Goal: Information Seeking & Learning: Learn about a topic

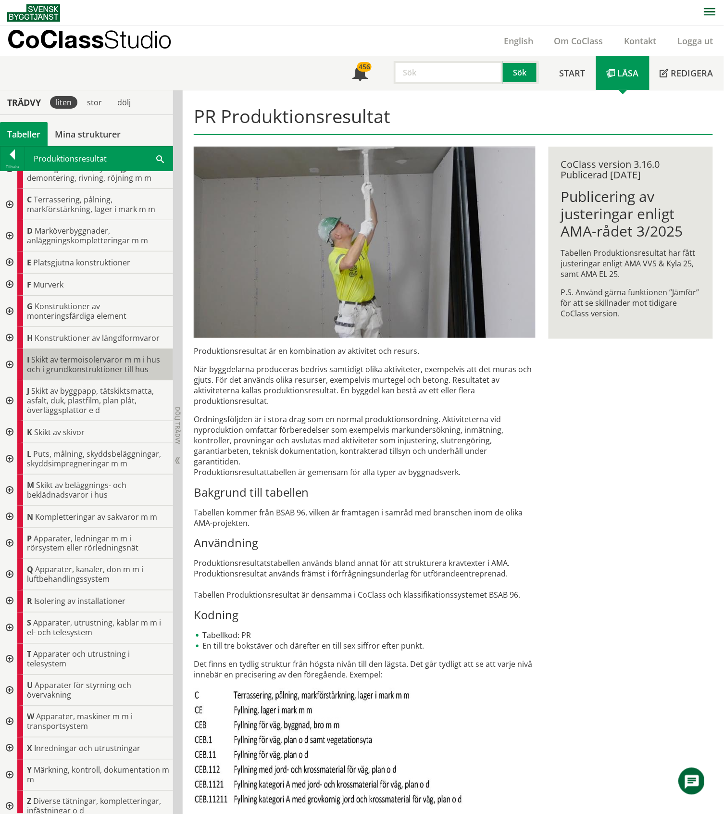
scroll to position [35, 0]
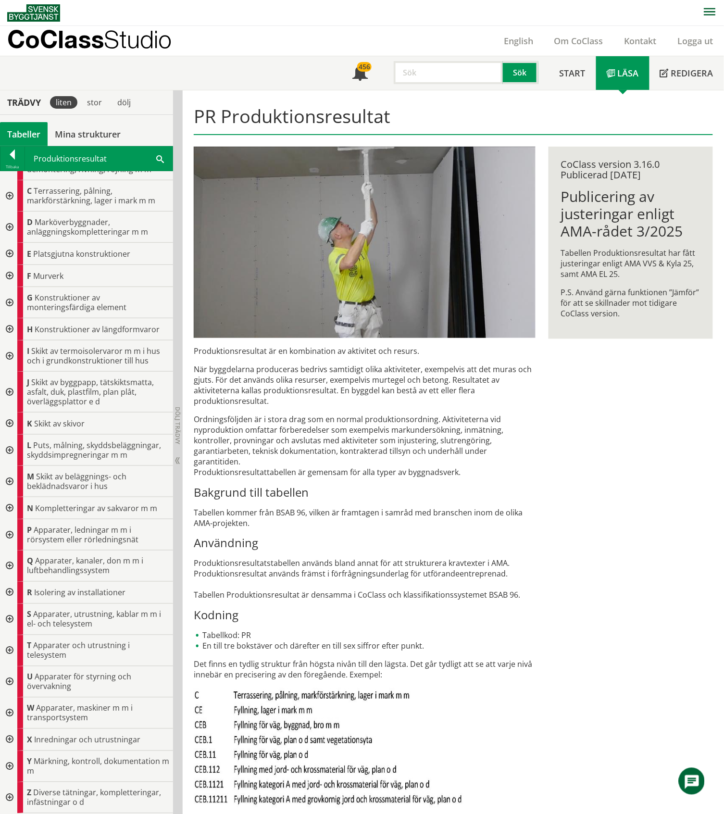
click at [10, 421] on div at bounding box center [8, 423] width 17 height 22
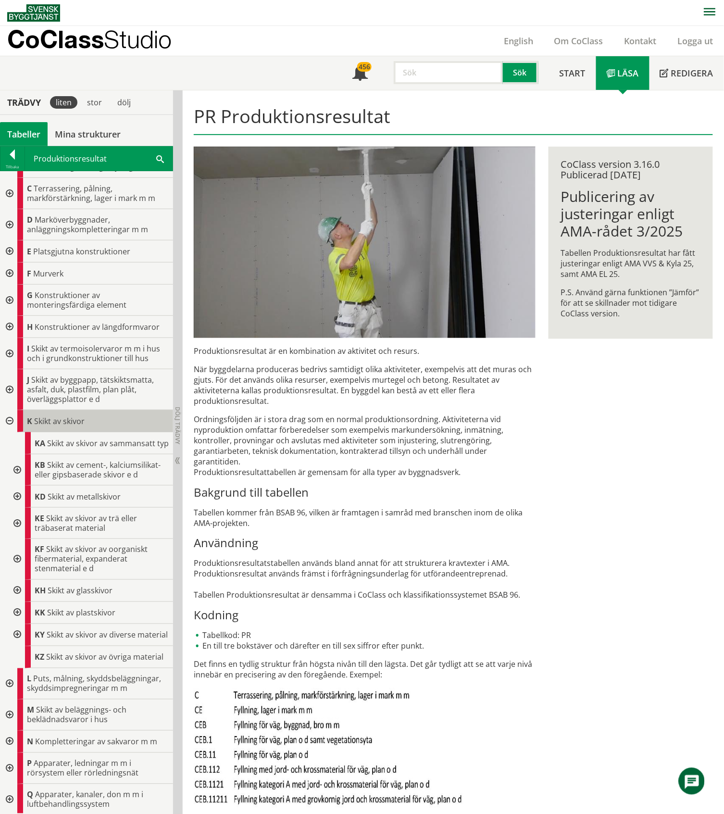
click at [83, 423] on span "Skikt av skivor" at bounding box center [59, 421] width 50 height 11
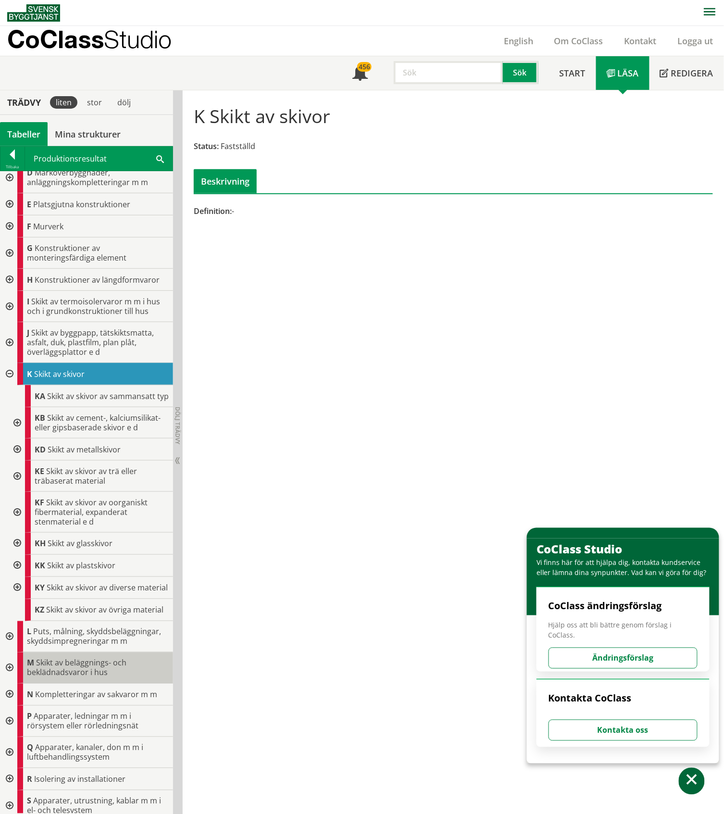
scroll to position [52, 0]
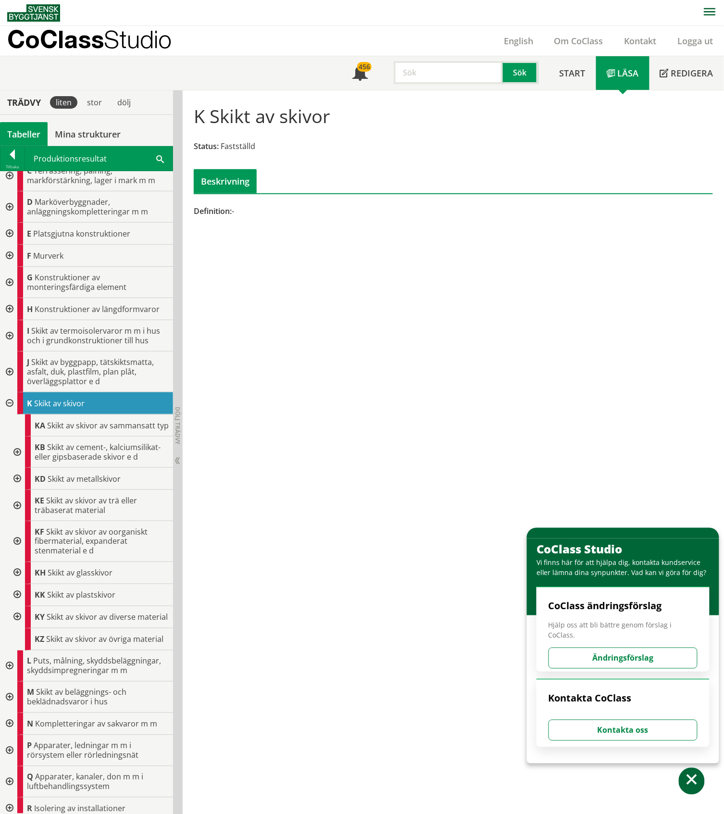
click at [8, 405] on div at bounding box center [8, 403] width 17 height 22
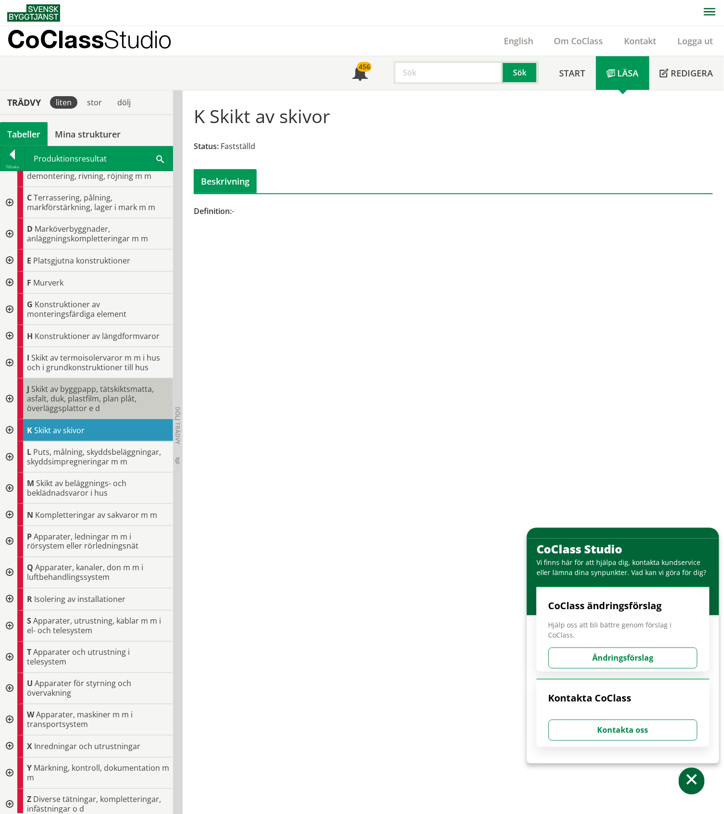
scroll to position [35, 0]
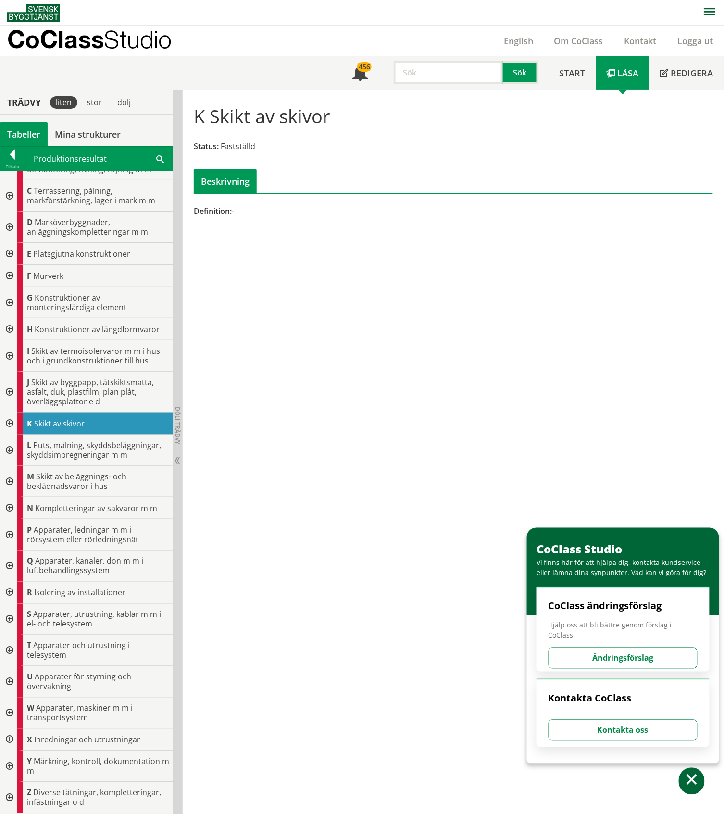
click at [10, 508] on div at bounding box center [8, 508] width 17 height 22
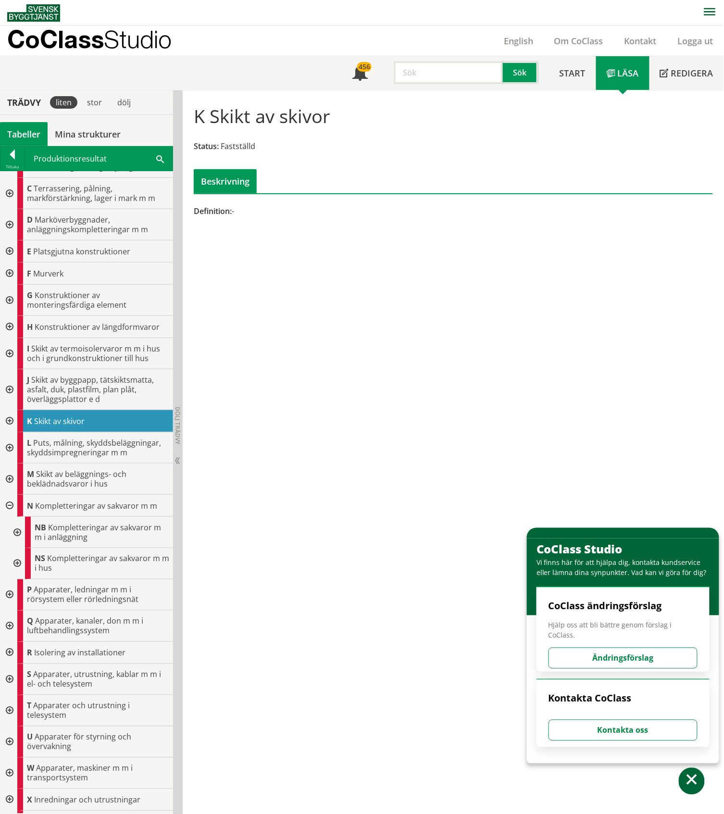
click at [10, 508] on div at bounding box center [8, 506] width 17 height 22
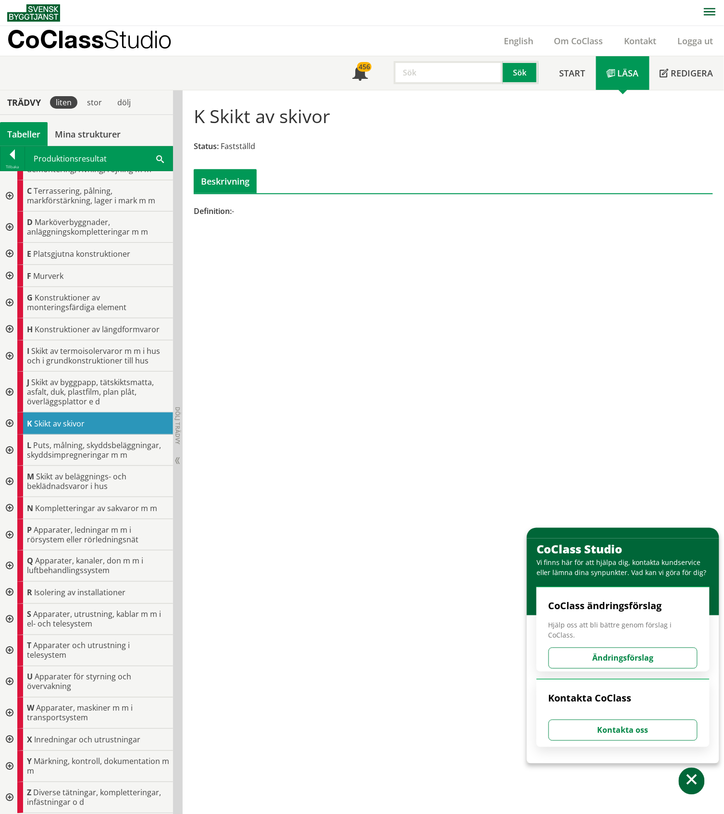
click at [10, 740] on div at bounding box center [8, 740] width 17 height 22
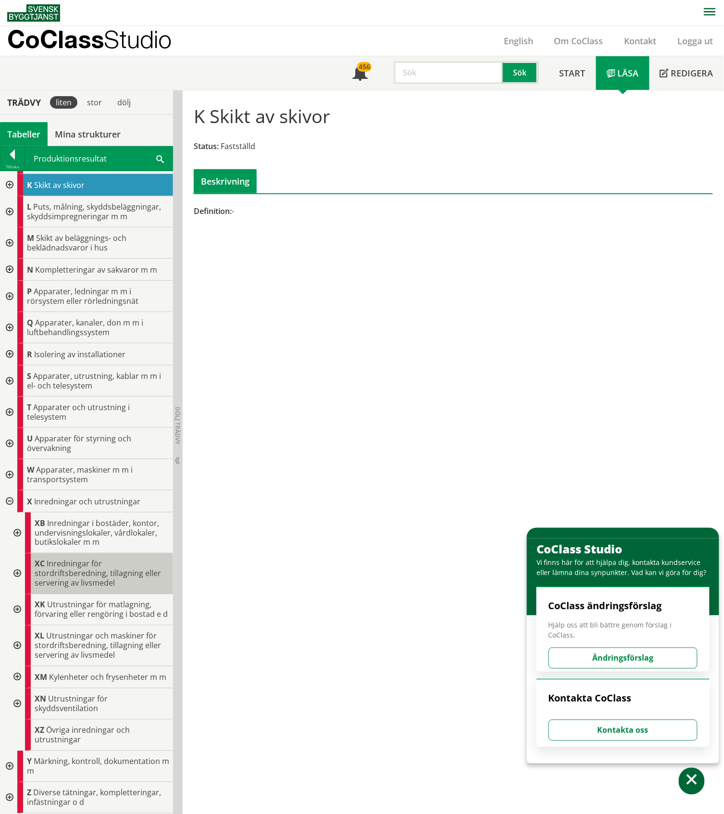
scroll to position [293, 0]
click at [8, 490] on div at bounding box center [8, 501] width 17 height 22
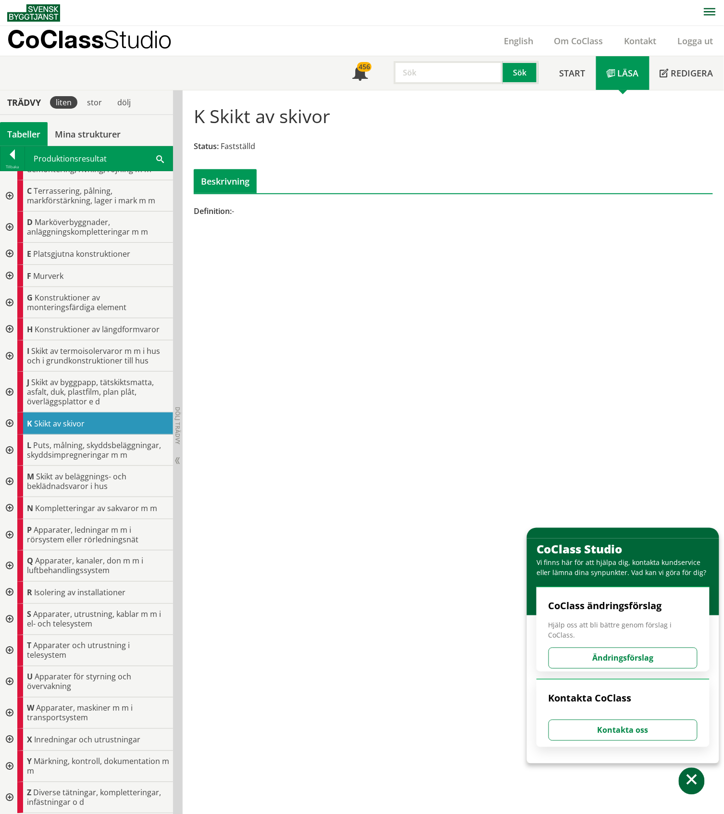
scroll to position [35, 0]
click at [11, 798] on div at bounding box center [8, 797] width 17 height 31
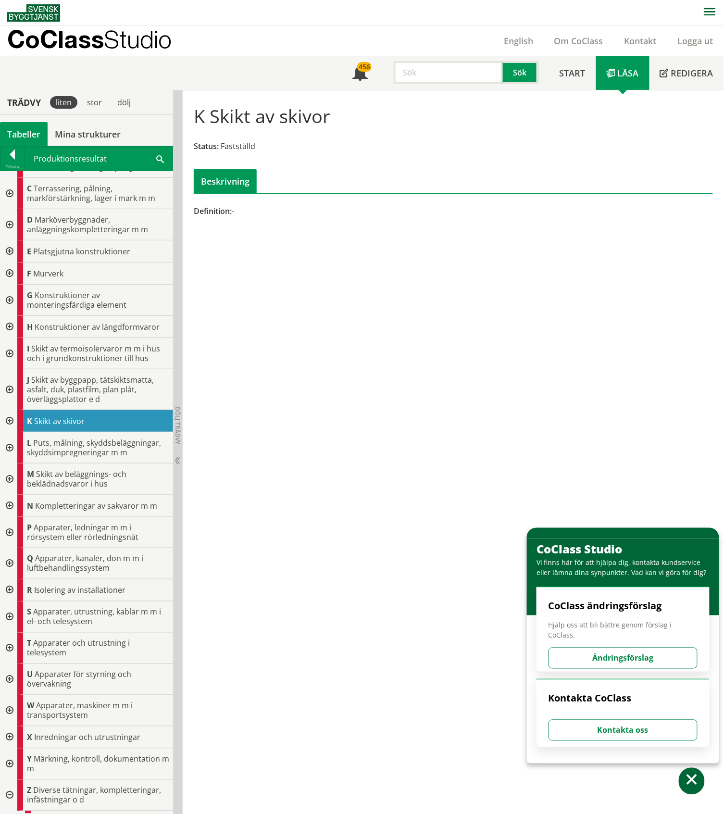
scroll to position [116, 0]
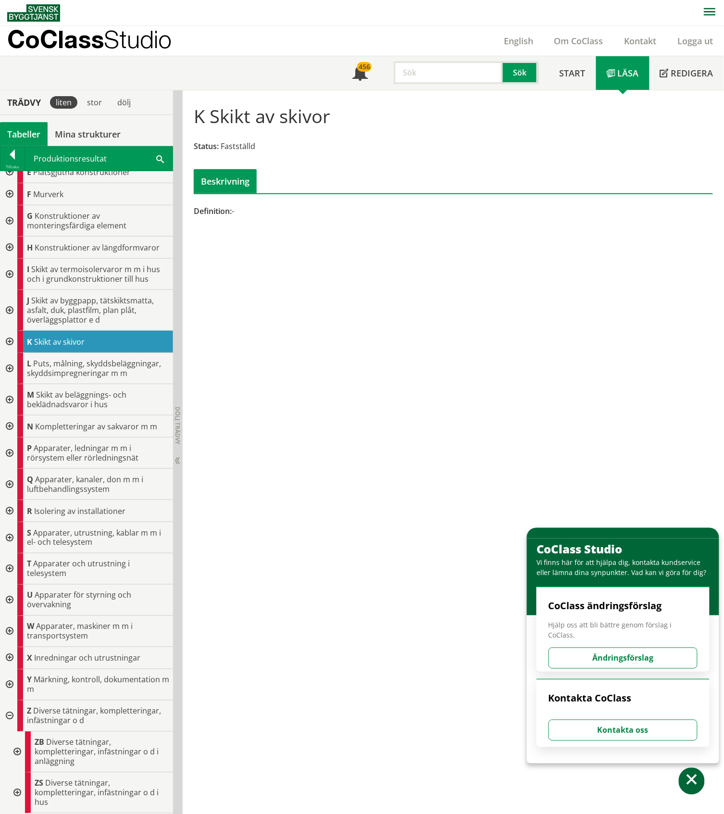
click at [14, 752] on div at bounding box center [16, 751] width 17 height 41
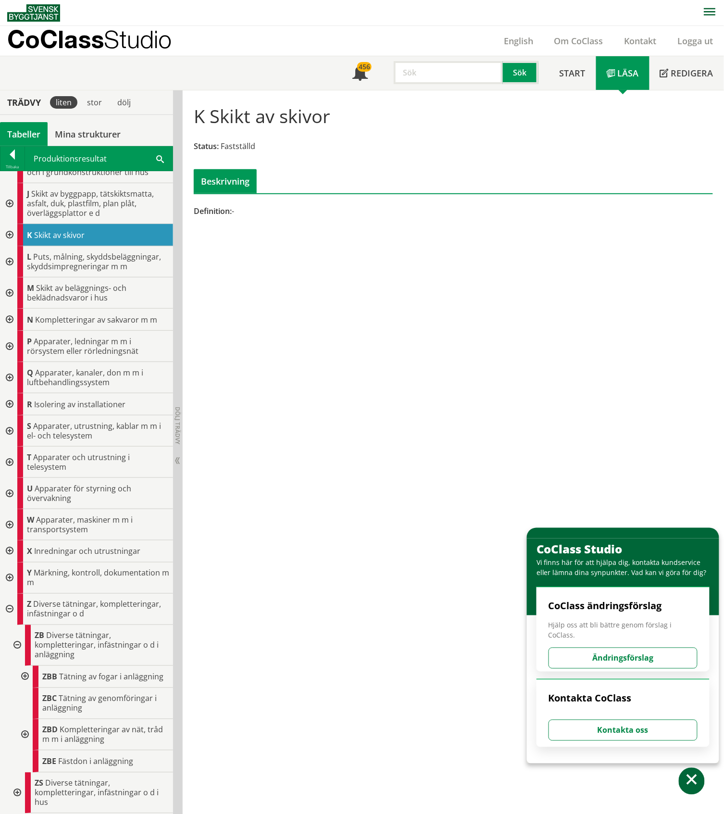
click at [16, 635] on div at bounding box center [16, 645] width 17 height 41
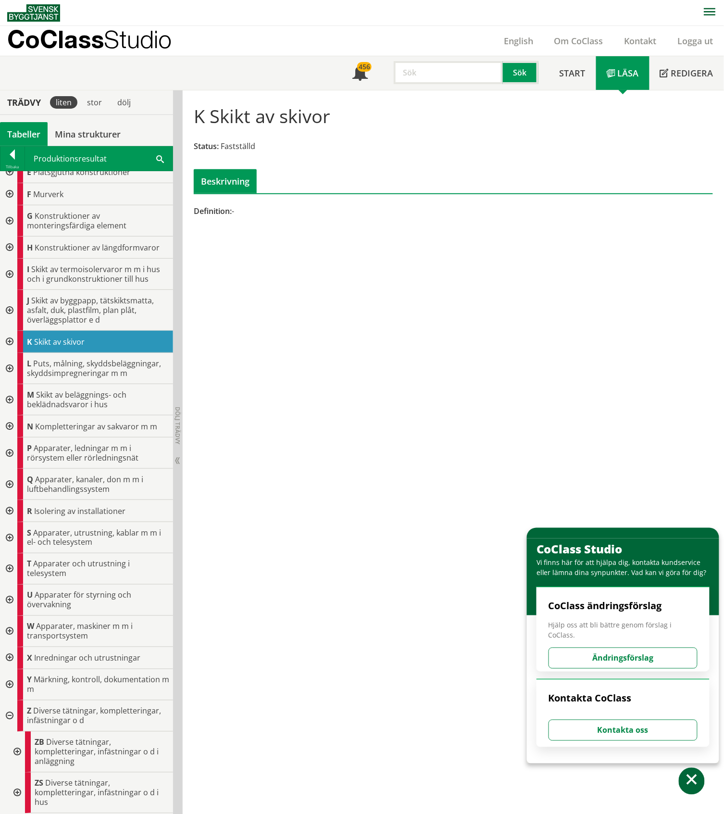
scroll to position [116, 0]
click at [17, 794] on div at bounding box center [16, 792] width 17 height 41
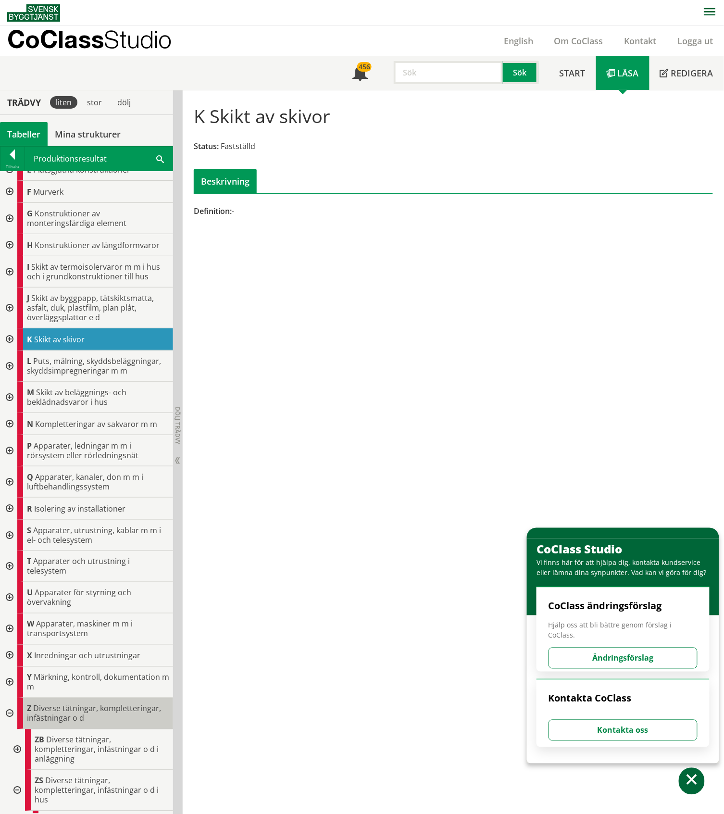
scroll to position [223, 0]
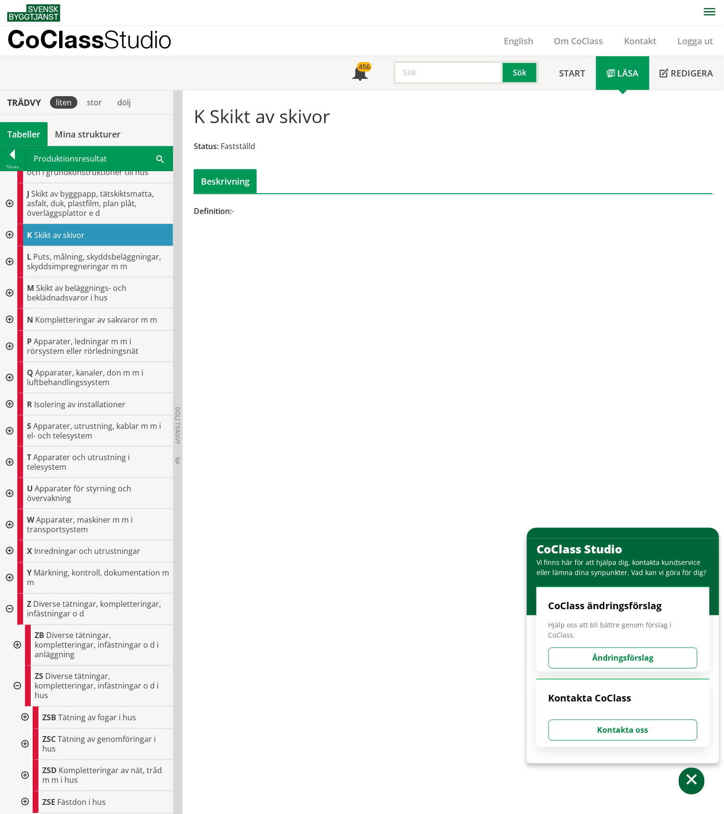
click at [18, 683] on div at bounding box center [16, 686] width 17 height 41
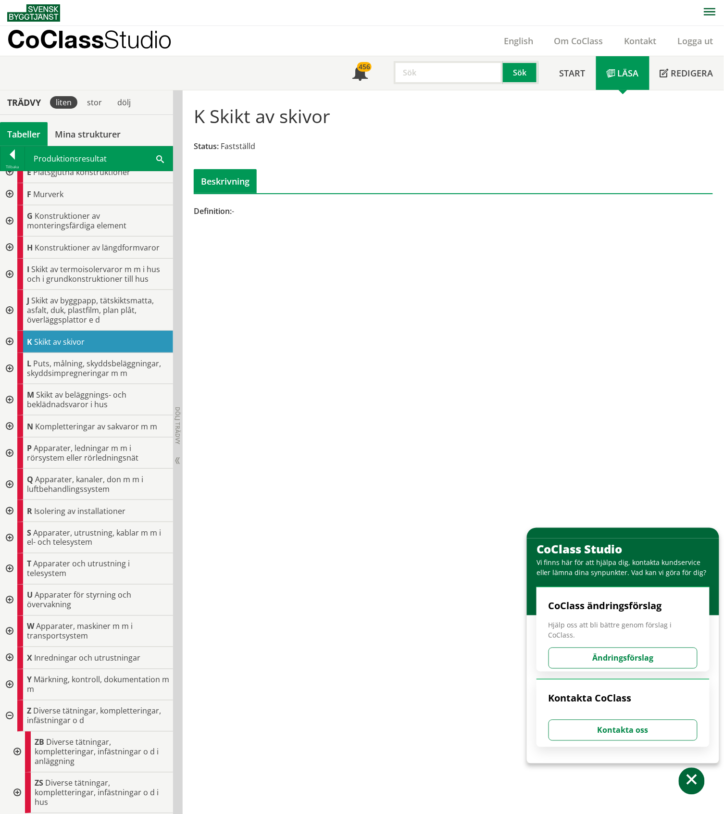
click at [10, 721] on div at bounding box center [8, 715] width 17 height 31
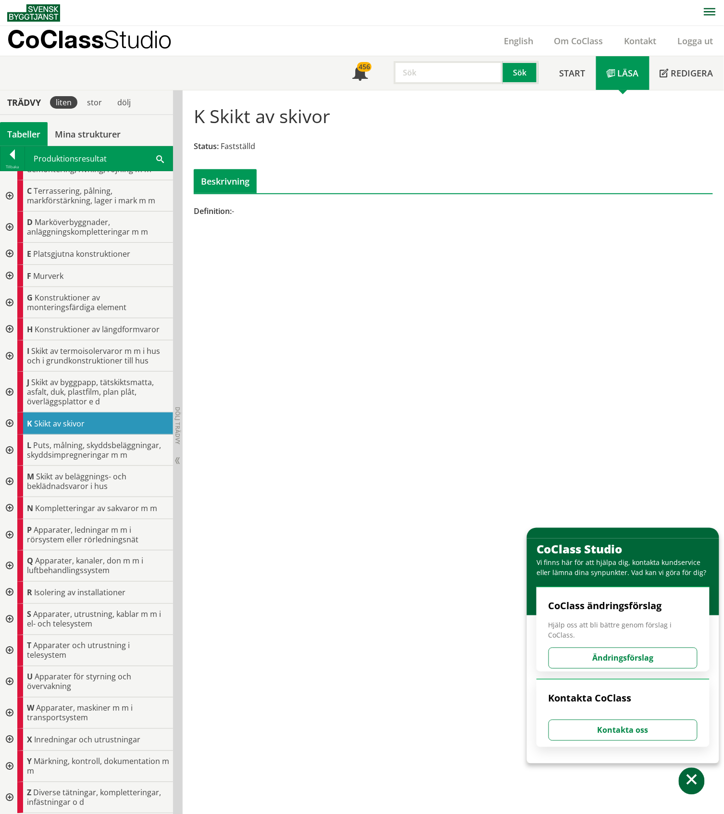
click at [8, 446] on div at bounding box center [8, 449] width 17 height 31
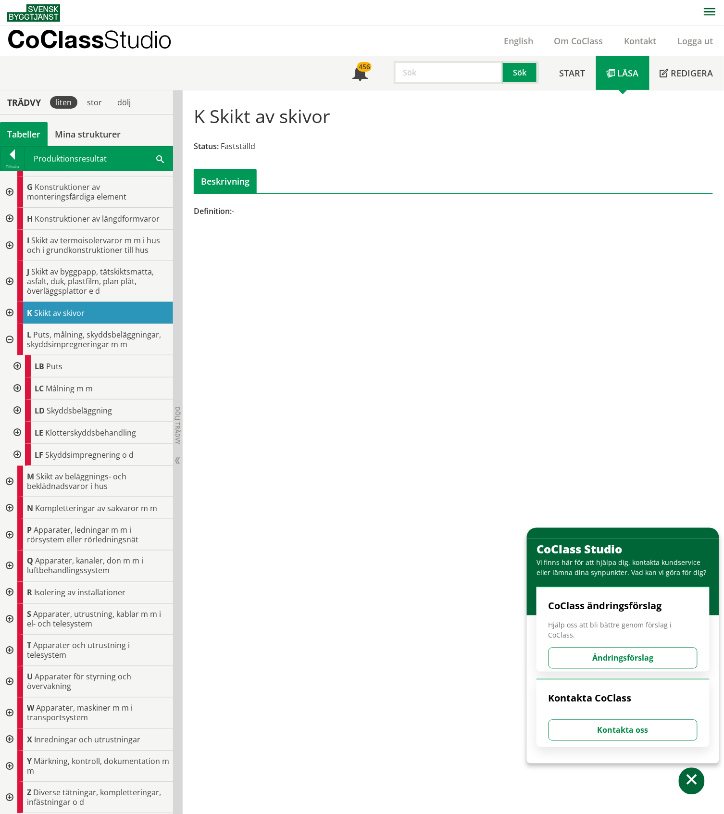
click at [17, 410] on div at bounding box center [16, 410] width 17 height 22
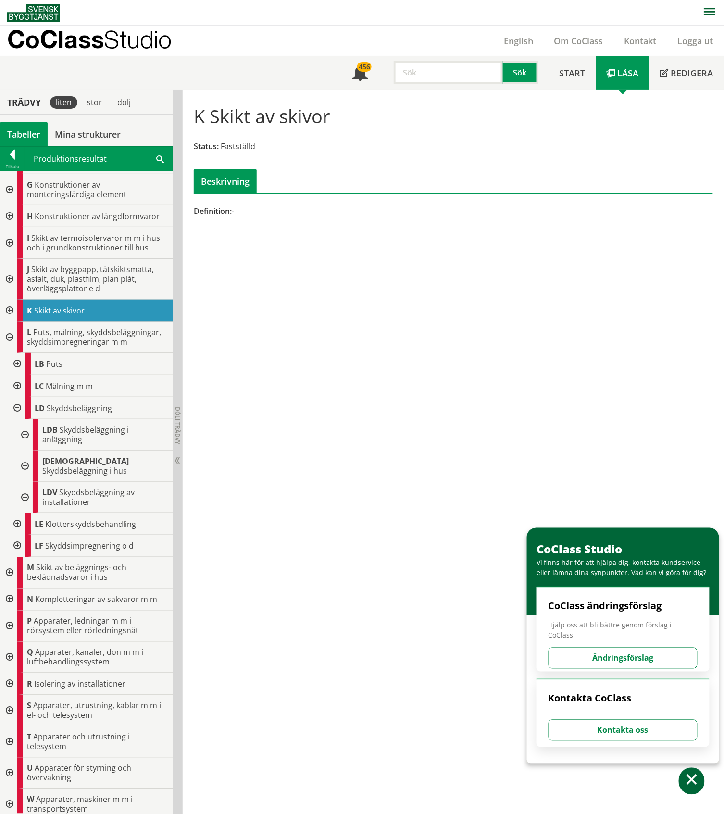
scroll to position [230, 0]
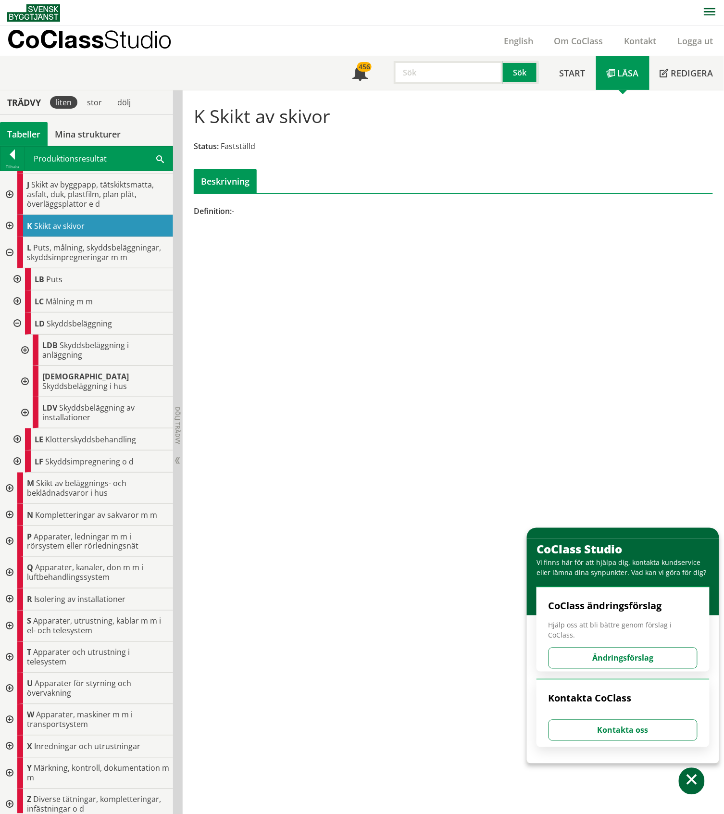
click at [25, 373] on div at bounding box center [23, 381] width 17 height 31
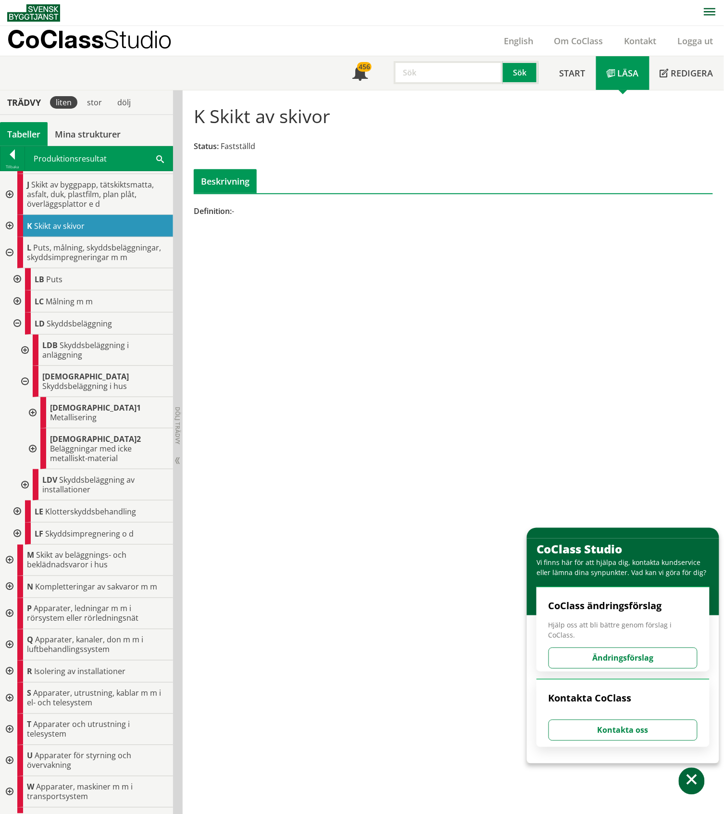
scroll to position [284, 0]
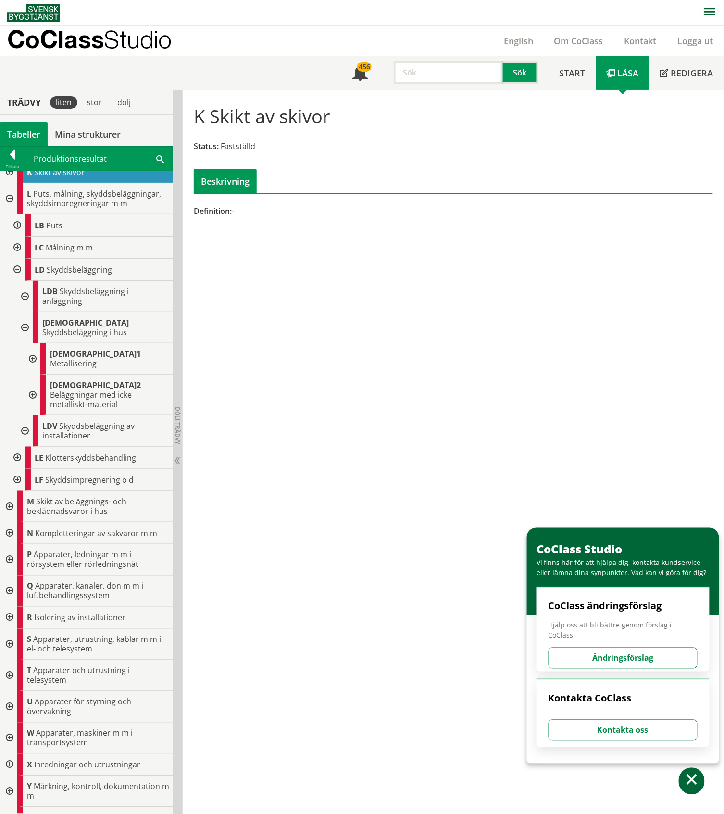
click at [33, 374] on div at bounding box center [31, 394] width 17 height 41
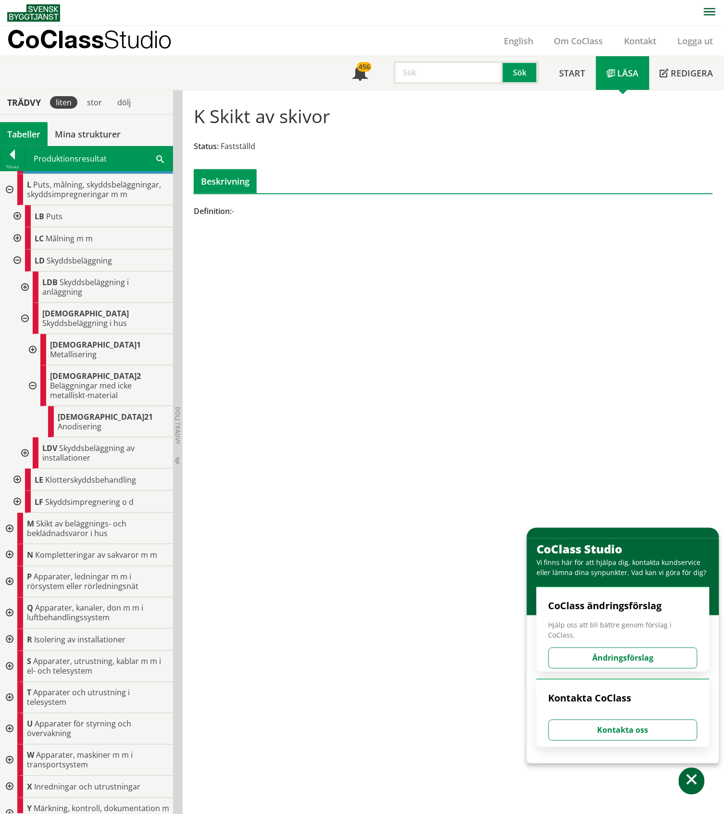
click at [16, 260] on div at bounding box center [16, 260] width 17 height 22
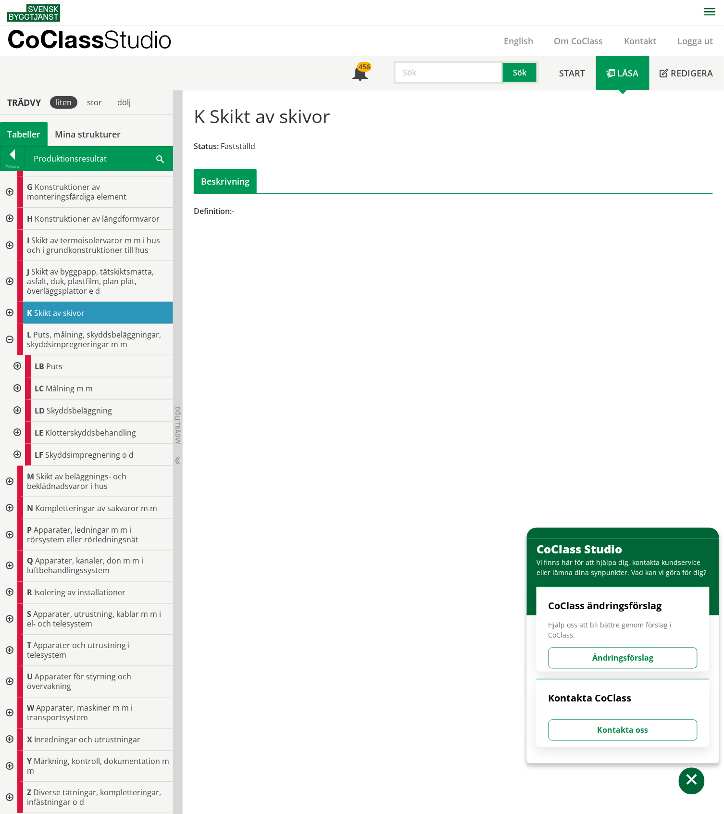
click at [18, 388] on div at bounding box center [16, 388] width 17 height 22
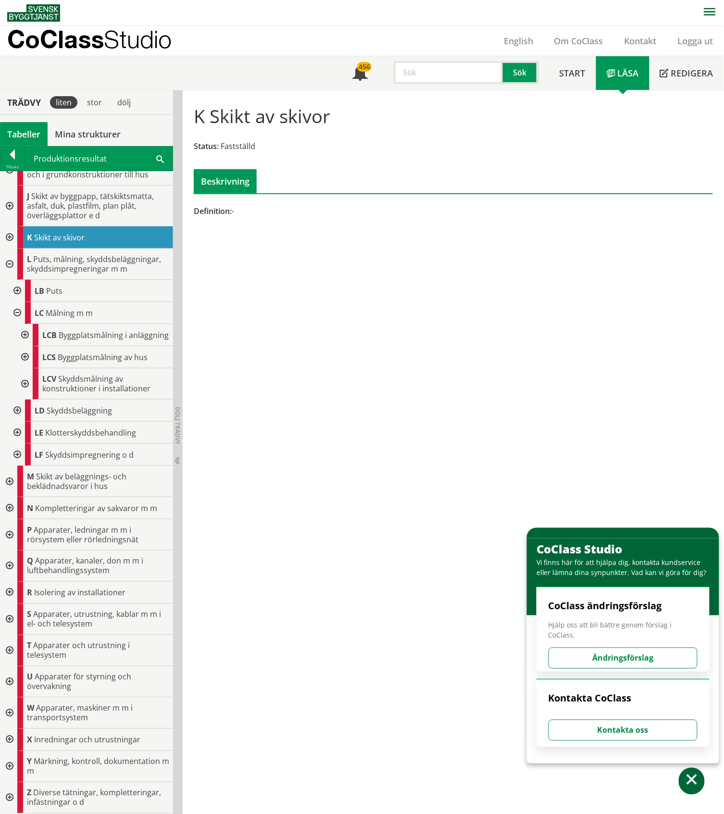
click at [26, 355] on div at bounding box center [23, 357] width 17 height 22
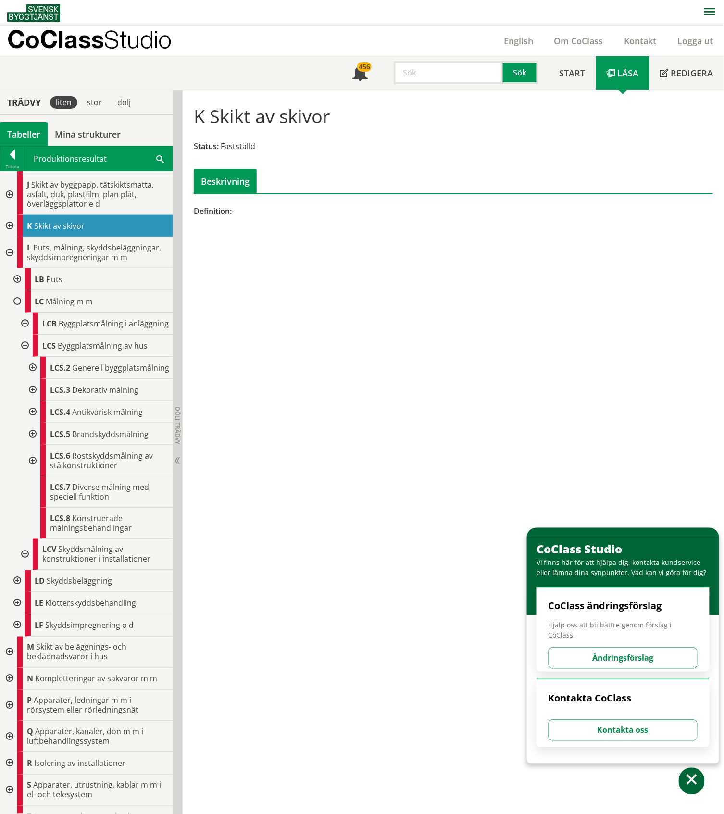
scroll to position [293, 0]
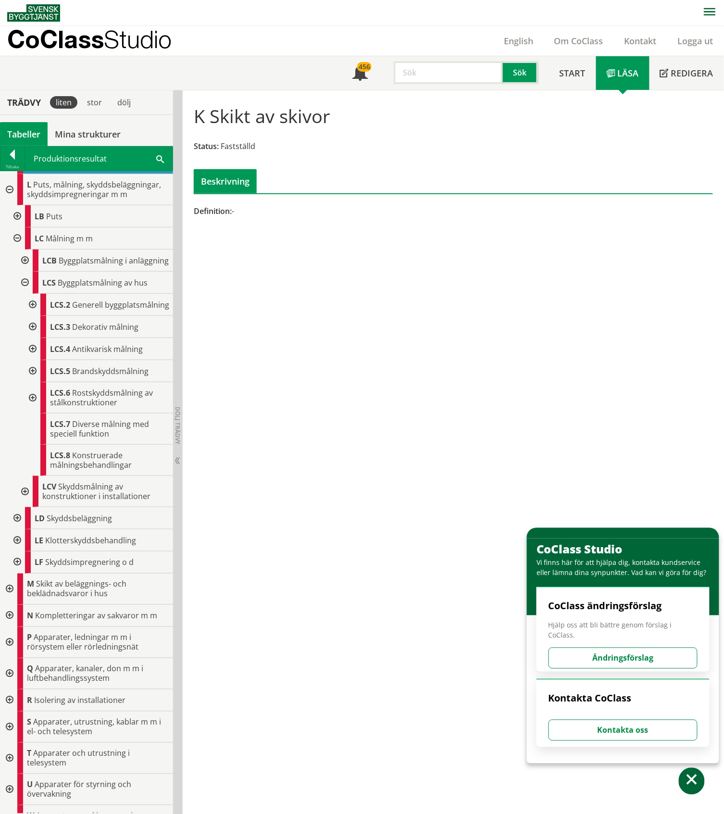
click at [33, 316] on div at bounding box center [31, 305] width 17 height 22
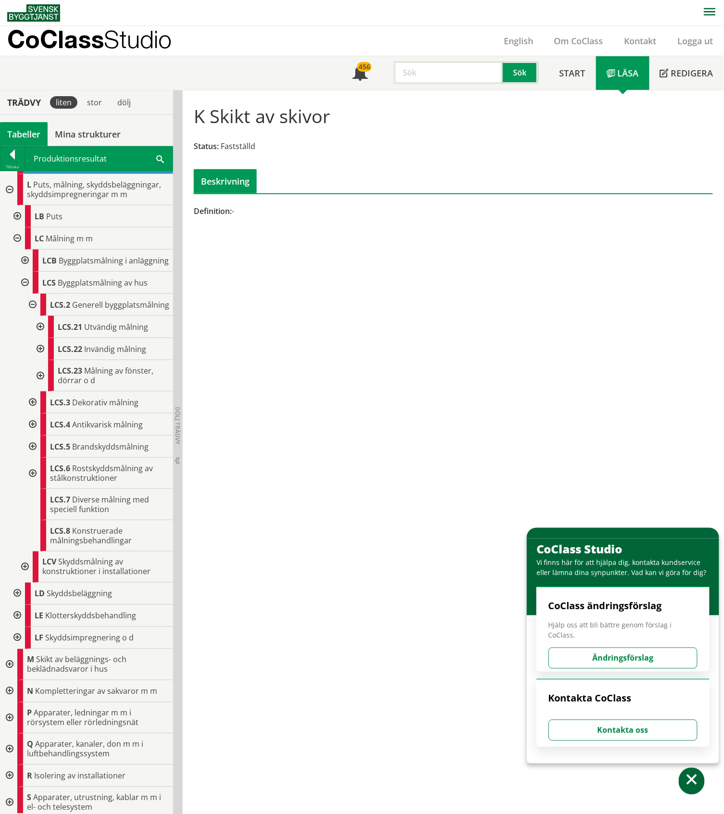
click at [40, 360] on div at bounding box center [39, 349] width 17 height 22
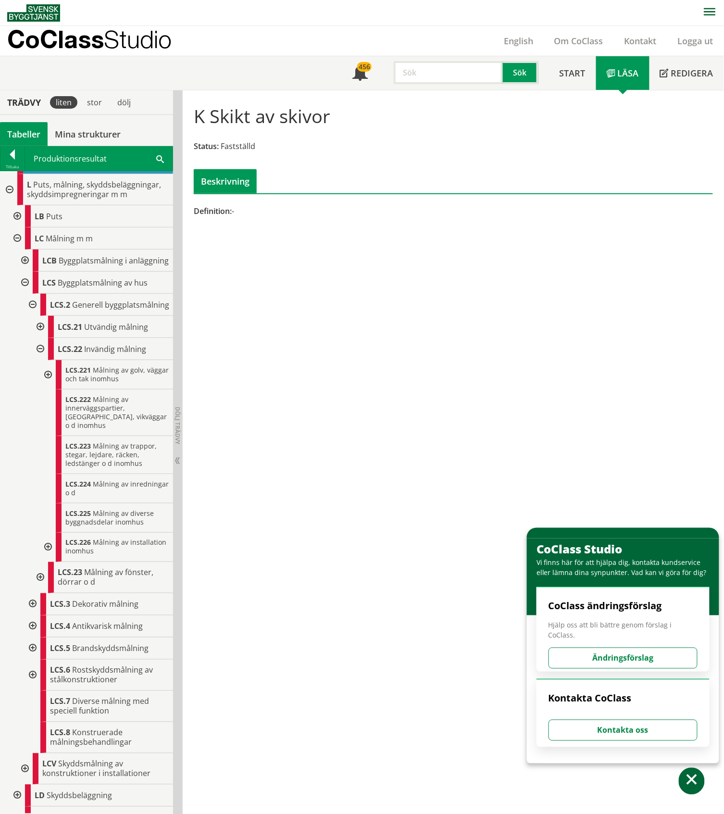
click at [47, 389] on div at bounding box center [46, 374] width 17 height 29
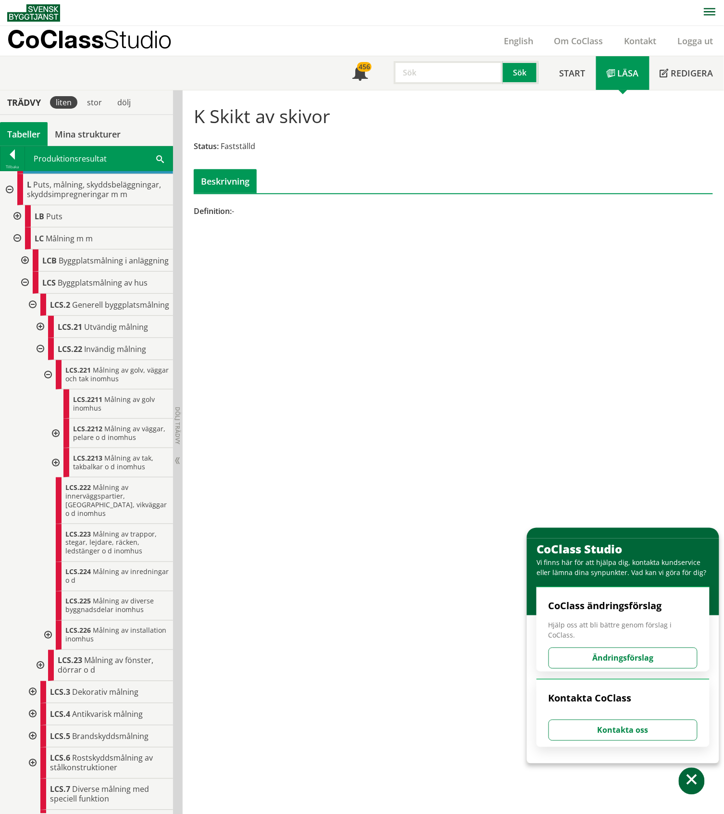
click at [57, 477] on div at bounding box center [54, 462] width 17 height 29
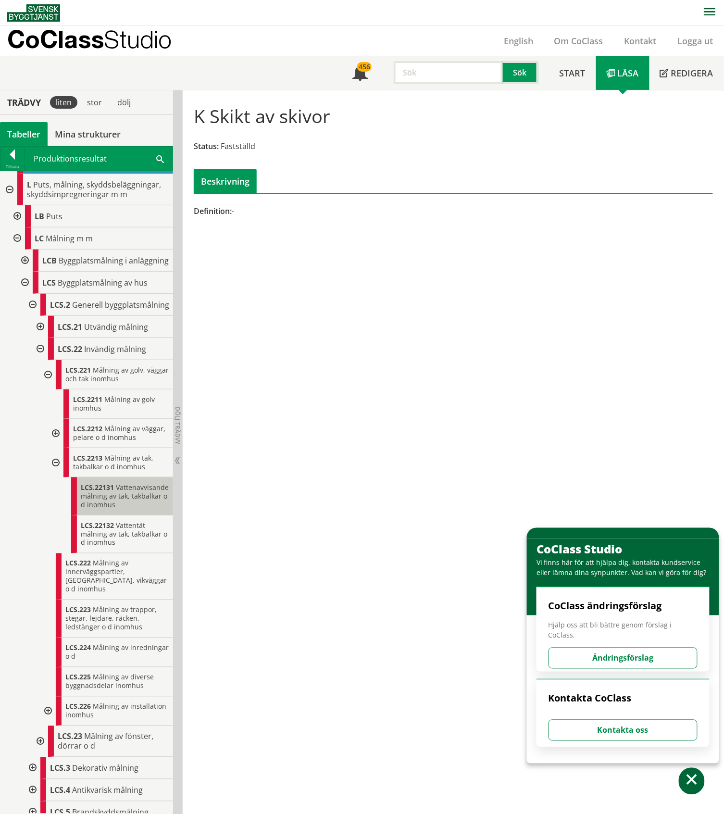
click at [100, 509] on span "Vattenavvisande målning av tak, takbalkar o d inomhus" at bounding box center [125, 496] width 88 height 26
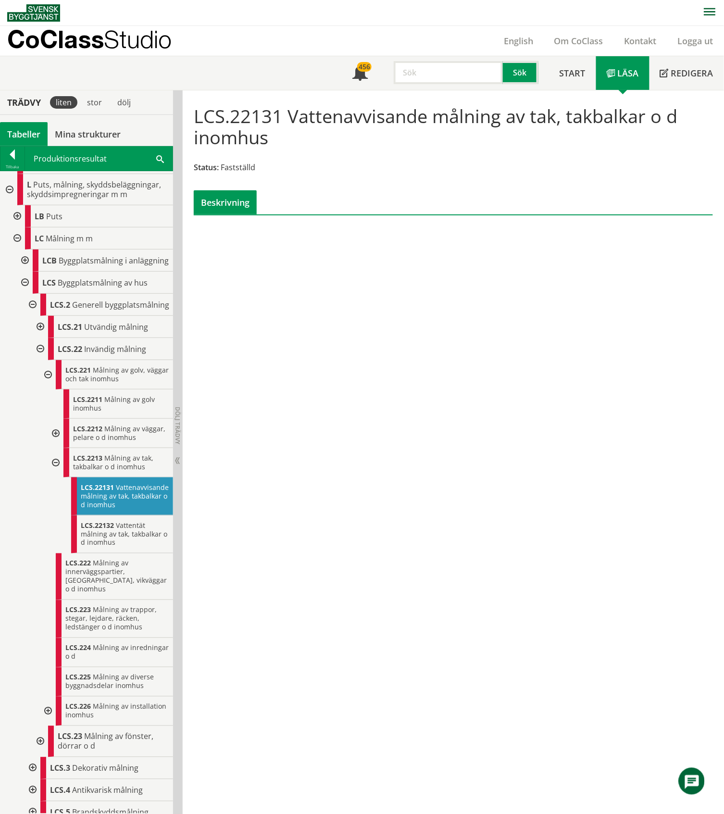
click at [16, 237] on div at bounding box center [16, 238] width 17 height 22
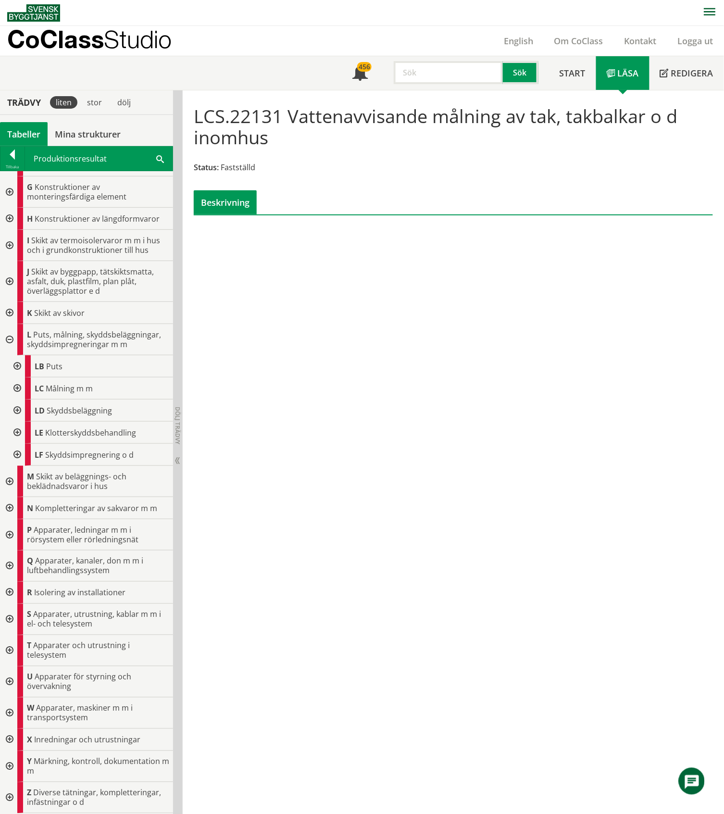
scroll to position [145, 0]
click at [16, 453] on div at bounding box center [16, 455] width 17 height 22
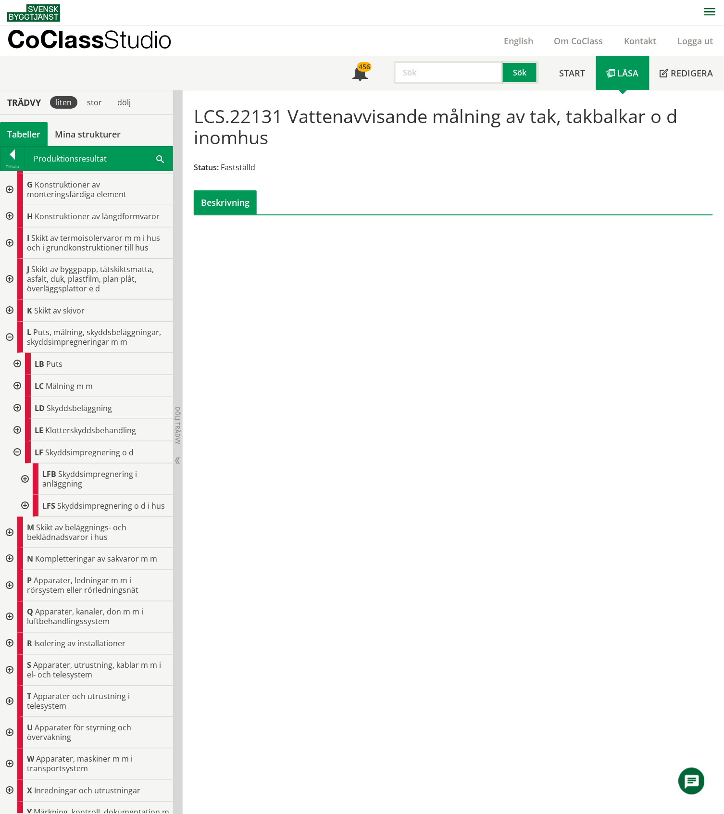
scroll to position [208, 0]
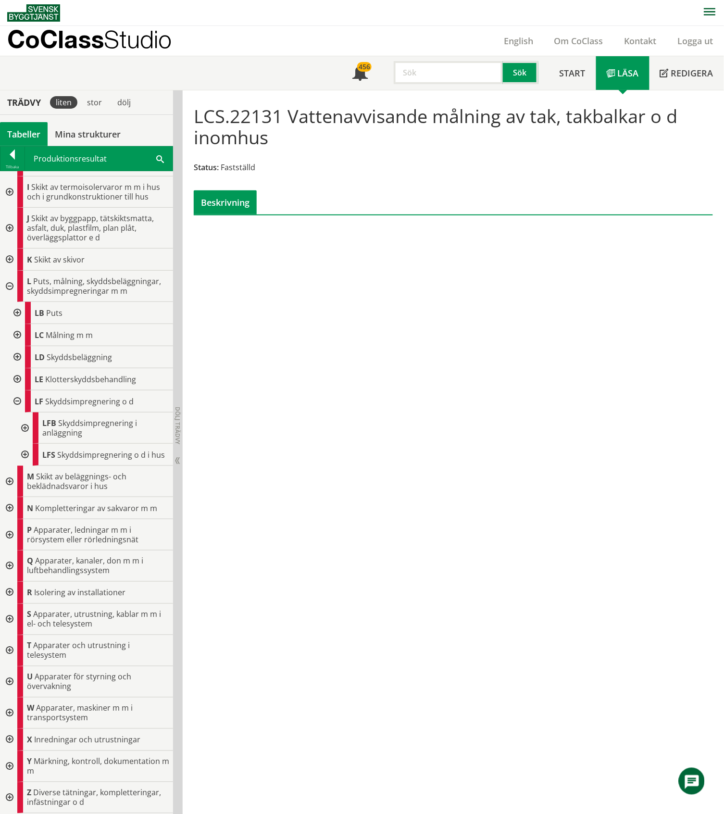
click at [18, 390] on div at bounding box center [16, 401] width 17 height 22
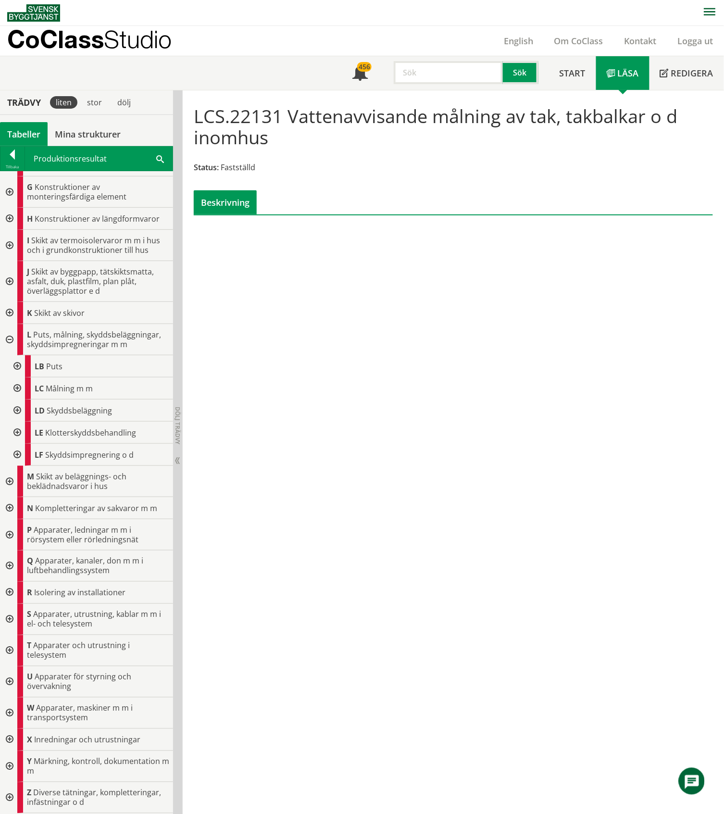
click at [10, 478] on div at bounding box center [8, 481] width 17 height 31
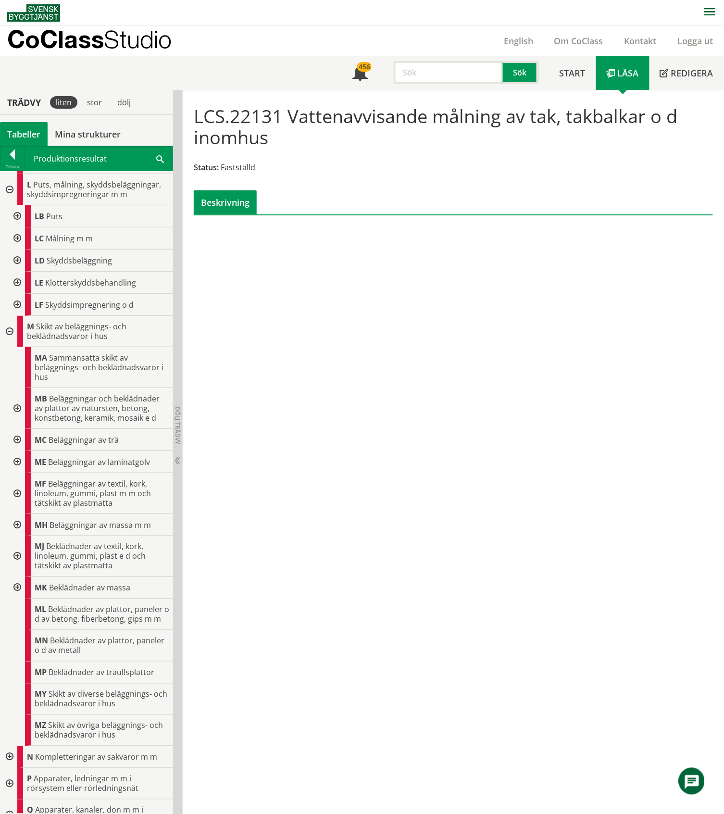
click at [14, 409] on div at bounding box center [16, 408] width 17 height 41
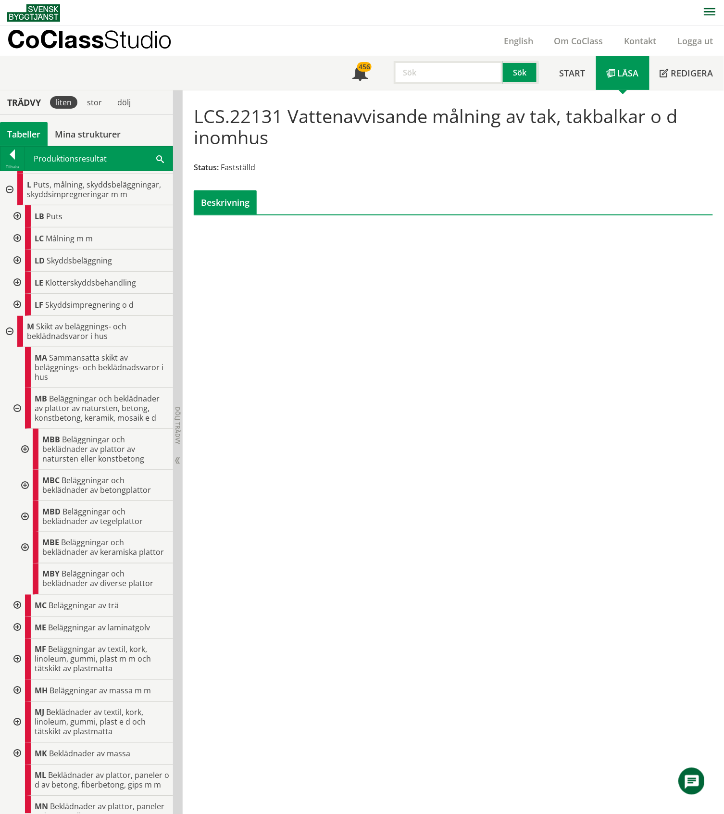
click at [24, 552] on div at bounding box center [23, 547] width 17 height 31
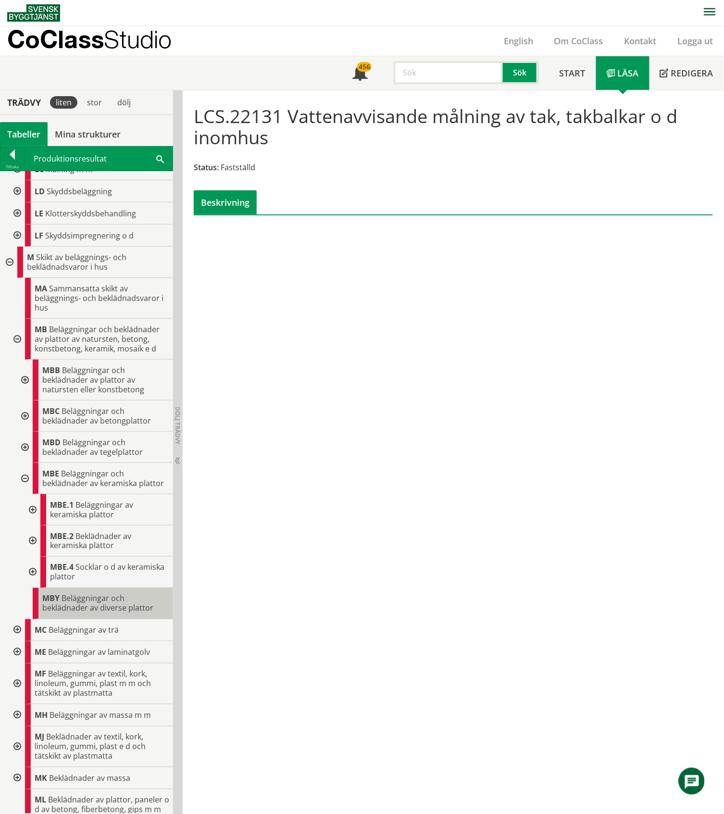
scroll to position [549, 0]
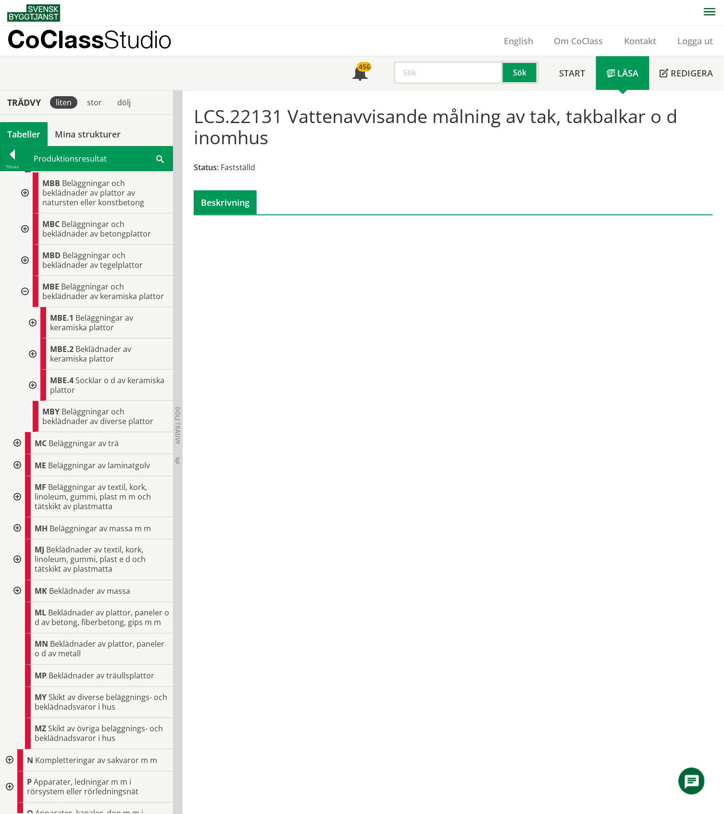
click at [31, 365] on div at bounding box center [31, 353] width 17 height 31
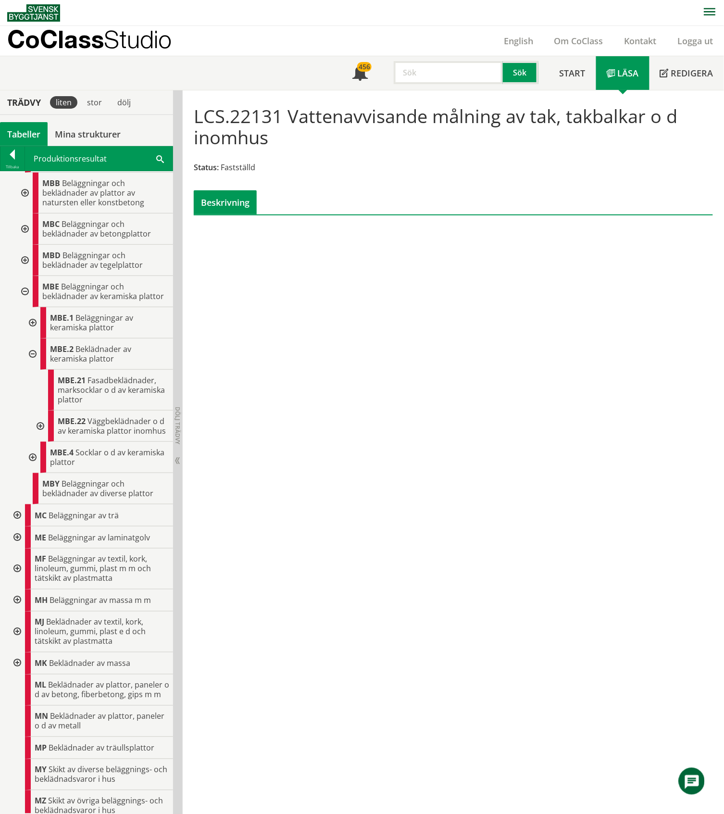
click at [39, 441] on div at bounding box center [39, 425] width 17 height 31
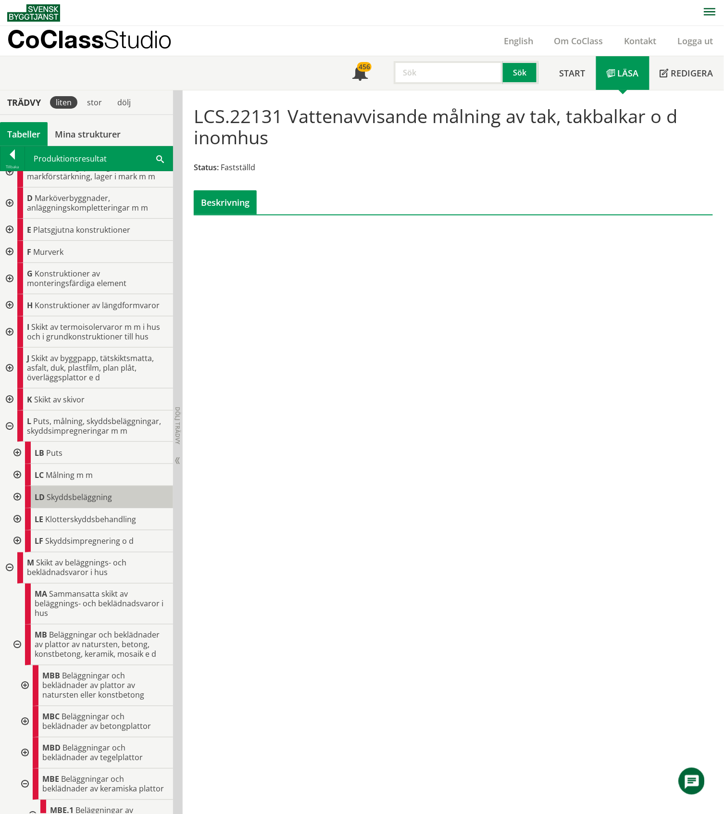
scroll to position [37, 0]
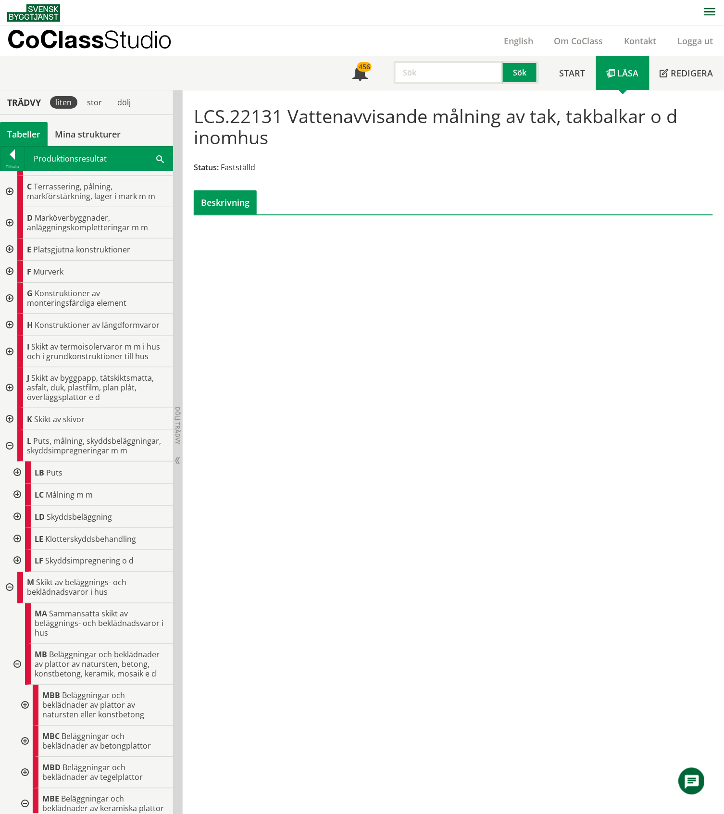
click at [20, 496] on div at bounding box center [16, 494] width 17 height 22
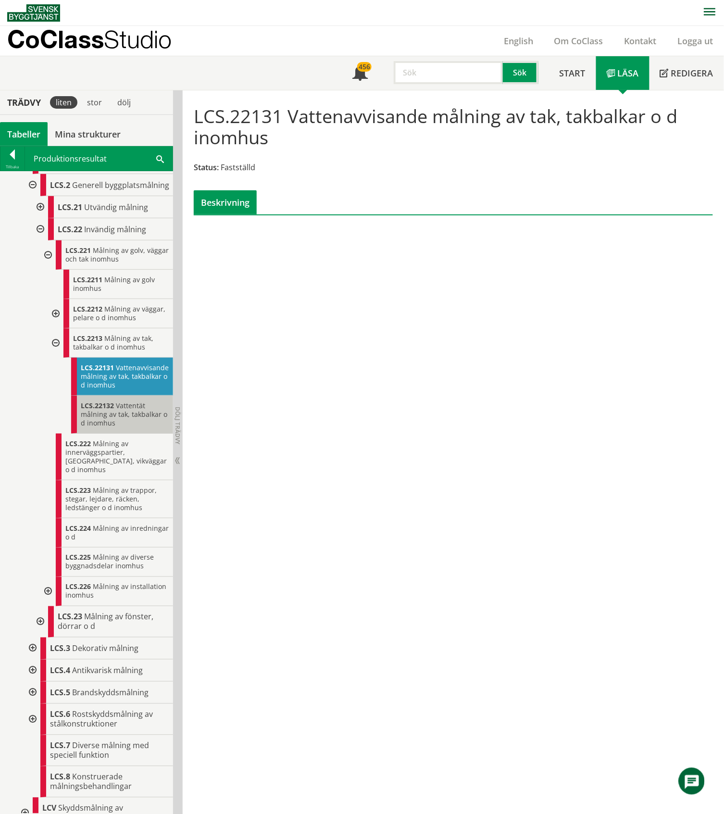
scroll to position [293, 0]
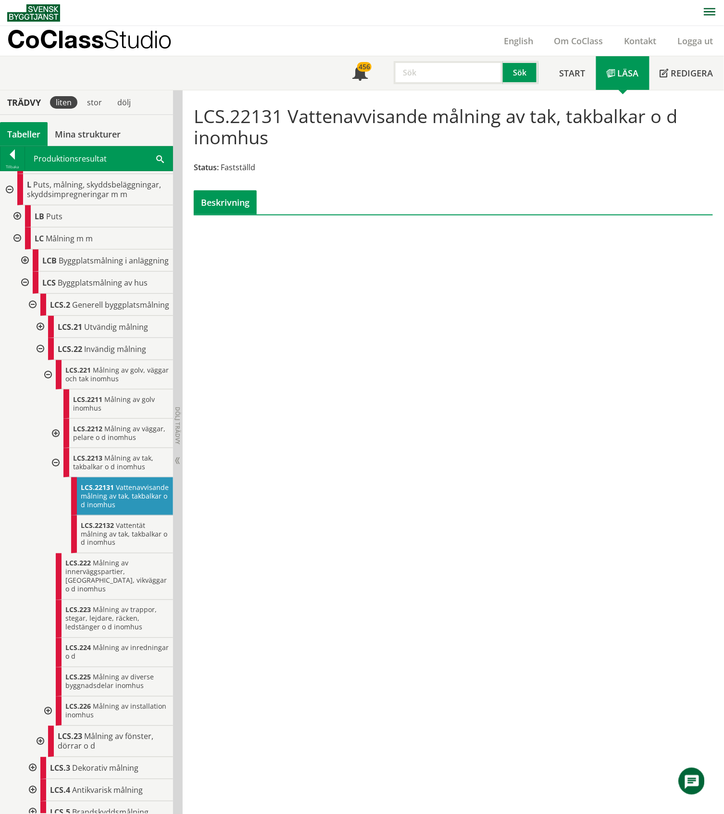
click at [55, 477] on div at bounding box center [54, 462] width 17 height 29
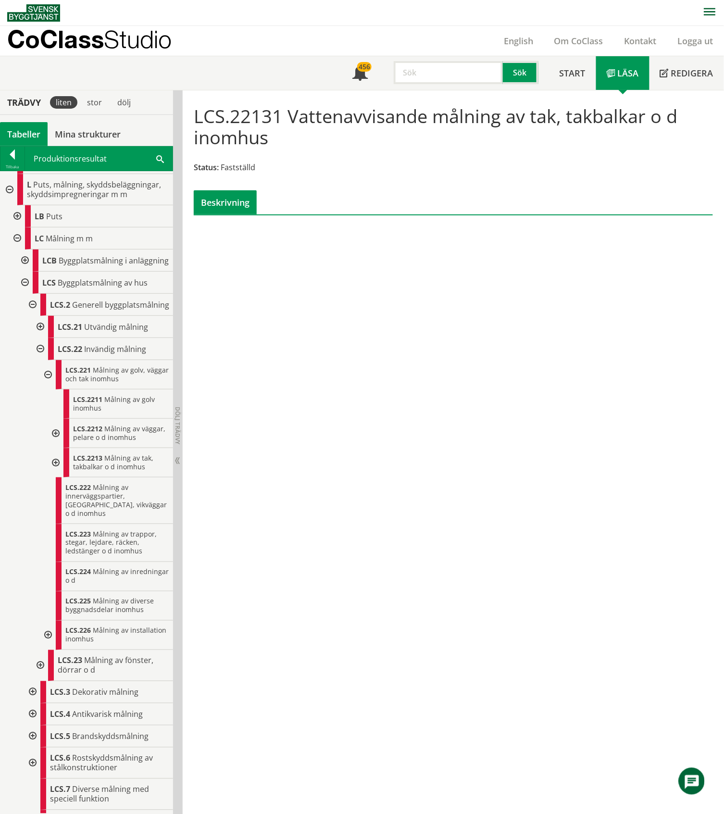
click at [15, 241] on div at bounding box center [16, 238] width 17 height 22
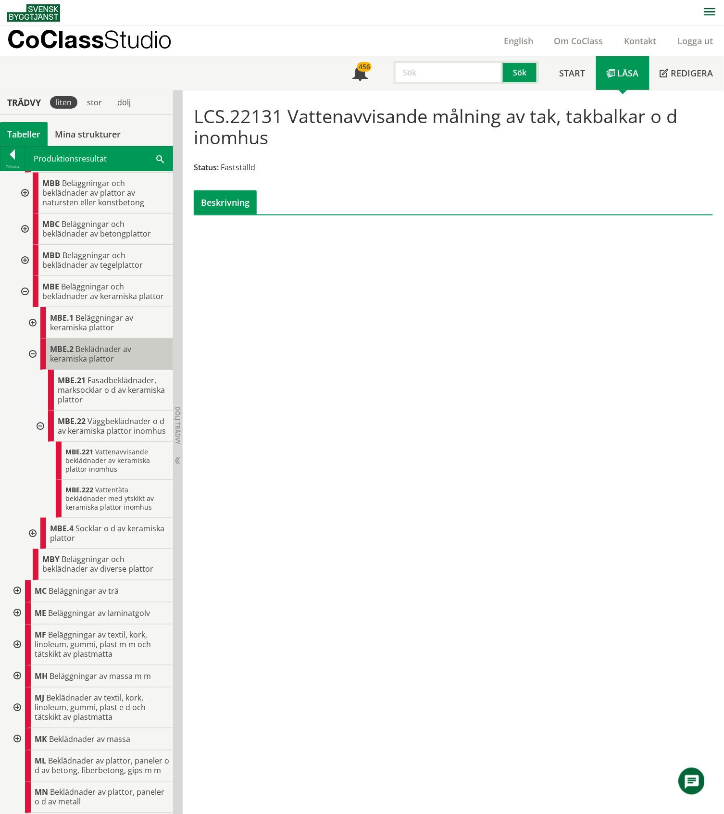
scroll to position [677, 0]
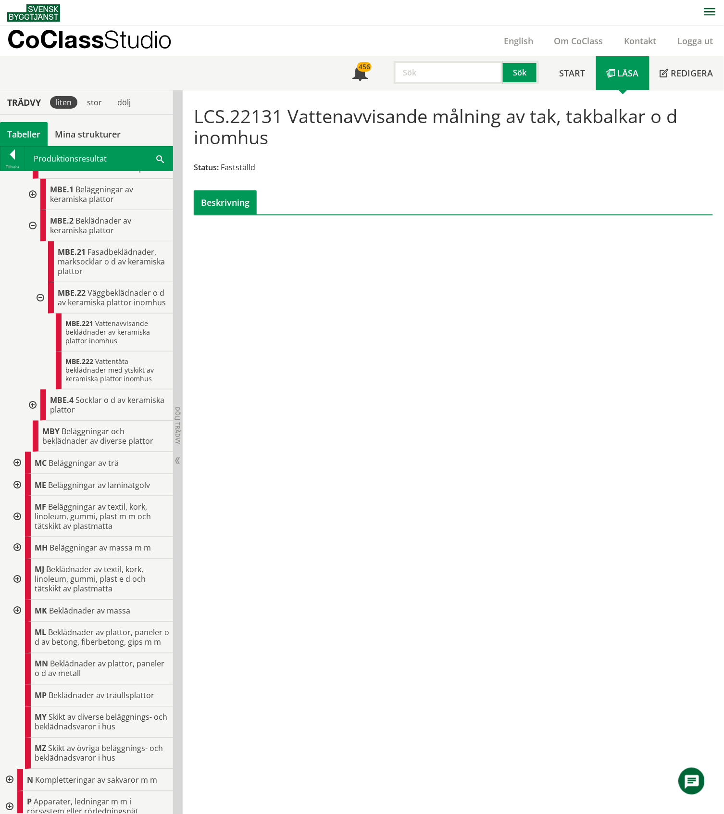
click at [32, 421] on div at bounding box center [31, 404] width 17 height 31
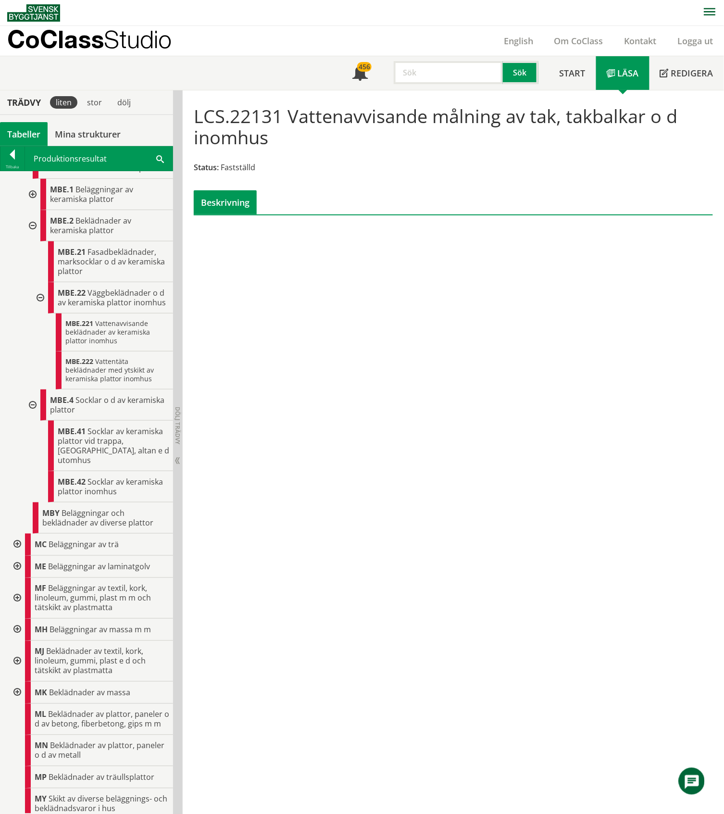
click at [32, 421] on div at bounding box center [31, 404] width 17 height 31
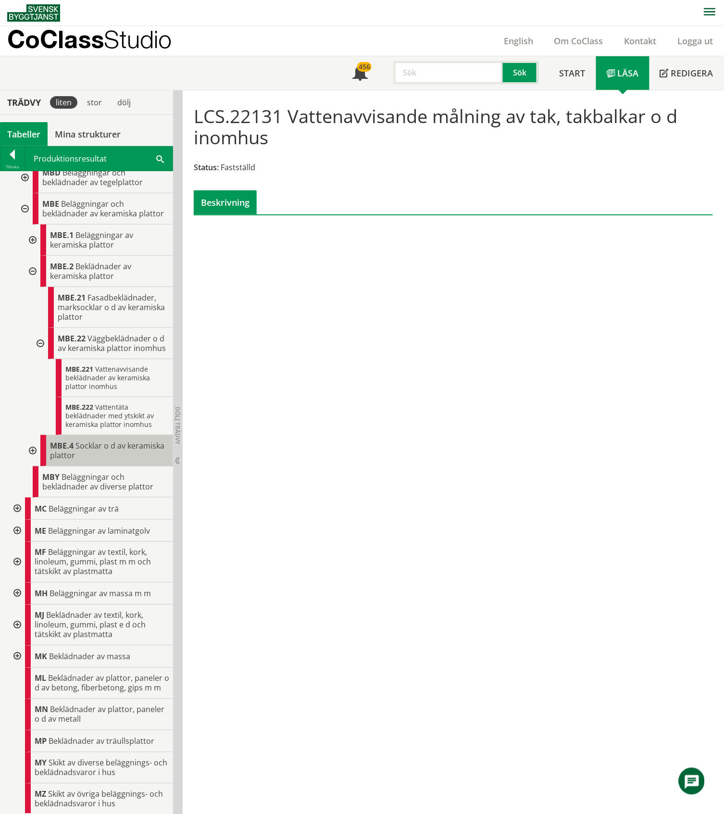
scroll to position [613, 0]
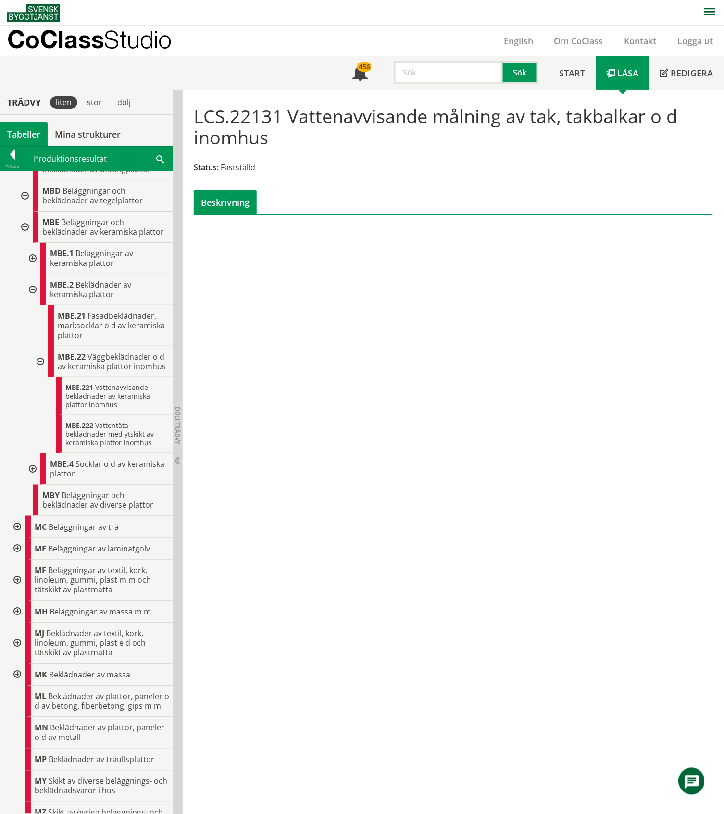
click at [33, 270] on div at bounding box center [31, 258] width 17 height 31
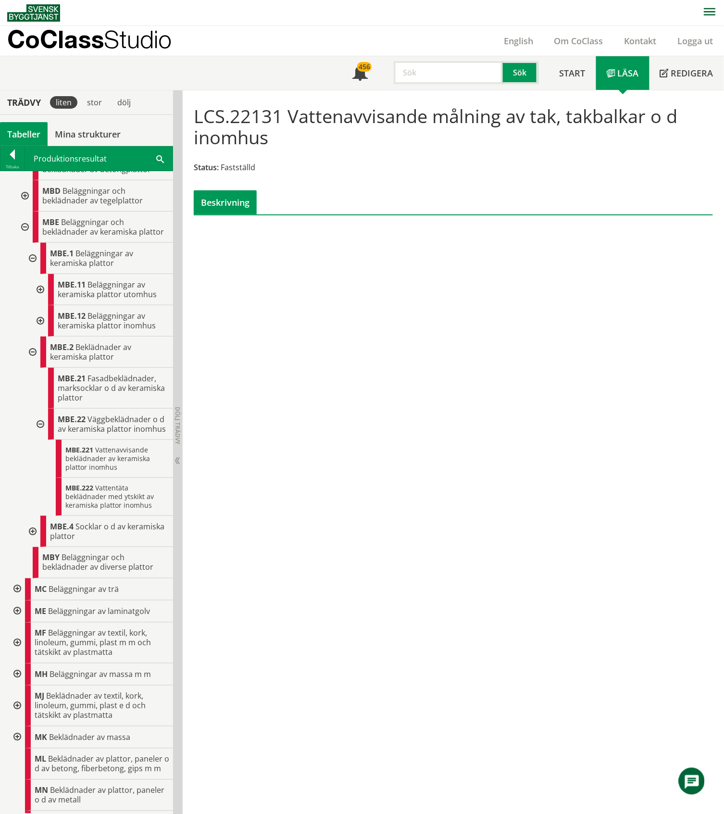
click at [38, 334] on div at bounding box center [39, 320] width 17 height 31
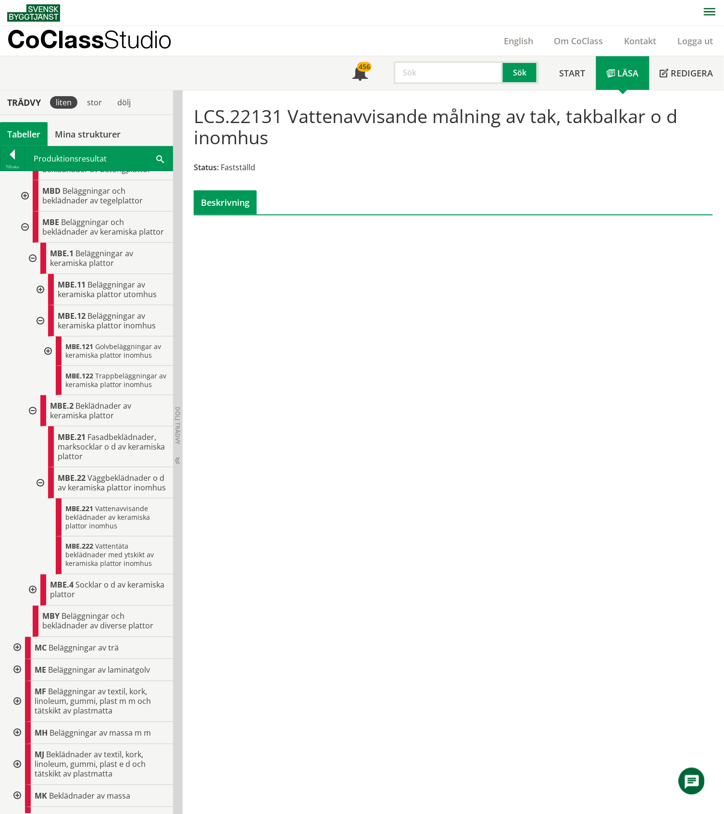
click at [47, 364] on div at bounding box center [46, 350] width 17 height 29
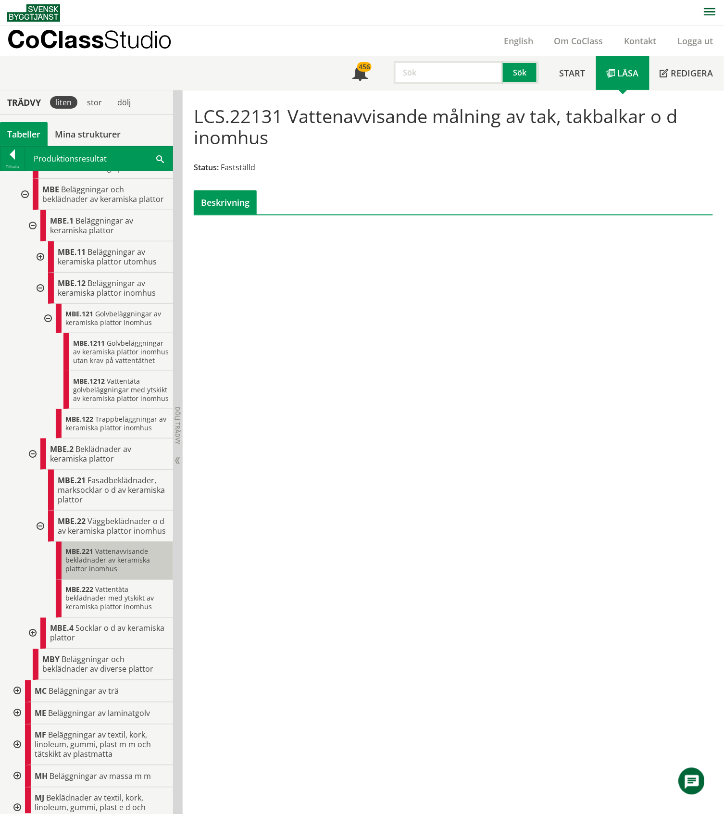
scroll to position [677, 0]
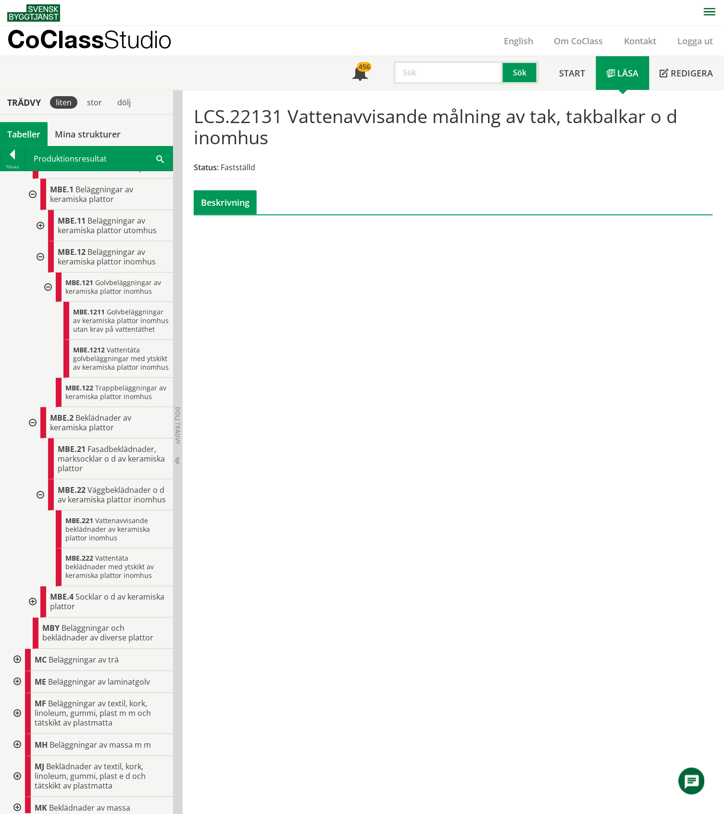
click at [32, 618] on div at bounding box center [31, 601] width 17 height 31
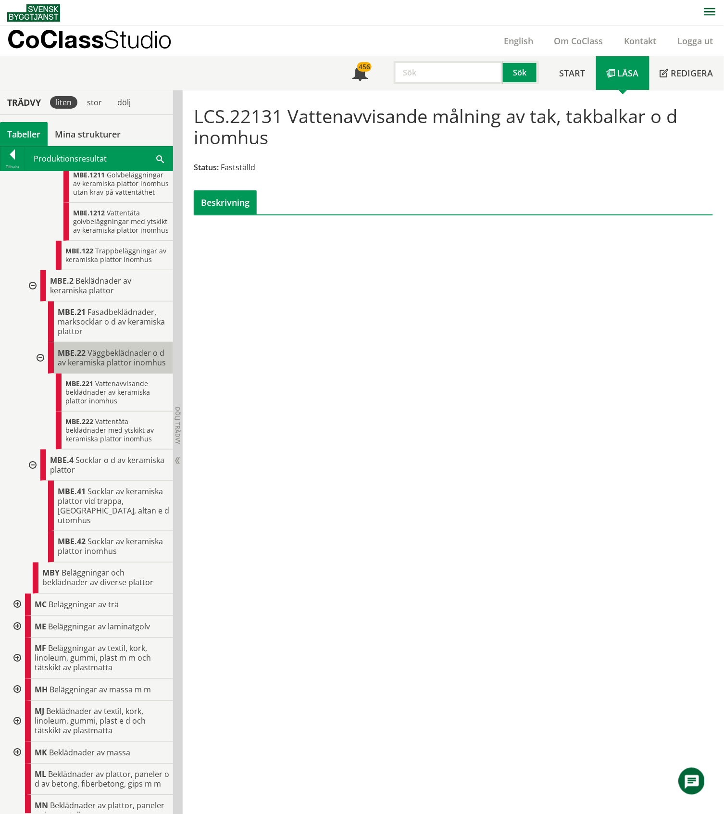
scroll to position [869, 0]
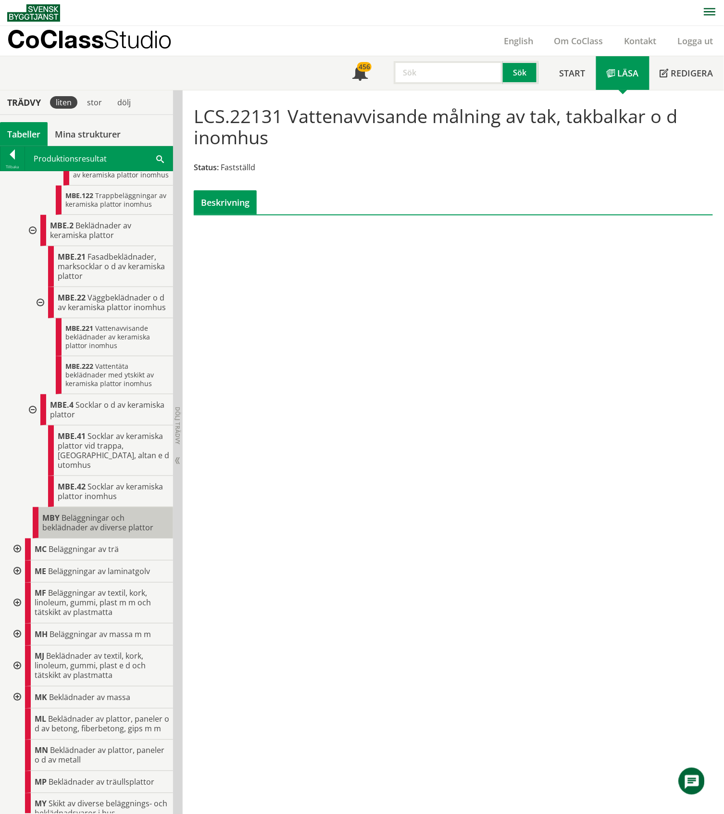
click at [75, 533] on span "Beläggningar och beklädnader av diverse plattor" at bounding box center [97, 522] width 111 height 20
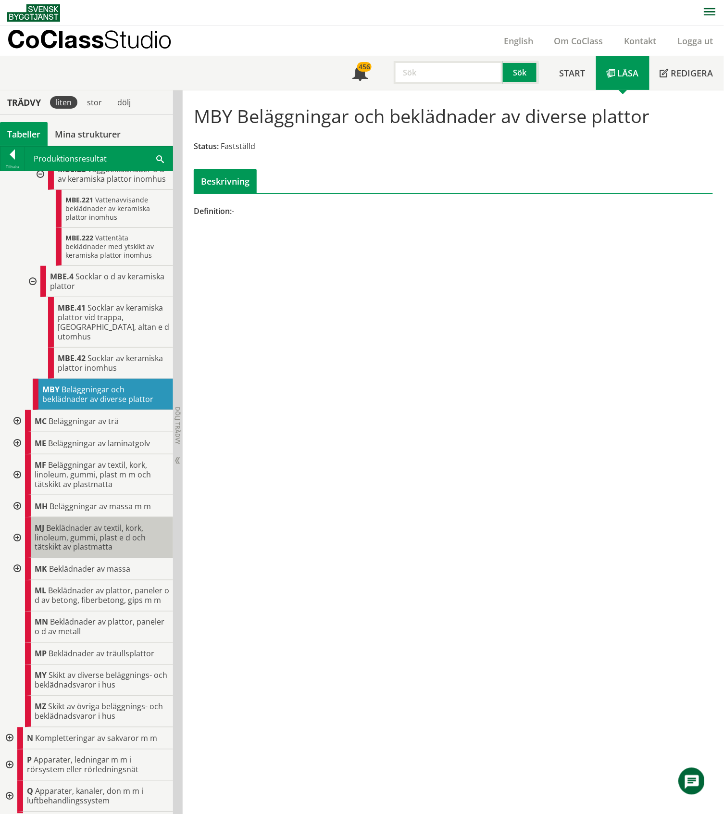
scroll to position [1190, 0]
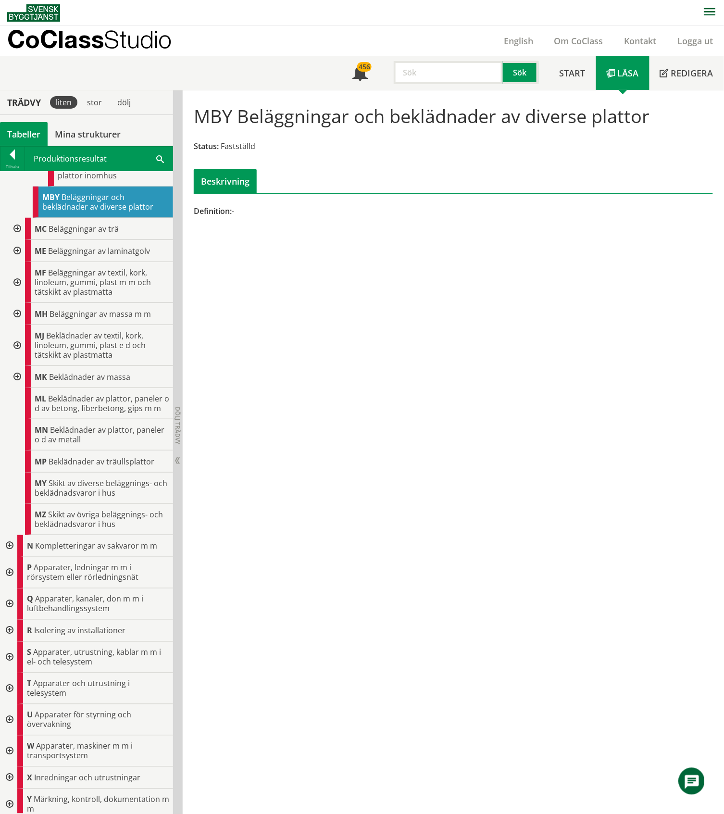
click at [7, 557] on div at bounding box center [8, 546] width 17 height 22
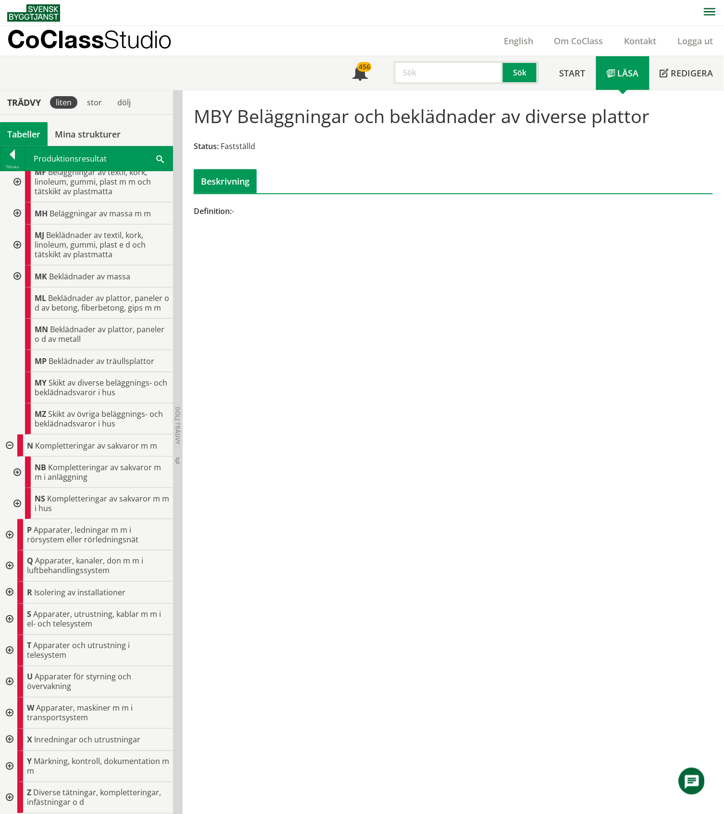
scroll to position [1318, 0]
click at [17, 519] on div at bounding box center [16, 503] width 17 height 31
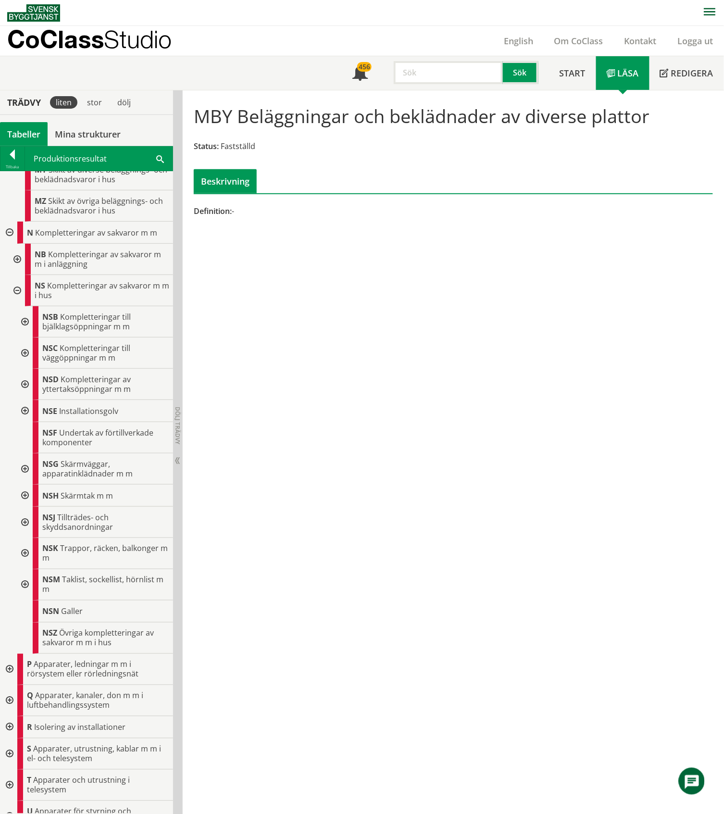
scroll to position [1510, 0]
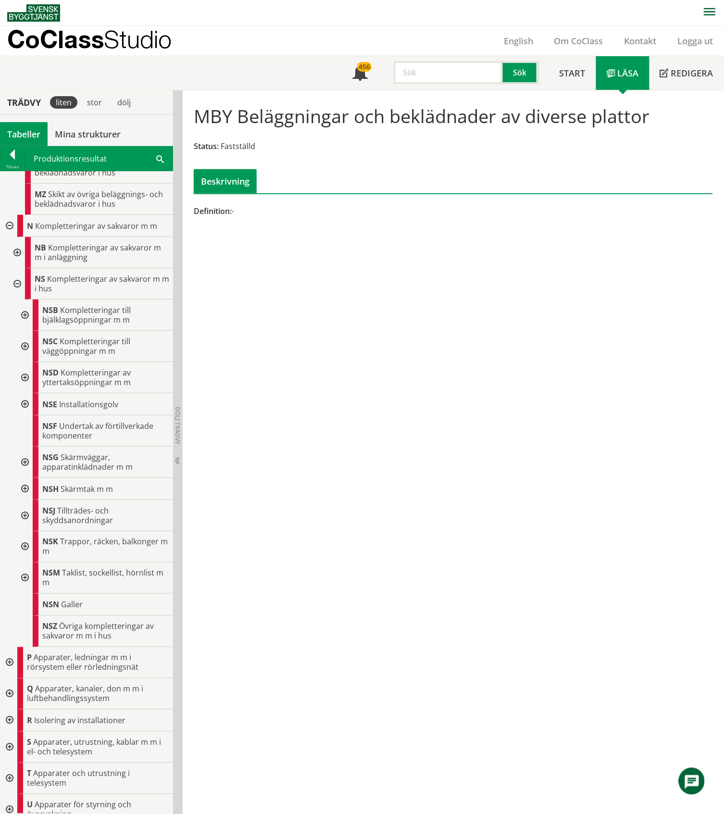
click at [28, 362] on div at bounding box center [23, 346] width 17 height 31
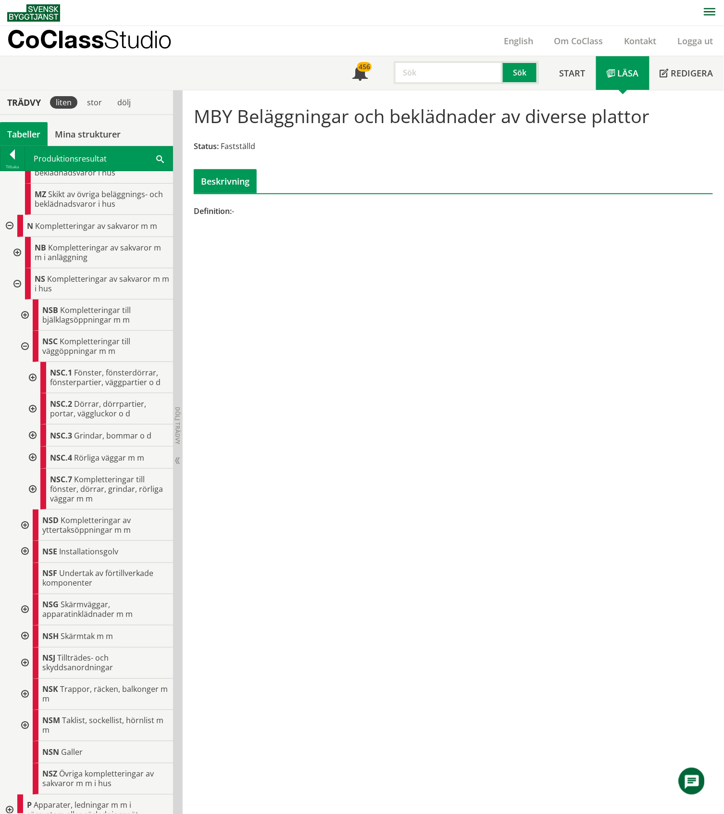
click at [32, 393] on div at bounding box center [31, 377] width 17 height 31
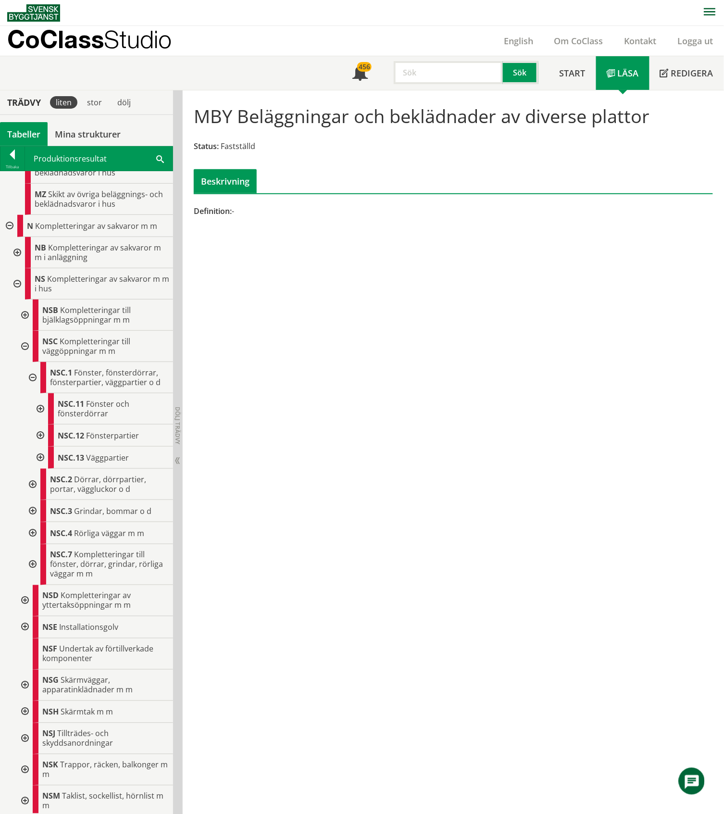
click at [41, 446] on div at bounding box center [39, 435] width 17 height 22
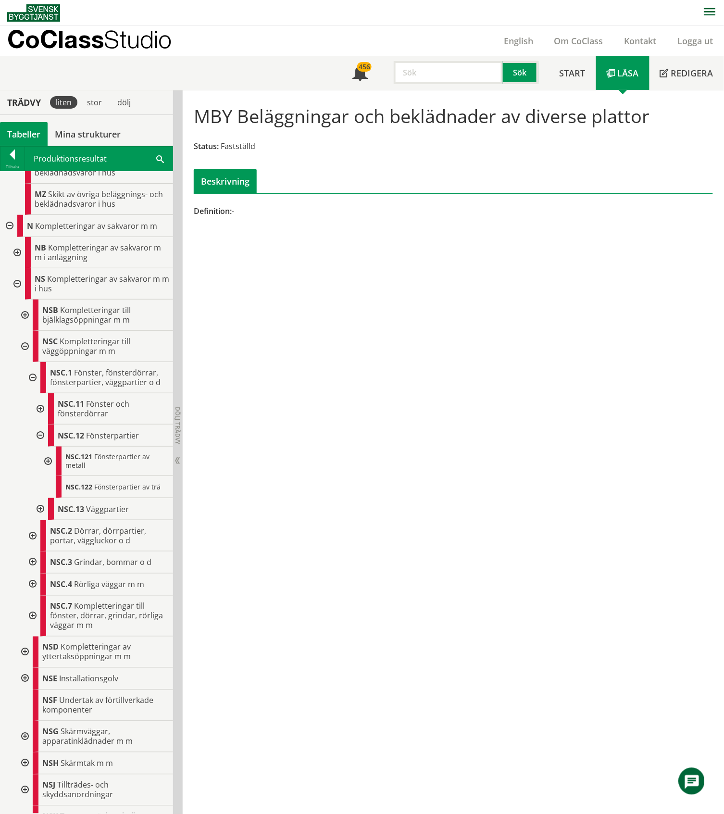
click at [41, 446] on div at bounding box center [39, 435] width 17 height 22
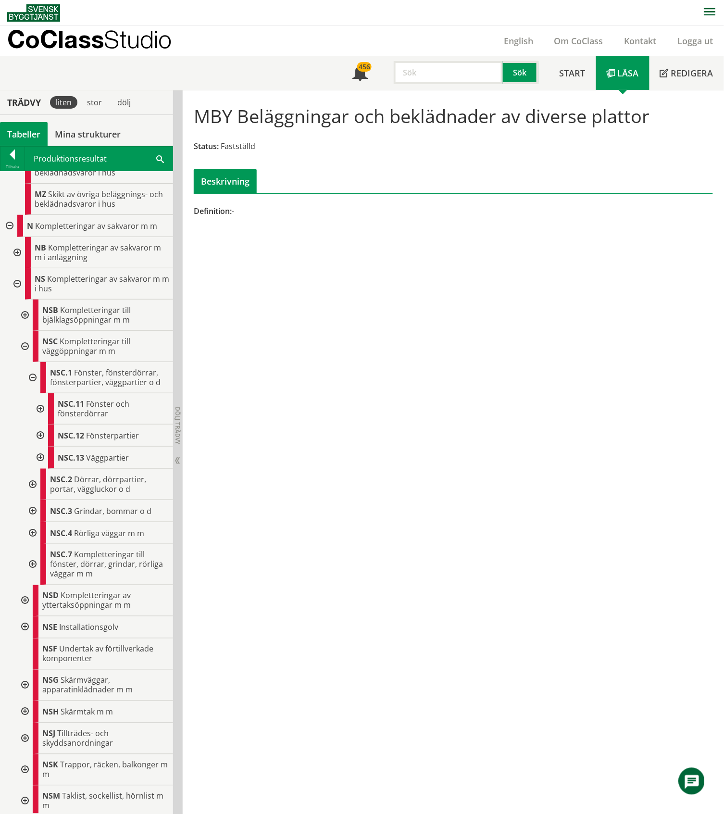
click at [40, 424] on div at bounding box center [39, 408] width 17 height 31
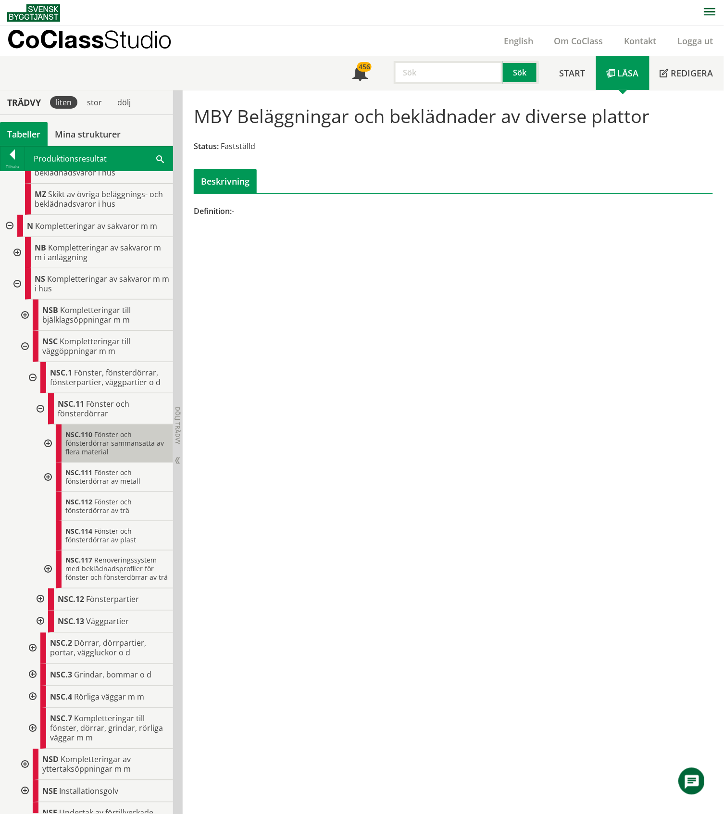
scroll to position [1638, 0]
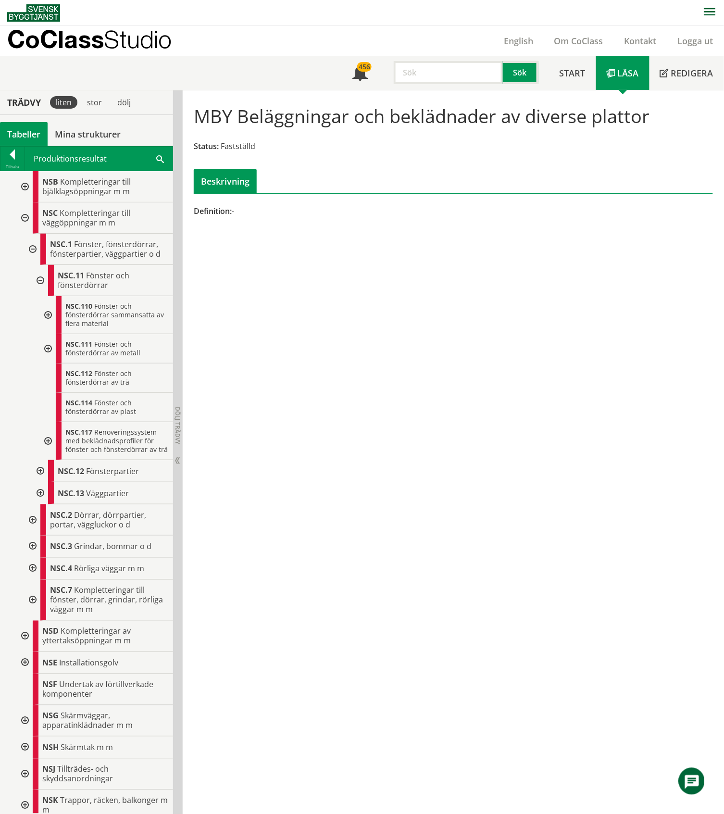
click at [31, 535] on div at bounding box center [31, 519] width 17 height 31
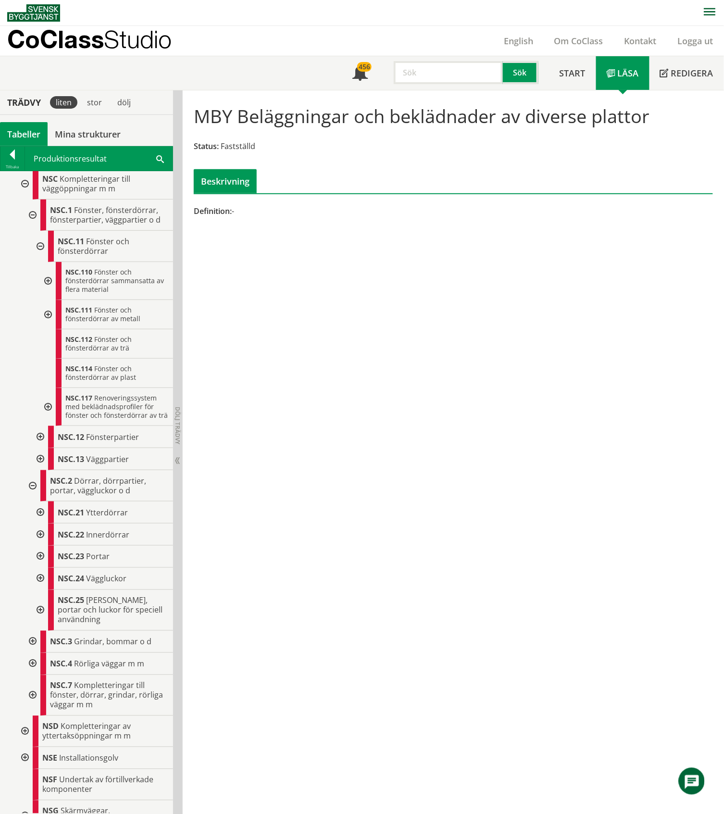
scroll to position [1702, 0]
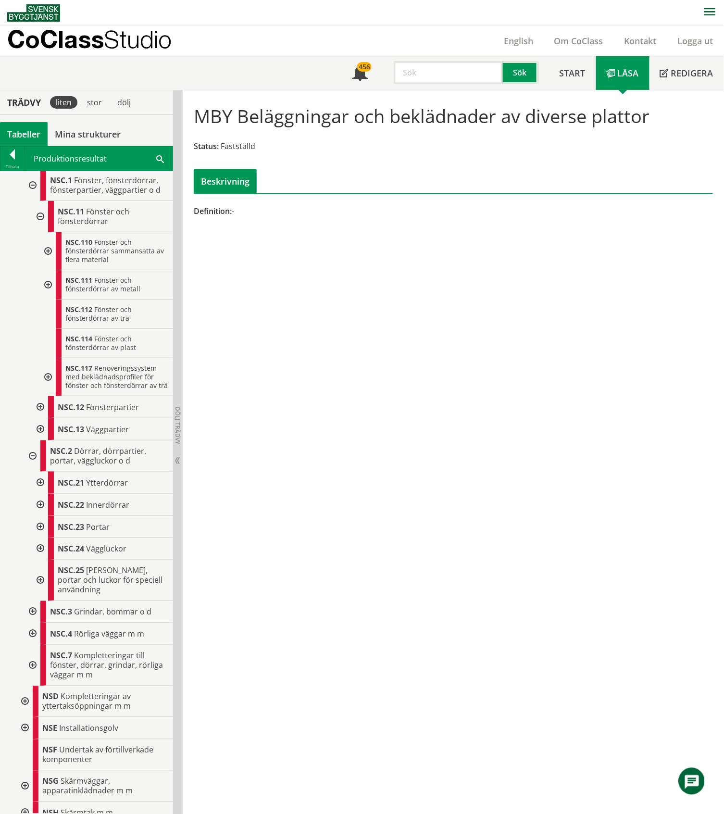
click at [40, 516] on div at bounding box center [39, 505] width 17 height 22
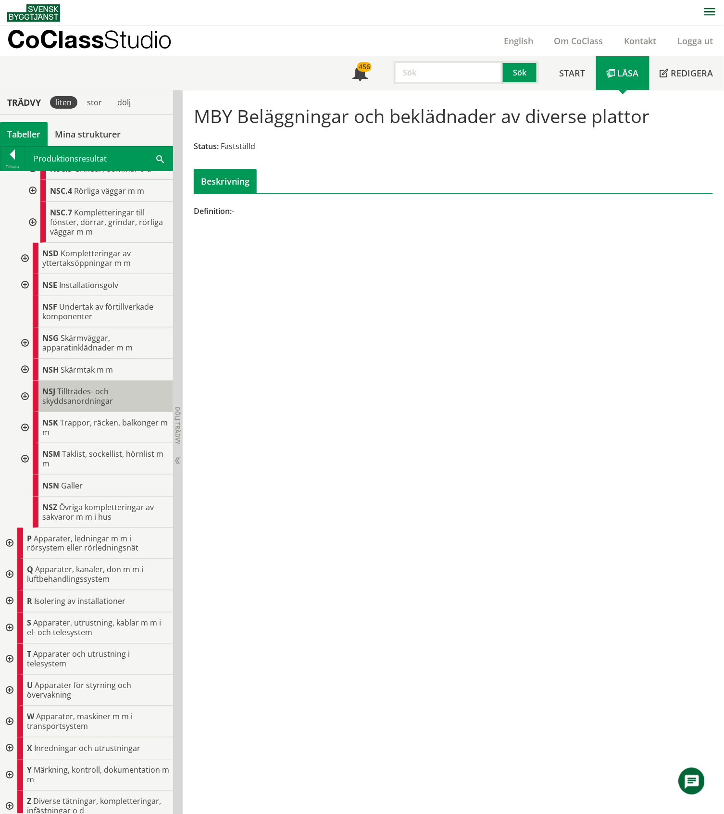
scroll to position [2279, 0]
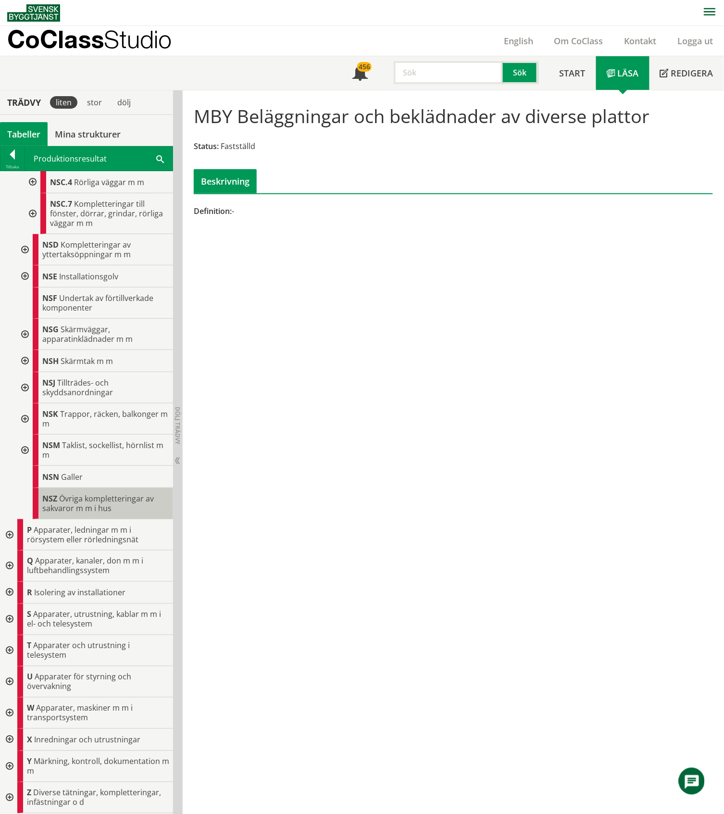
click at [108, 513] on span "Övriga kompletteringar av sakvaror m m i hus" at bounding box center [98, 503] width 112 height 20
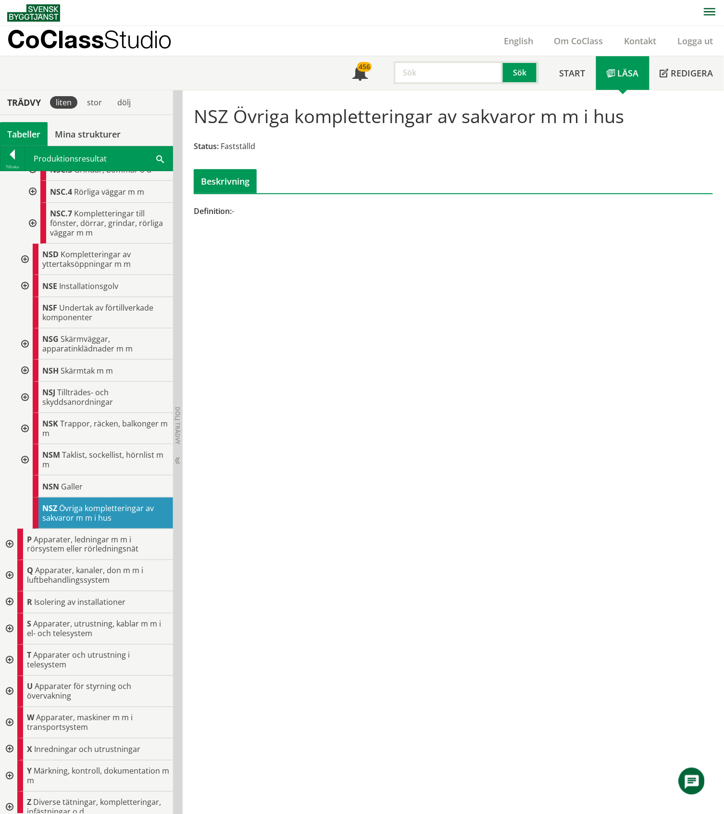
scroll to position [2344, 0]
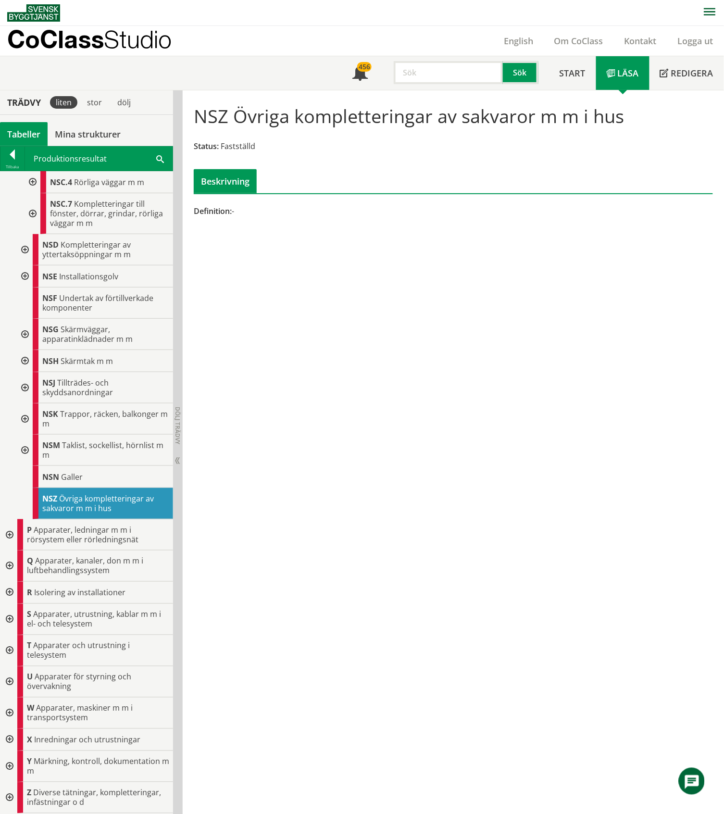
click at [8, 533] on div at bounding box center [8, 534] width 17 height 31
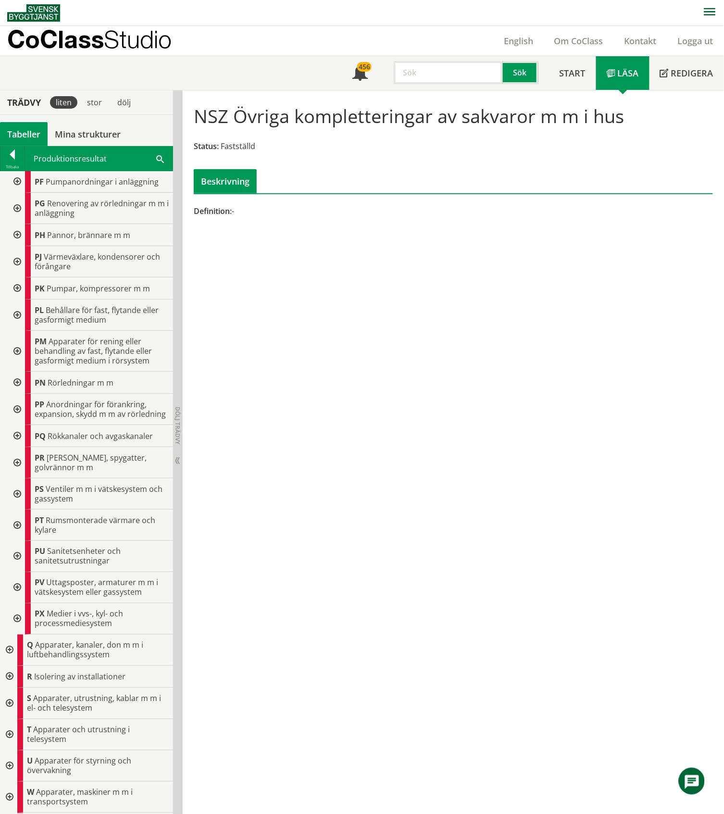
scroll to position [2857, 0]
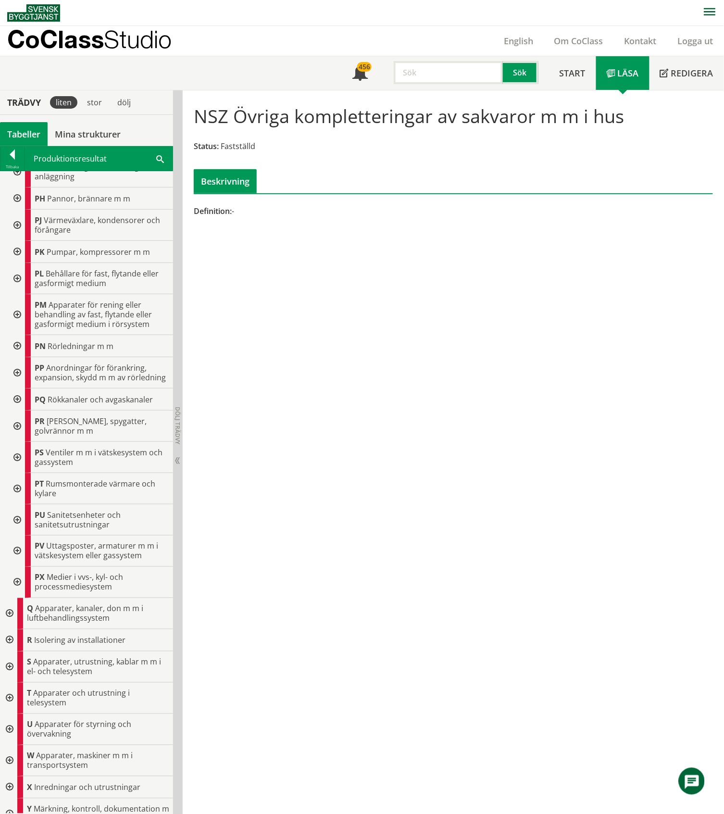
click at [17, 535] on div at bounding box center [16, 519] width 17 height 31
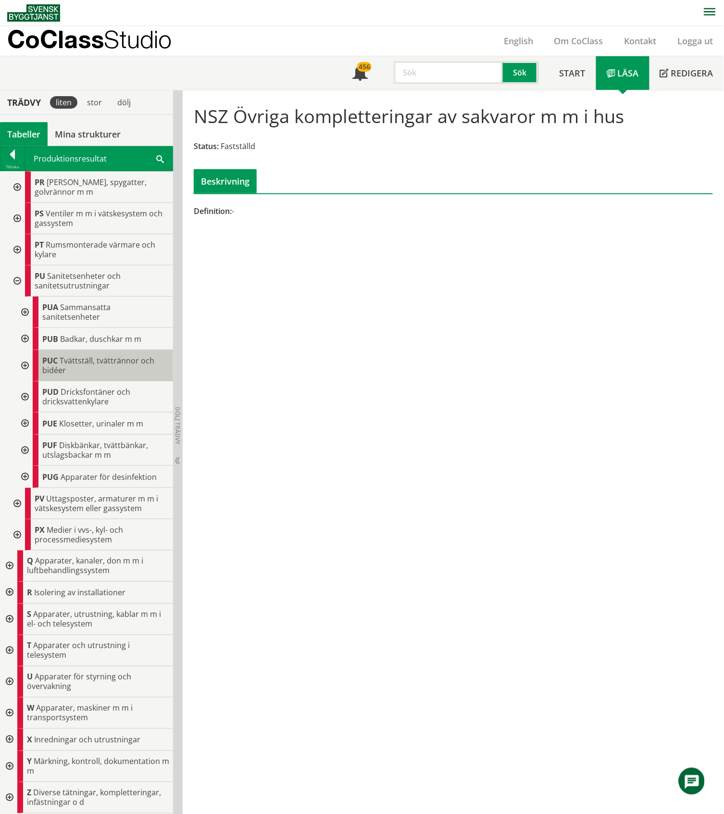
scroll to position [3113, 0]
click at [26, 434] on div at bounding box center [23, 423] width 17 height 22
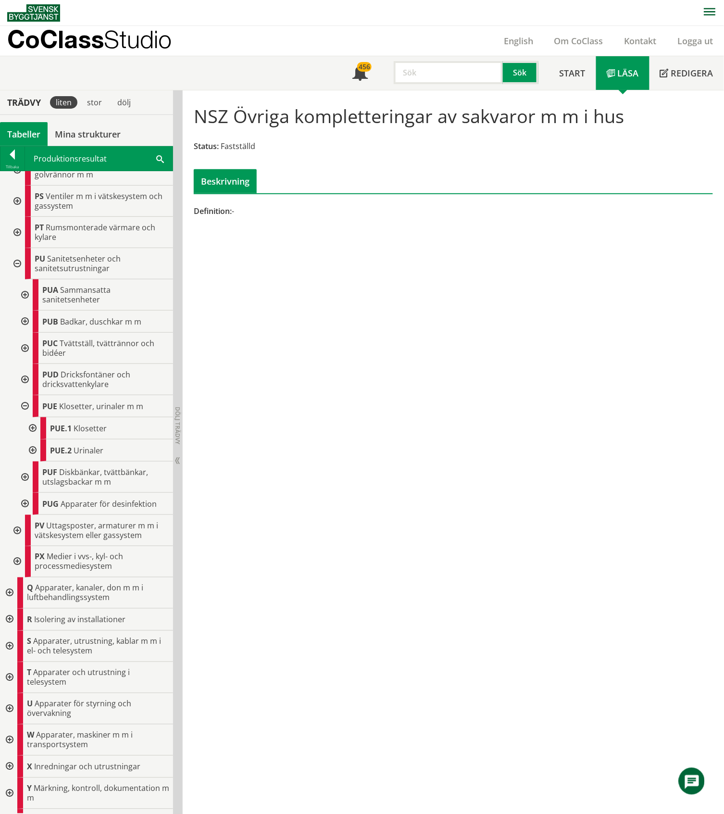
click at [36, 439] on div at bounding box center [31, 428] width 17 height 22
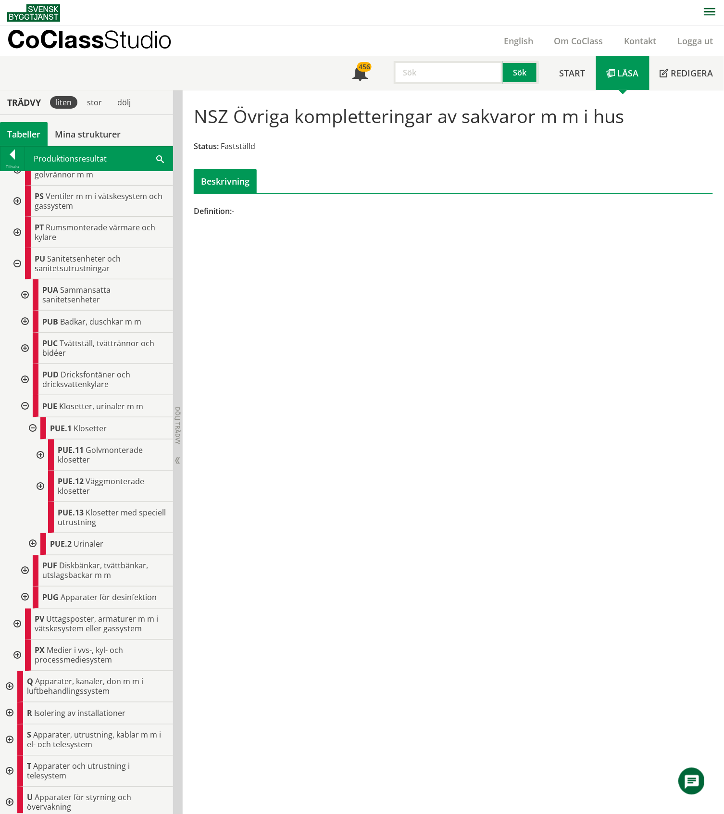
click at [41, 471] on div at bounding box center [39, 454] width 17 height 31
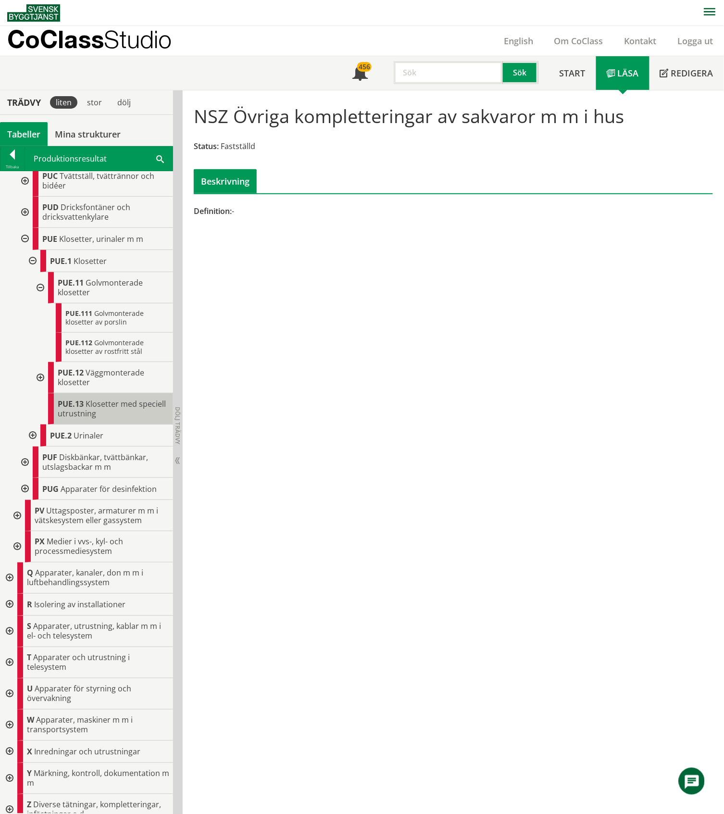
scroll to position [3306, 0]
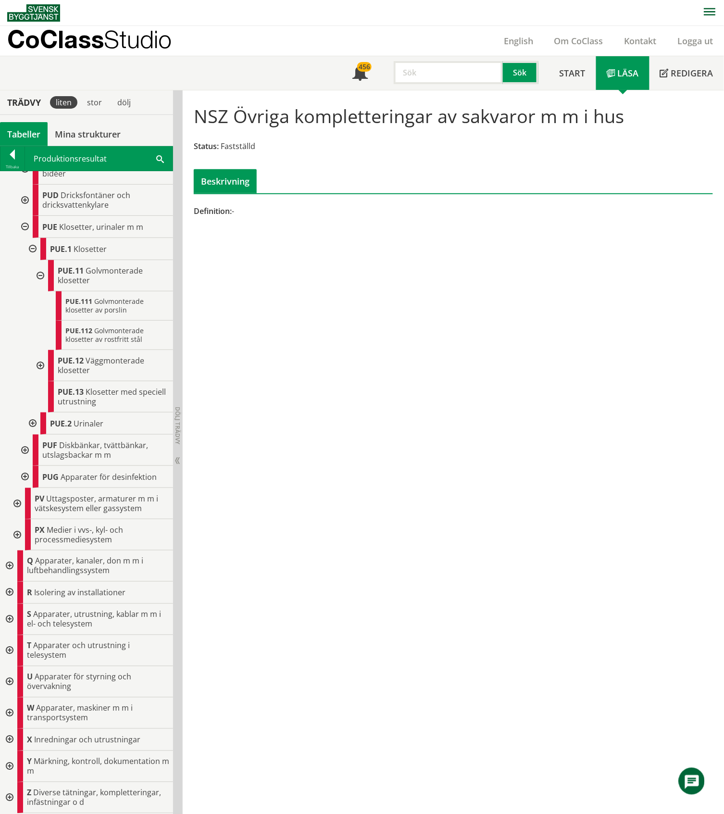
click at [24, 466] on div at bounding box center [23, 449] width 17 height 31
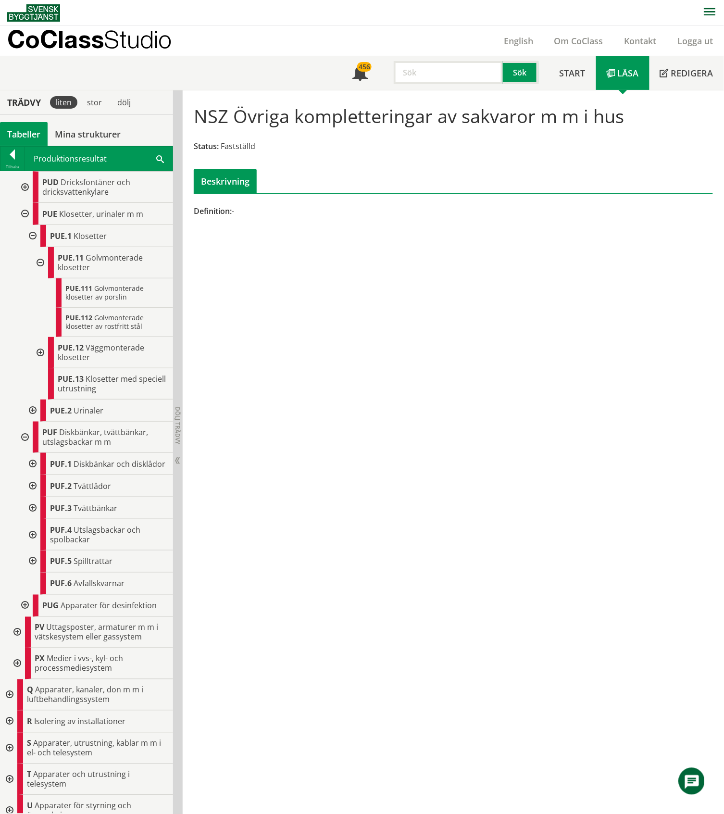
click at [34, 497] on div at bounding box center [31, 486] width 17 height 22
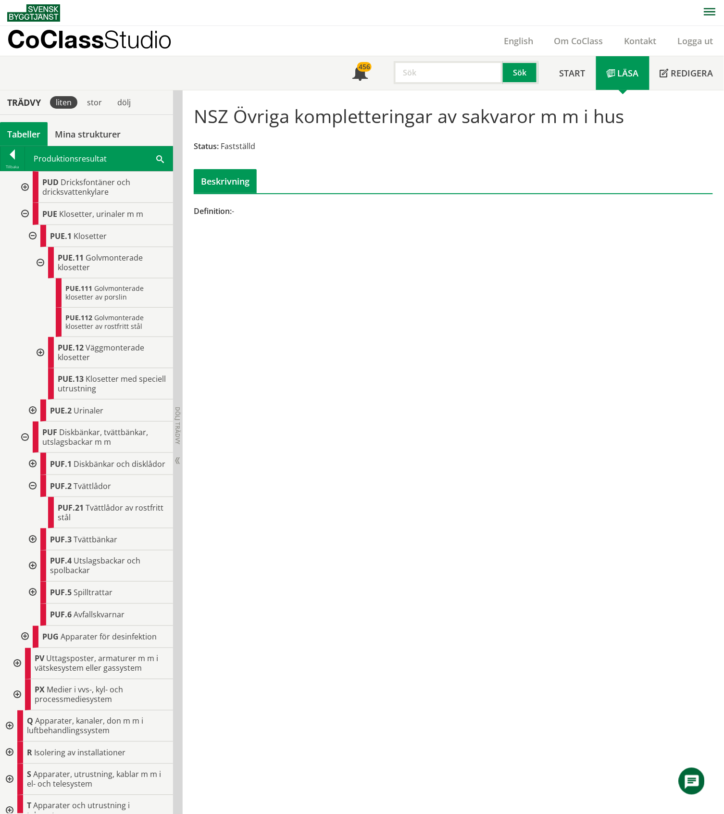
click at [34, 497] on div at bounding box center [31, 486] width 17 height 22
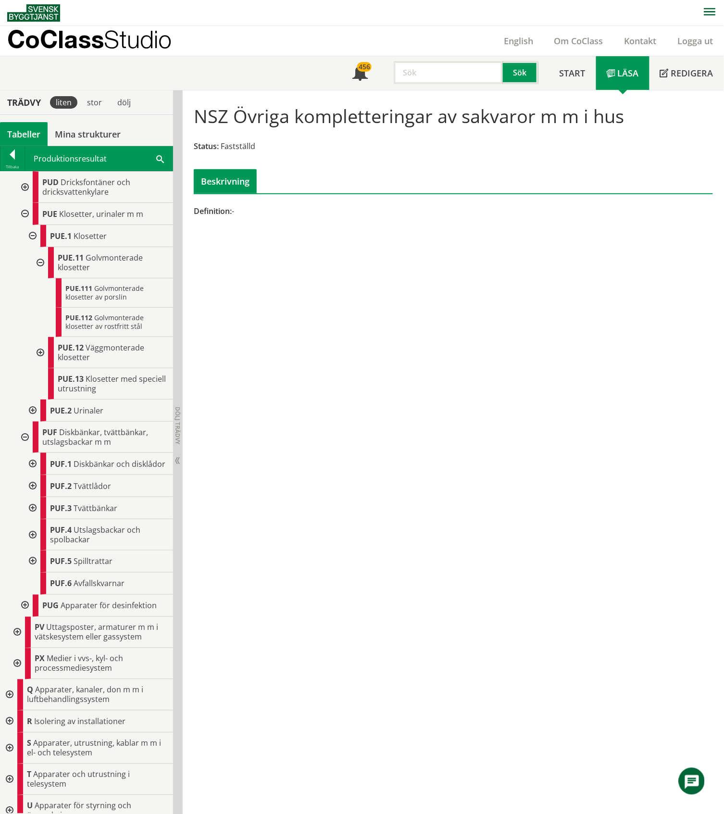
click at [31, 519] on div at bounding box center [31, 508] width 17 height 22
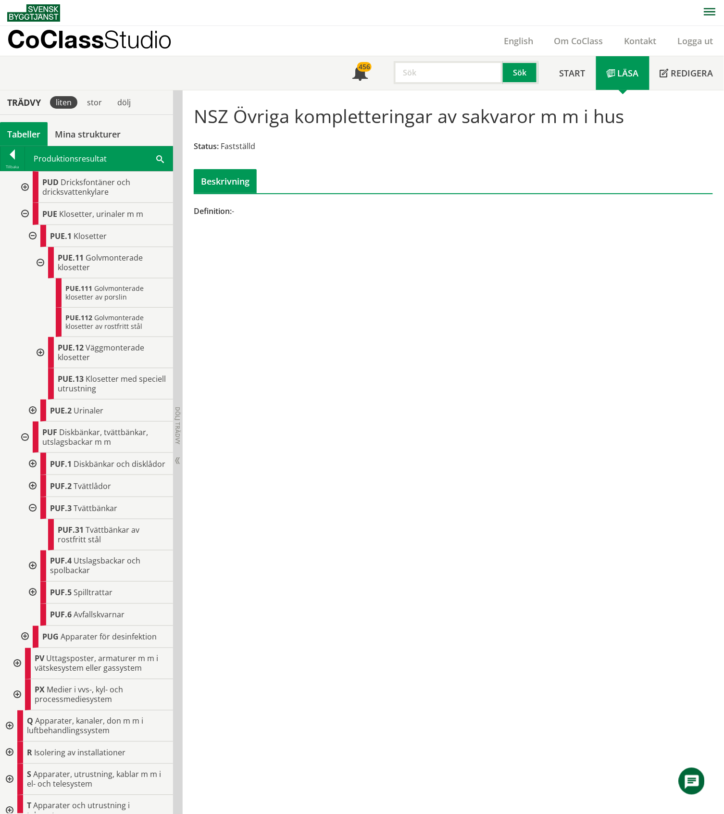
click at [31, 519] on div at bounding box center [31, 508] width 17 height 22
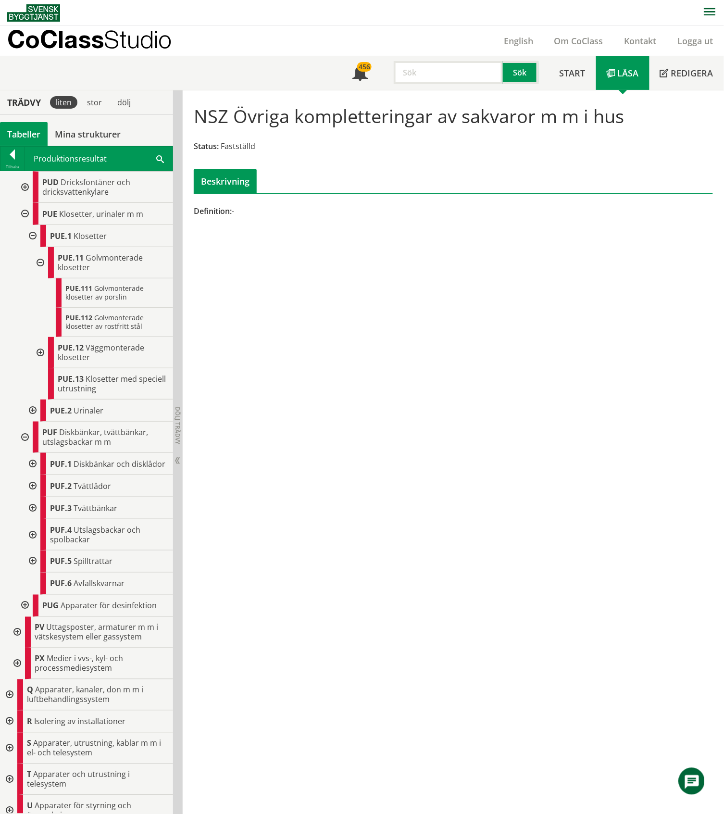
click at [33, 550] on div at bounding box center [31, 534] width 17 height 31
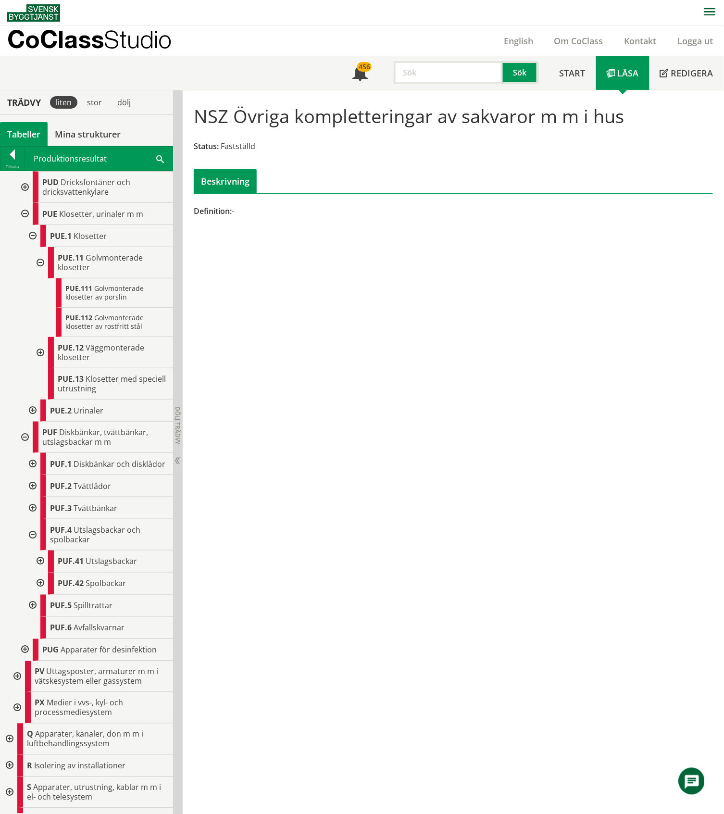
click at [33, 550] on div at bounding box center [31, 534] width 17 height 31
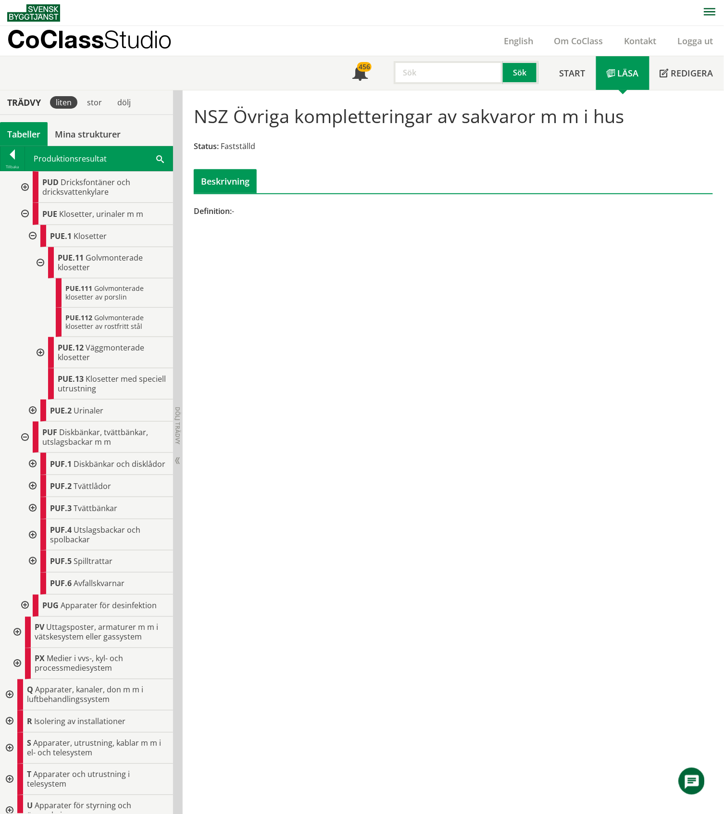
click at [31, 497] on div at bounding box center [31, 486] width 17 height 22
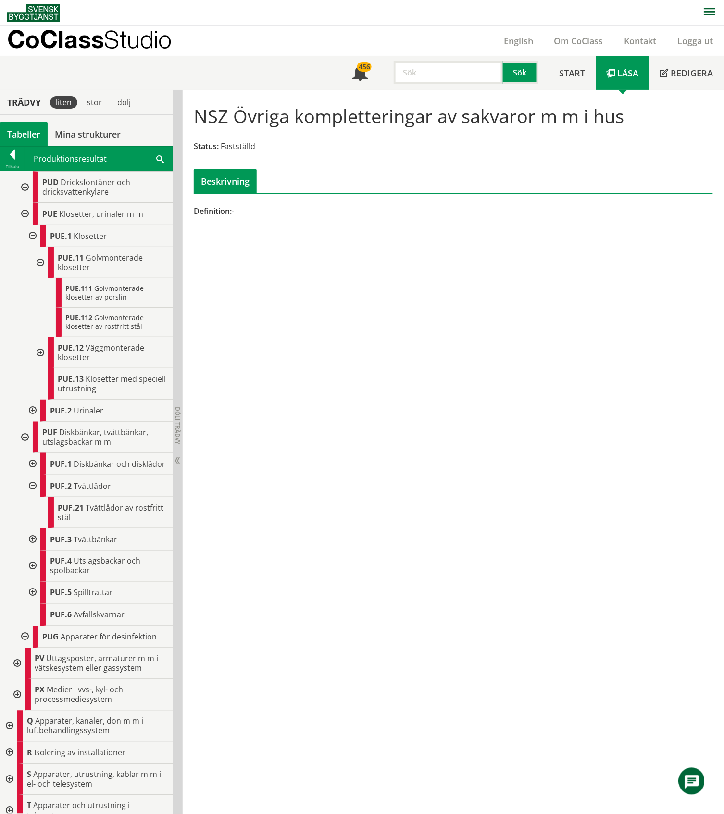
click at [31, 497] on div at bounding box center [31, 486] width 17 height 22
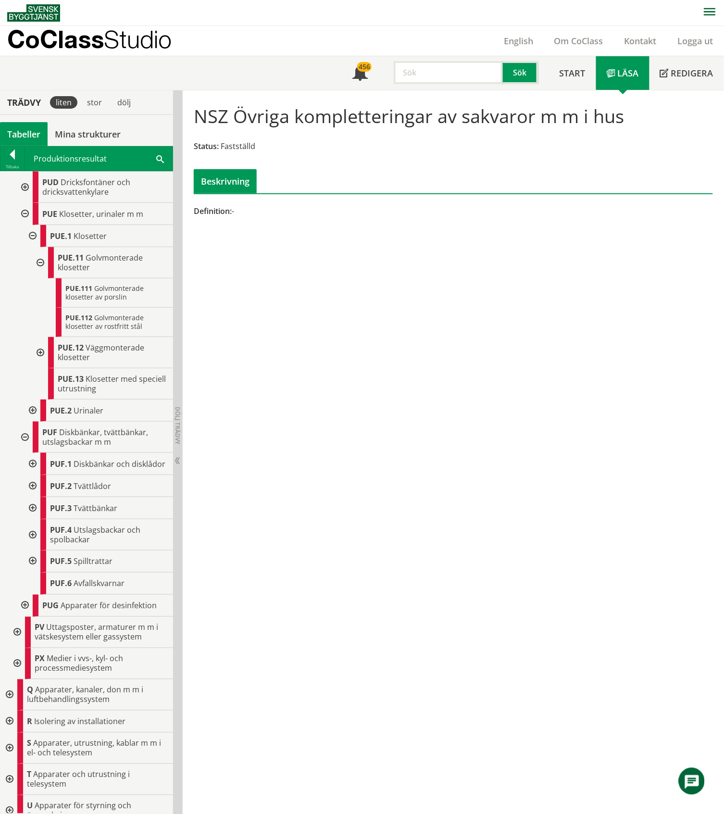
click at [32, 519] on div at bounding box center [31, 508] width 17 height 22
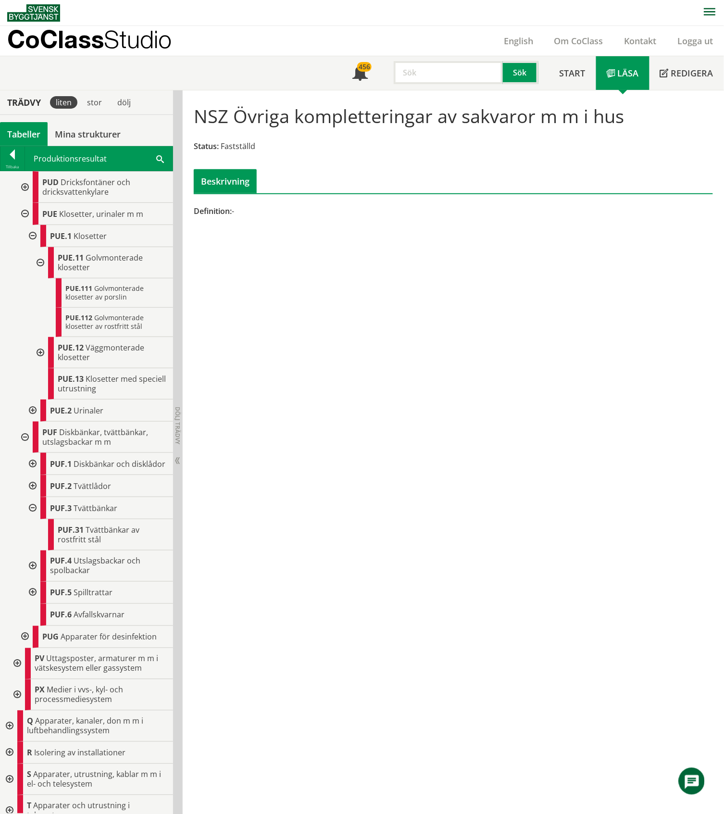
click at [32, 519] on div at bounding box center [31, 508] width 17 height 22
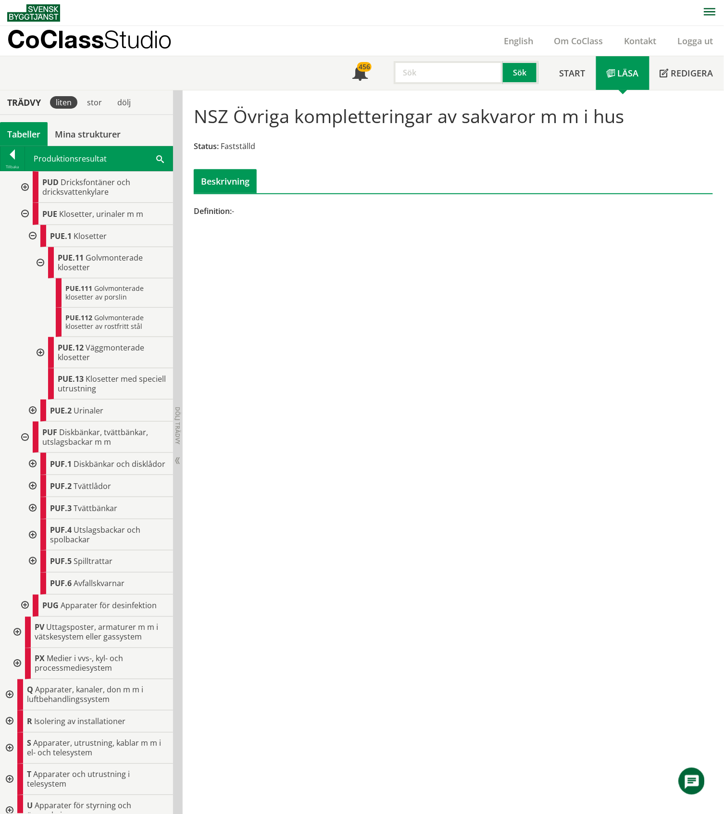
click at [24, 453] on div at bounding box center [23, 436] width 17 height 31
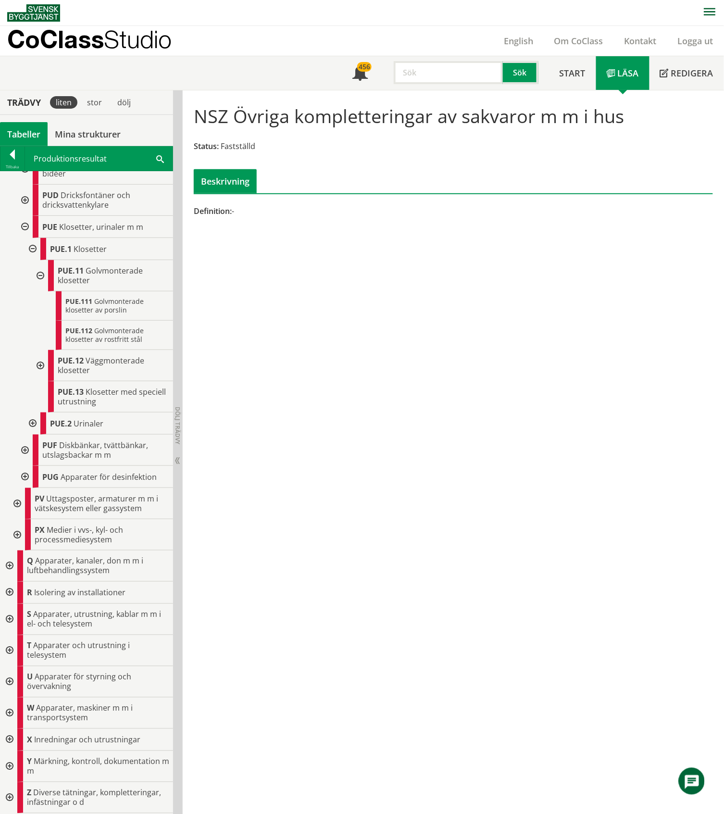
click at [31, 260] on div at bounding box center [31, 249] width 17 height 22
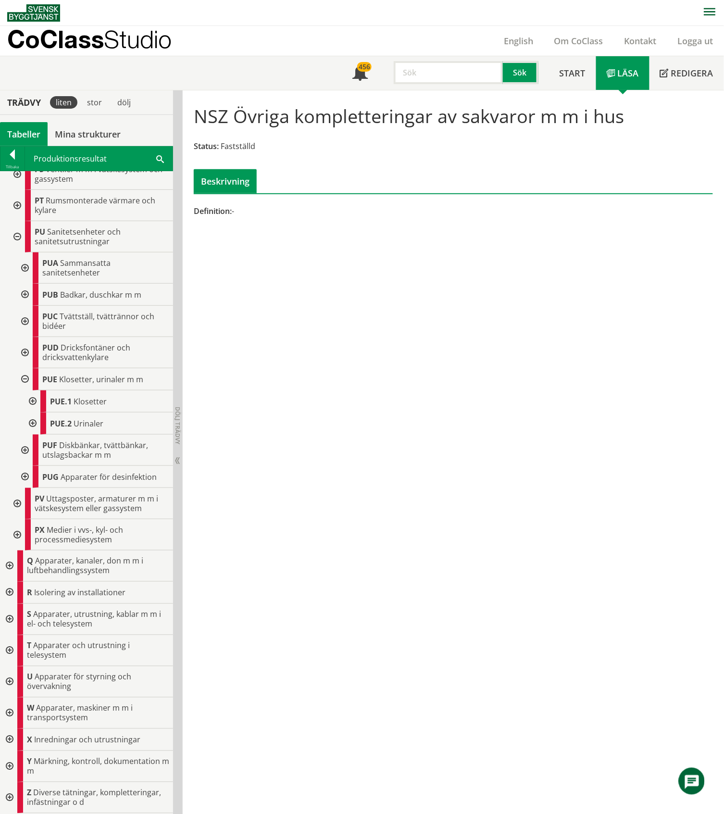
click at [25, 322] on div at bounding box center [23, 321] width 17 height 31
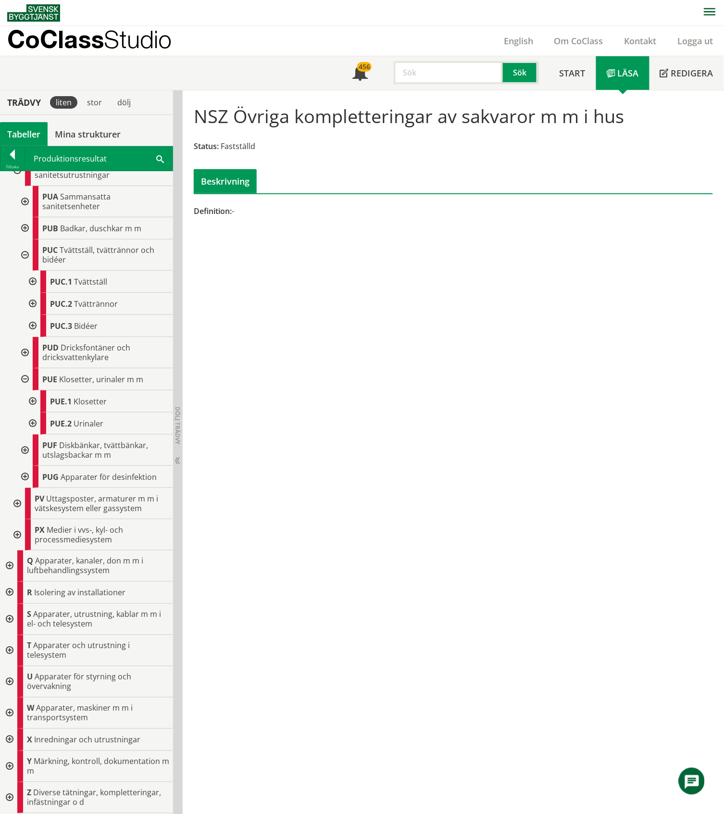
click at [31, 279] on div at bounding box center [31, 282] width 17 height 22
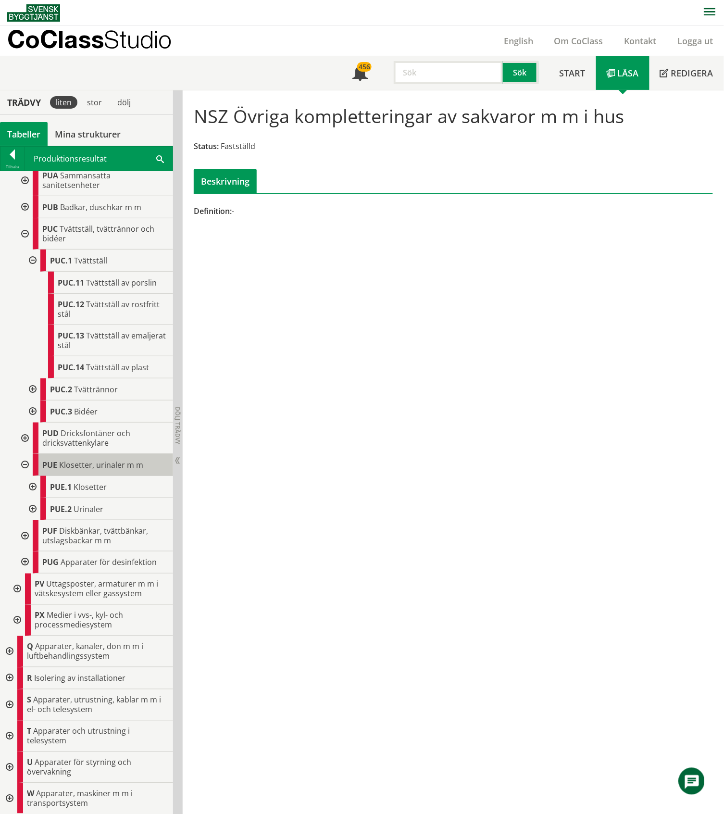
scroll to position [3113, 0]
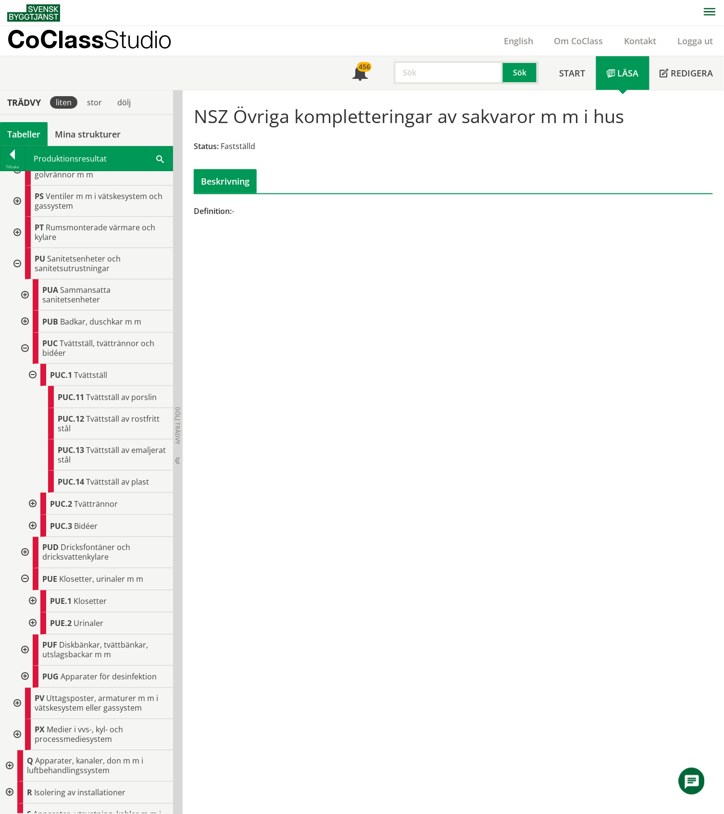
click at [33, 386] on div at bounding box center [31, 375] width 17 height 22
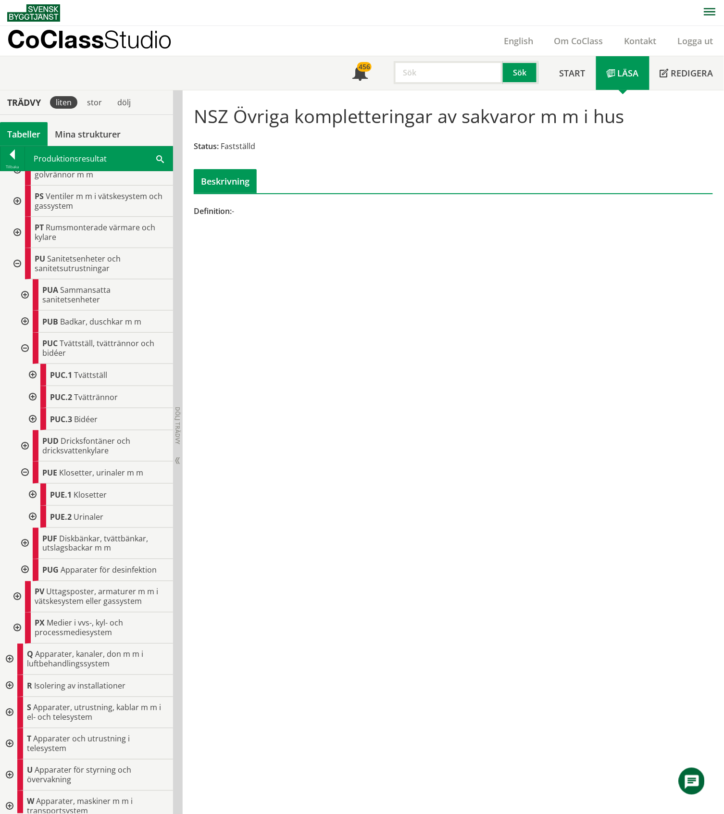
click at [25, 364] on div at bounding box center [23, 348] width 17 height 31
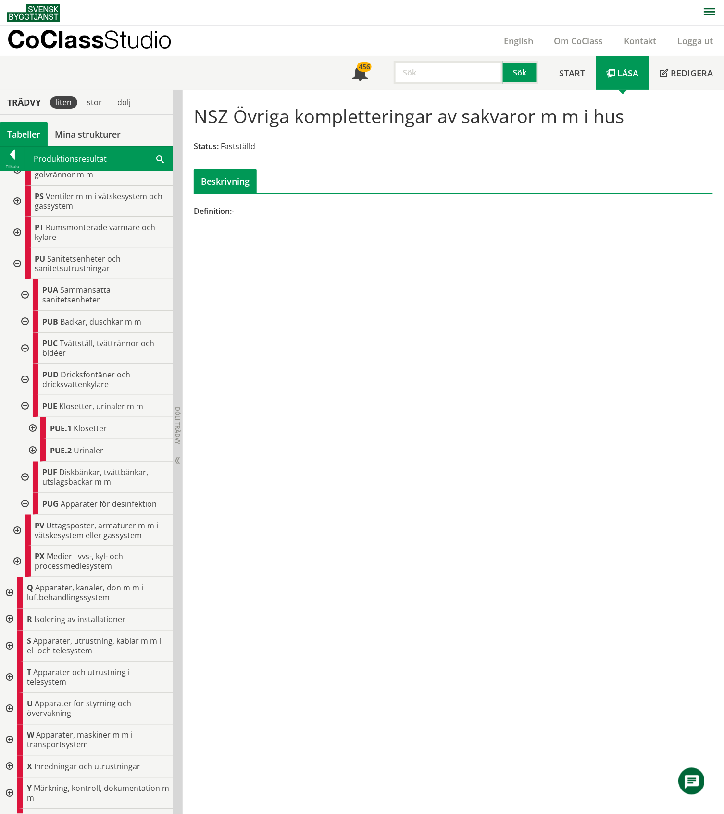
click at [24, 417] on div at bounding box center [23, 406] width 17 height 22
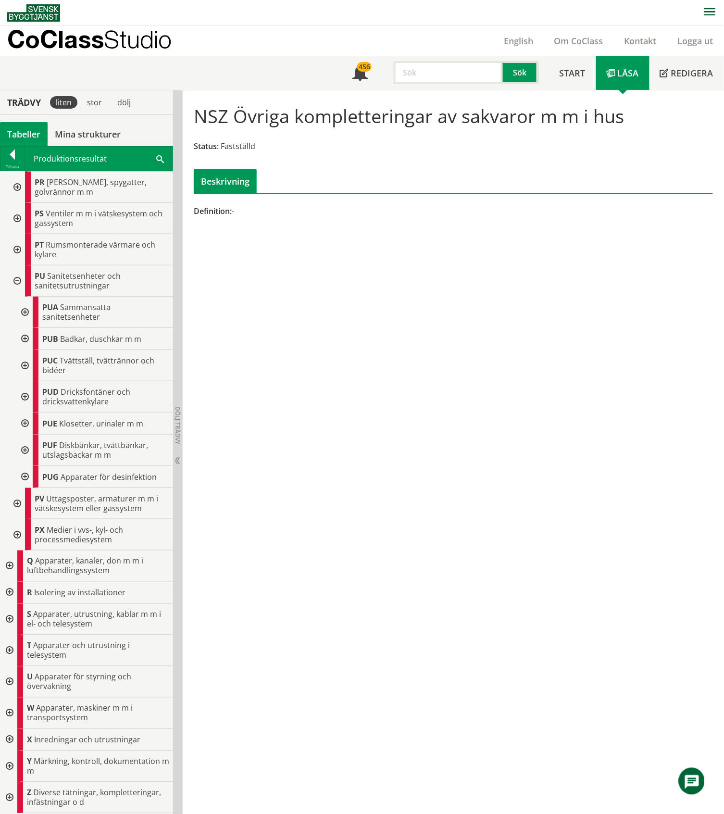
click at [20, 297] on div at bounding box center [16, 280] width 17 height 31
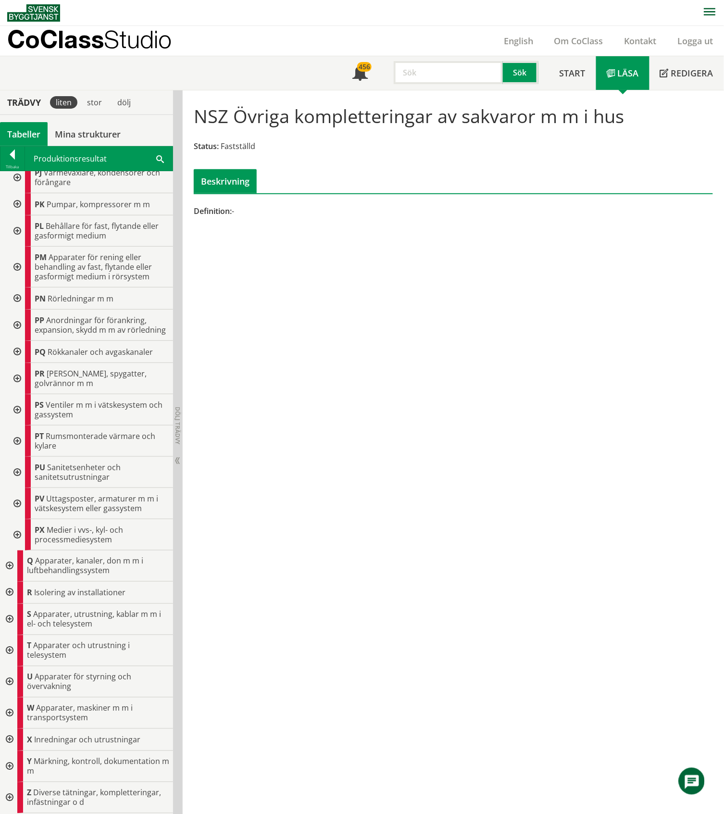
scroll to position [2996, 0]
click at [15, 440] on div at bounding box center [16, 440] width 17 height 31
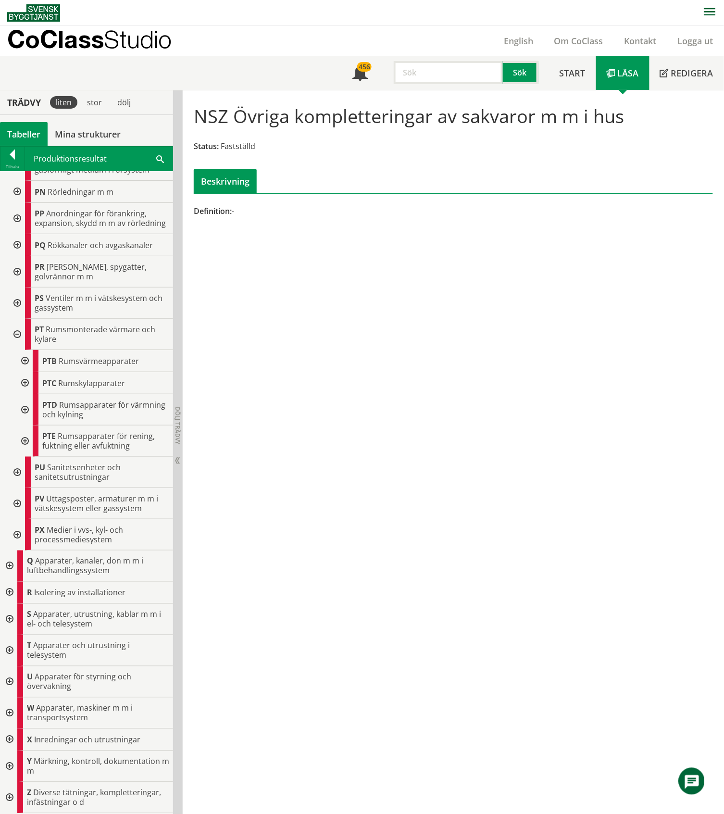
click at [24, 407] on div at bounding box center [23, 409] width 17 height 31
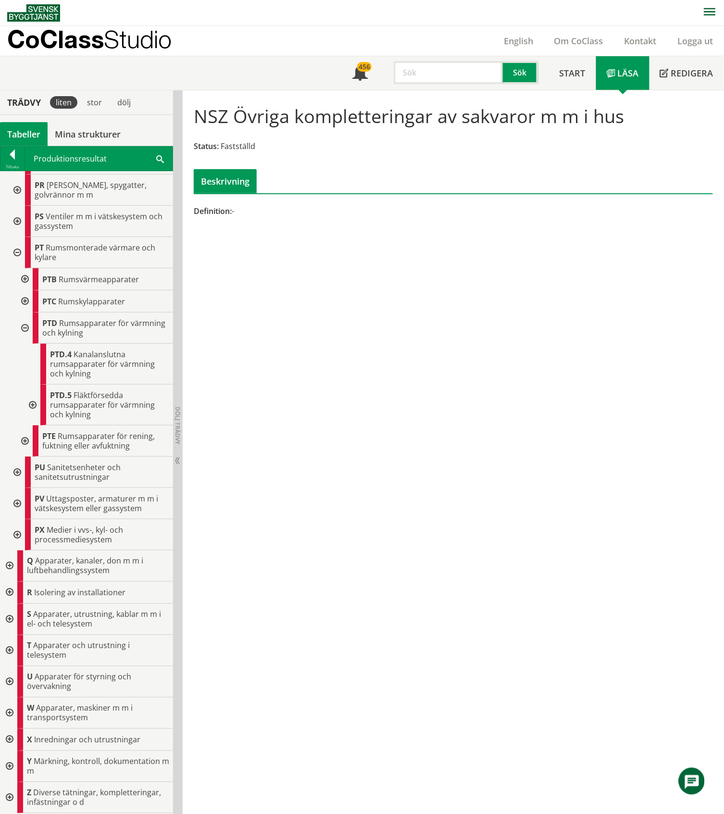
click at [25, 344] on div at bounding box center [23, 327] width 17 height 31
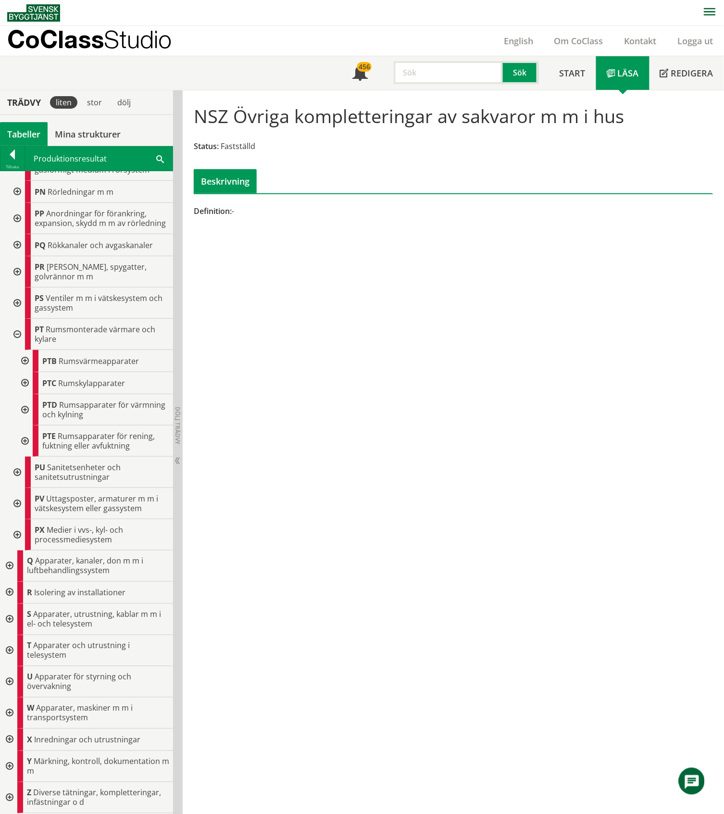
scroll to position [3103, 0]
click at [16, 335] on div at bounding box center [16, 334] width 17 height 31
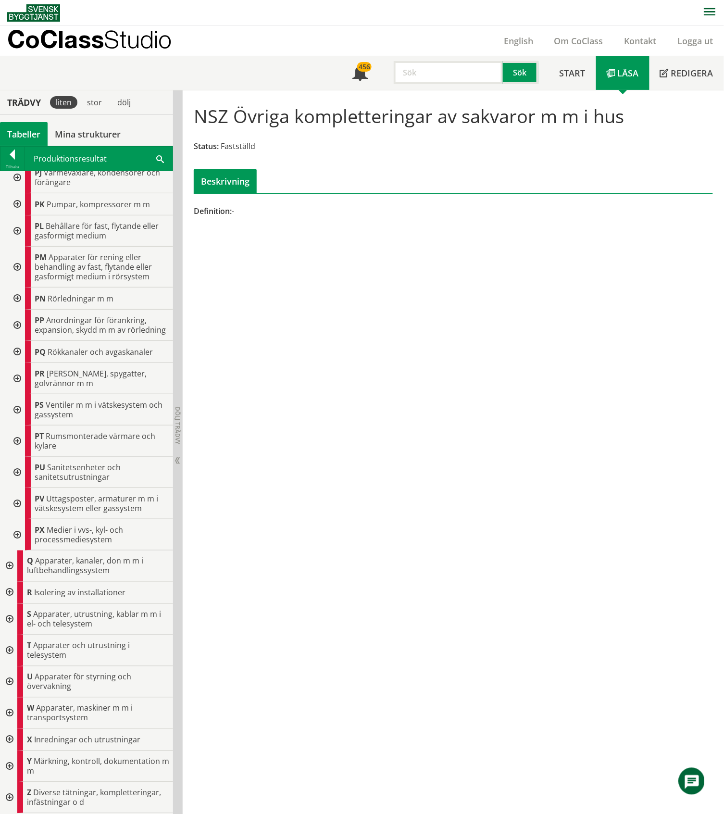
scroll to position [2996, 0]
click at [18, 376] on div at bounding box center [16, 378] width 17 height 31
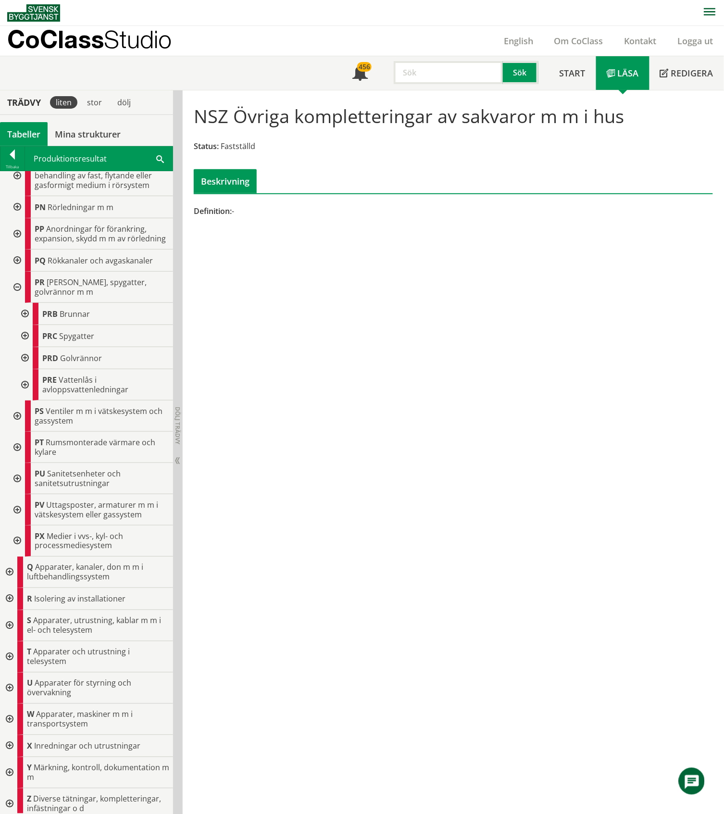
scroll to position [3094, 0]
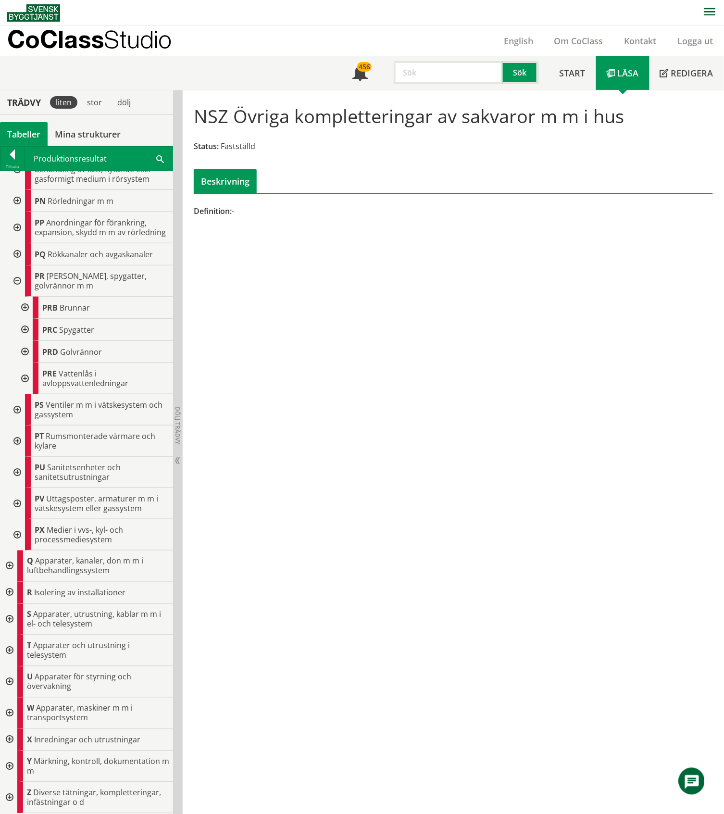
click at [26, 306] on div at bounding box center [23, 308] width 17 height 22
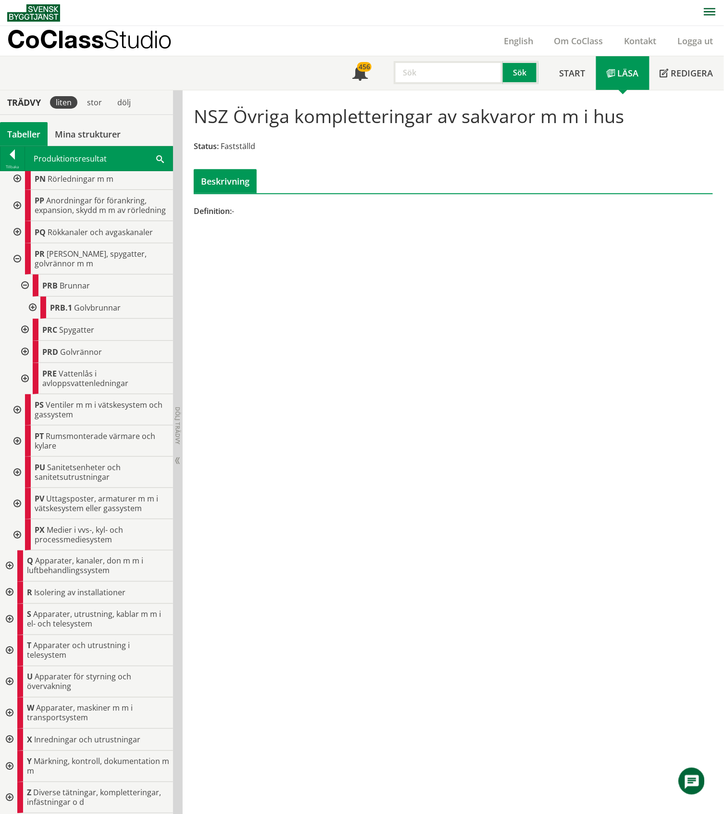
click at [33, 308] on div at bounding box center [31, 308] width 17 height 22
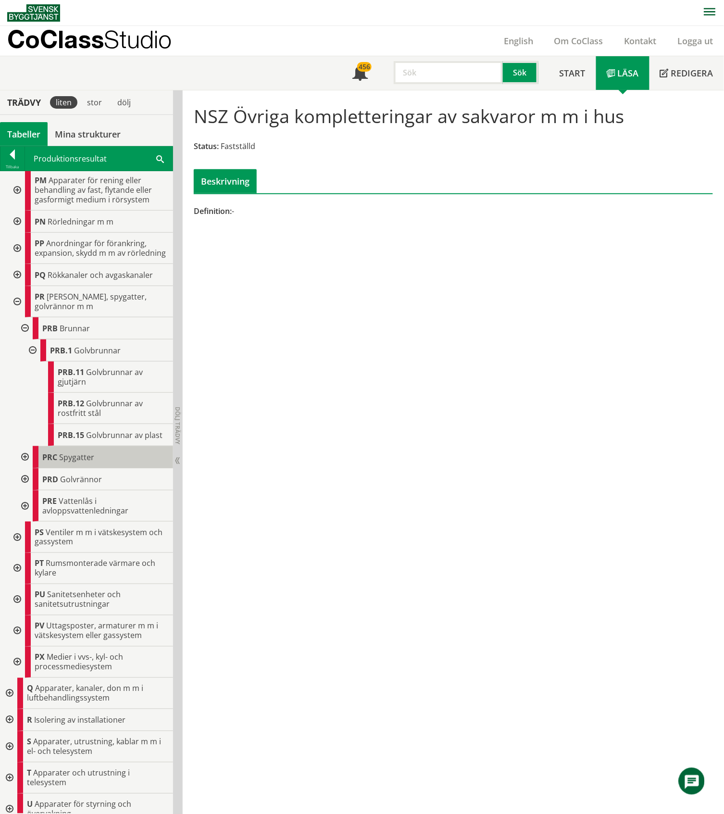
scroll to position [3049, 0]
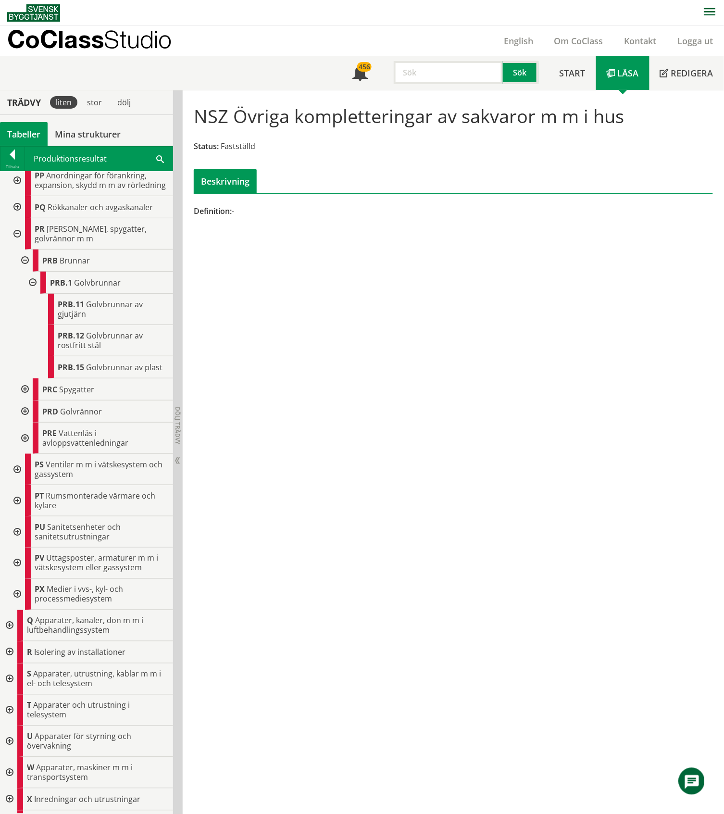
click at [24, 454] on div at bounding box center [23, 437] width 17 height 31
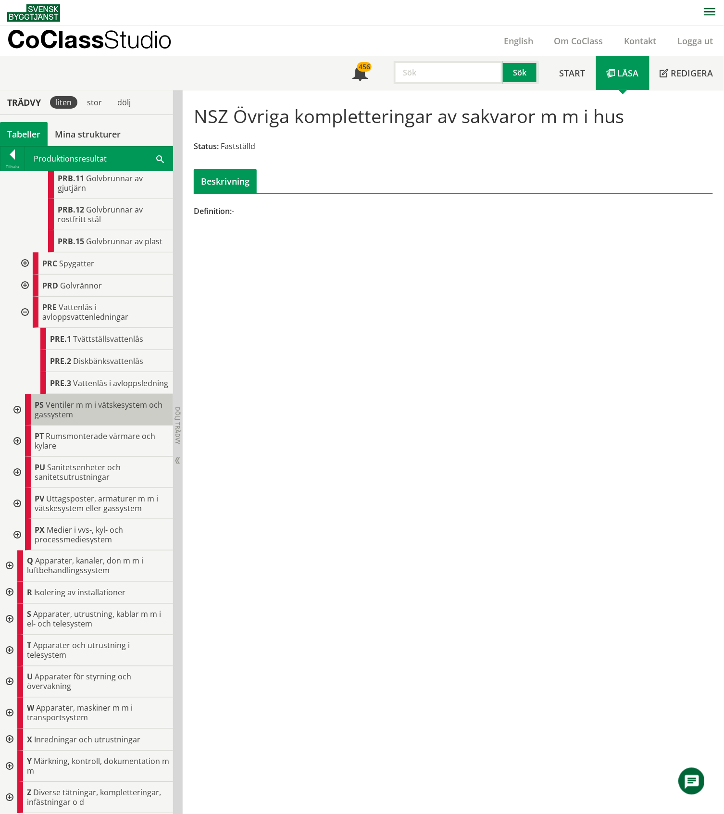
scroll to position [3286, 0]
click at [10, 564] on div at bounding box center [8, 565] width 17 height 31
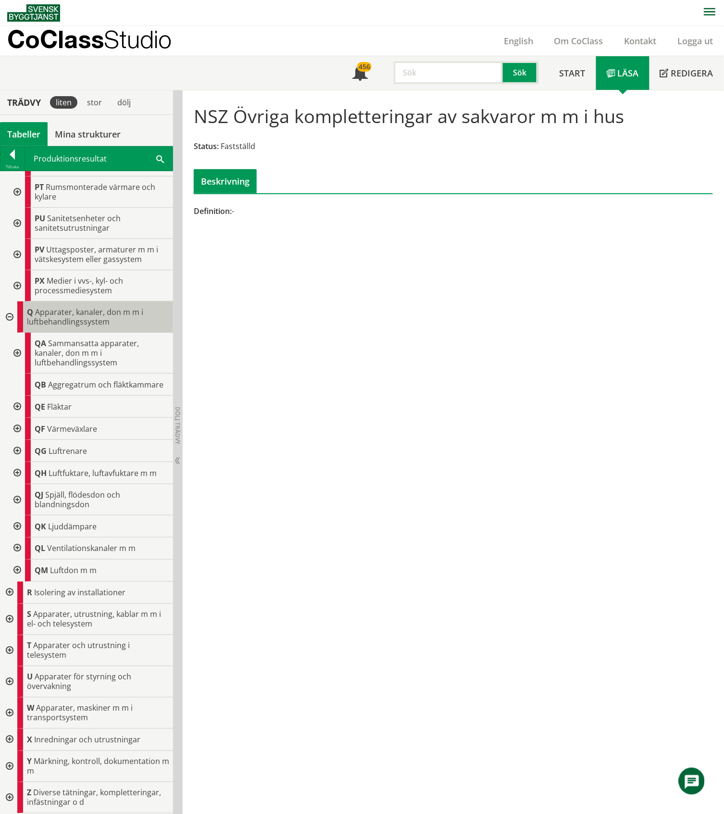
scroll to position [3478, 0]
click at [17, 582] on div at bounding box center [16, 570] width 17 height 22
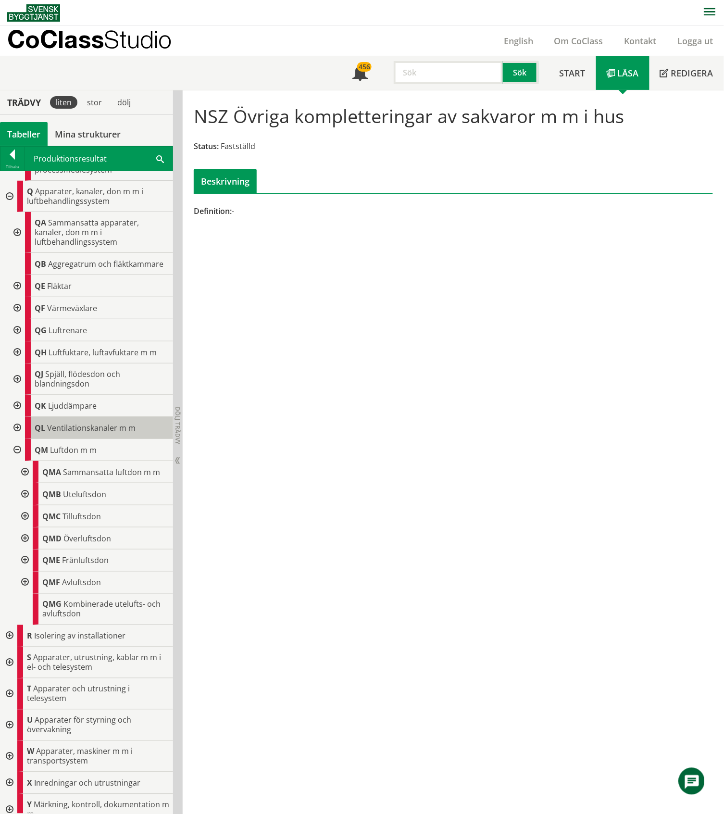
scroll to position [3607, 0]
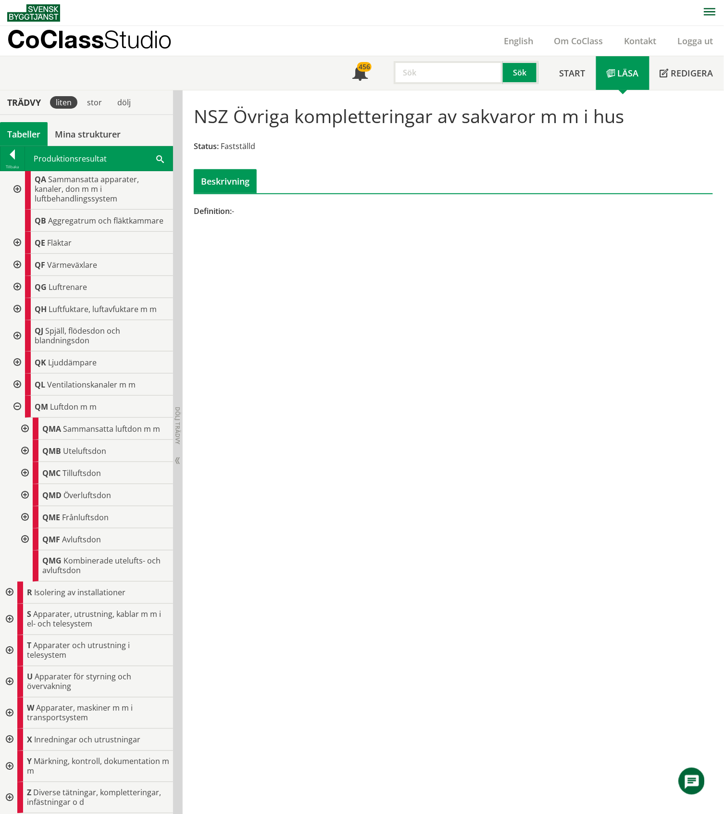
click at [24, 528] on div at bounding box center [23, 517] width 17 height 22
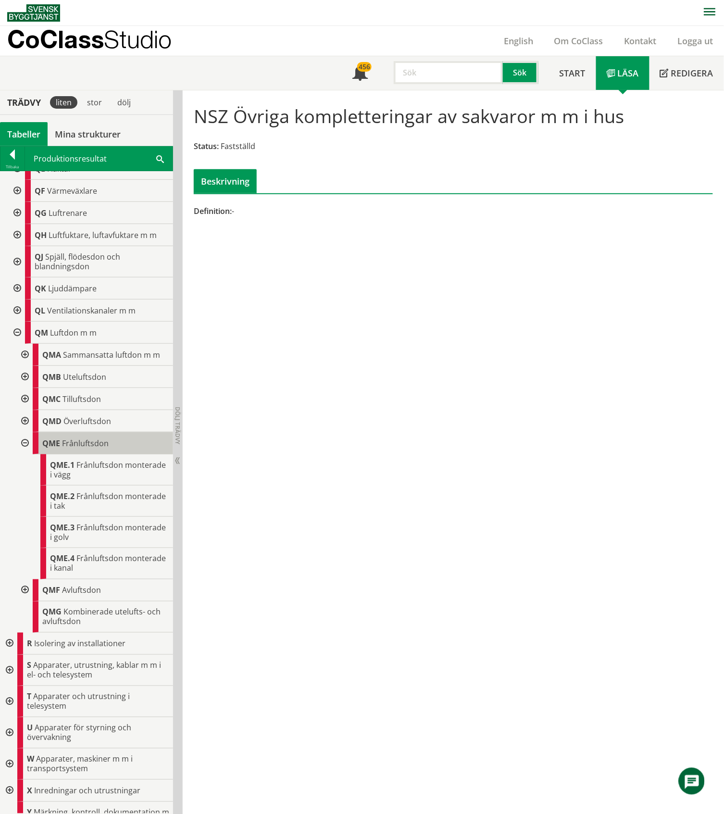
scroll to position [3734, 0]
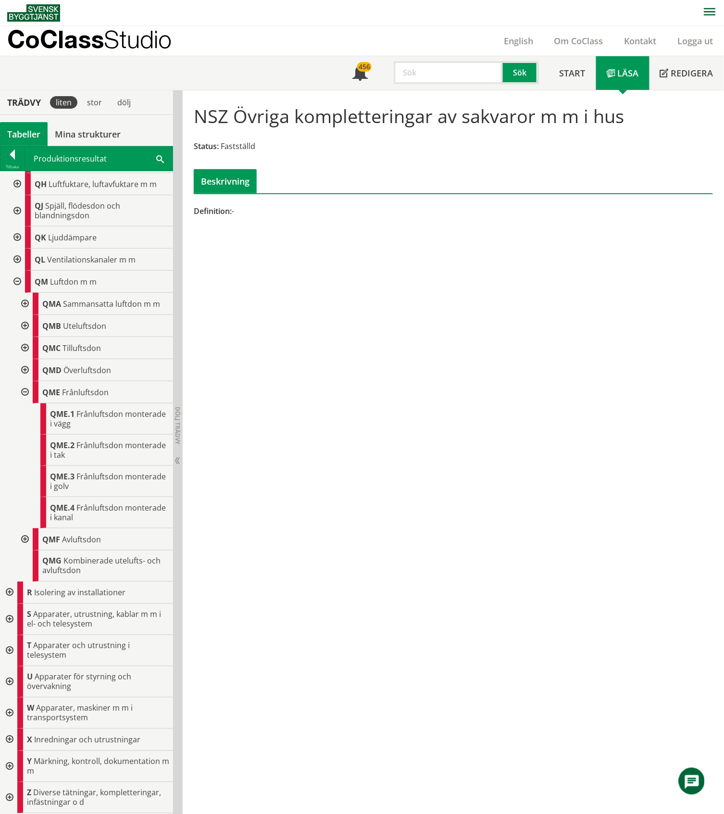
click at [24, 381] on div at bounding box center [23, 370] width 17 height 22
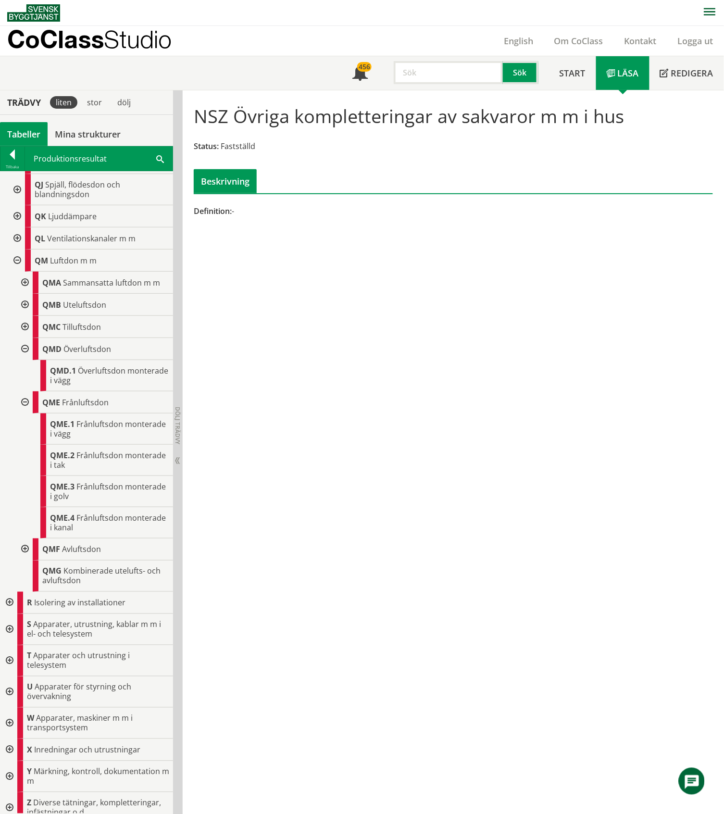
click at [25, 560] on div at bounding box center [23, 549] width 17 height 22
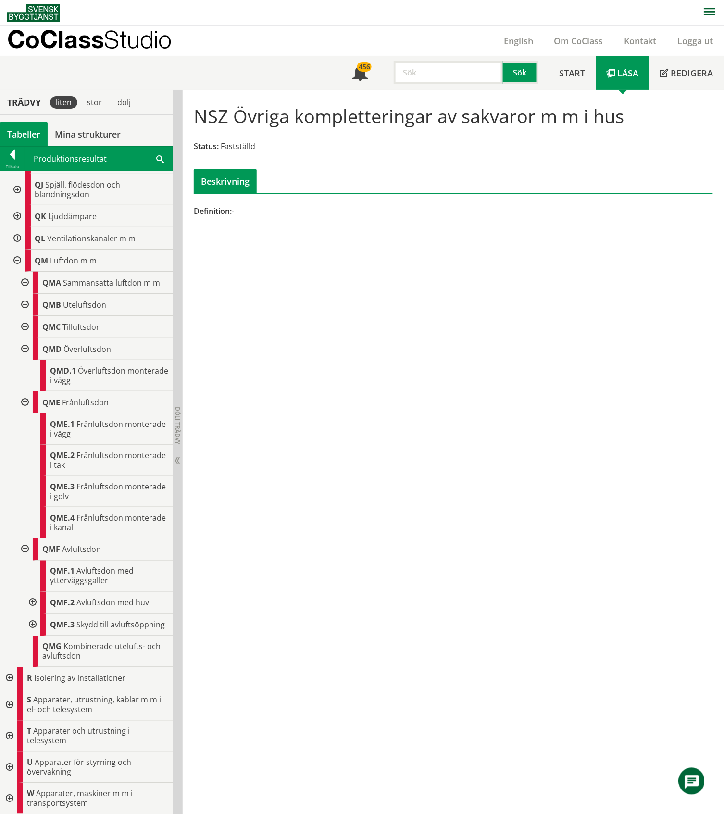
click at [25, 560] on div at bounding box center [23, 549] width 17 height 22
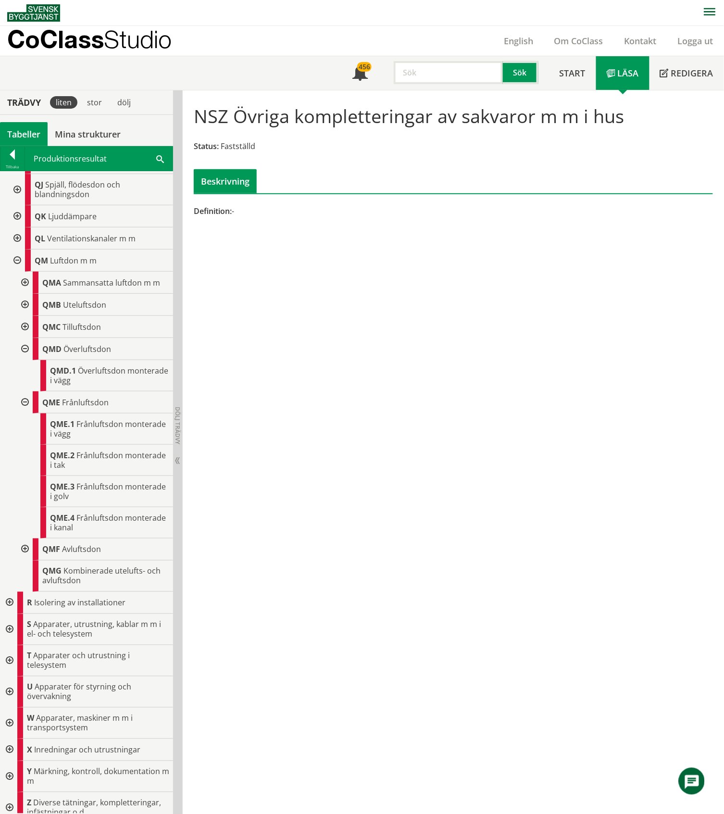
click at [24, 338] on div at bounding box center [23, 327] width 17 height 22
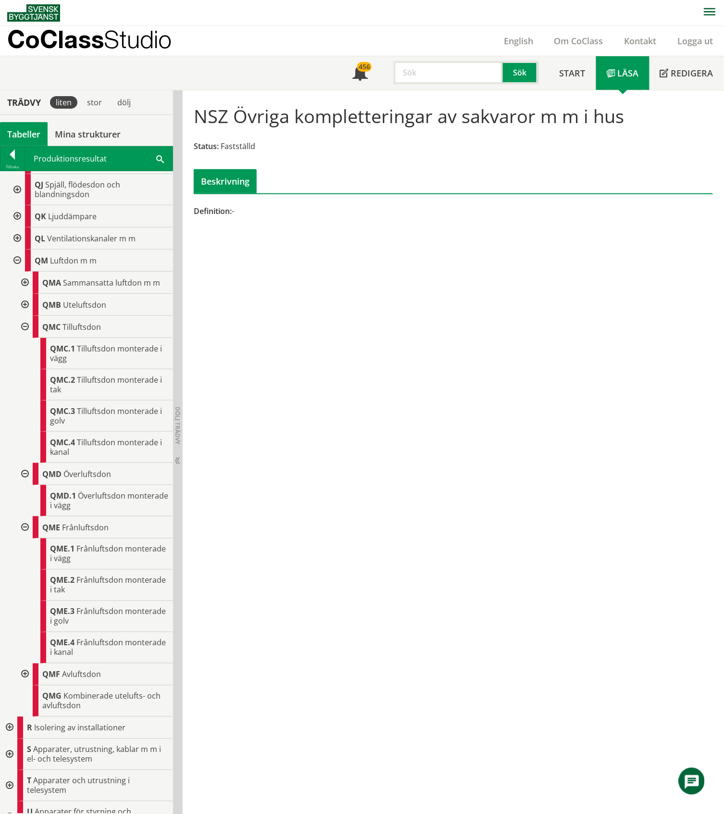
click at [24, 338] on div at bounding box center [23, 327] width 17 height 22
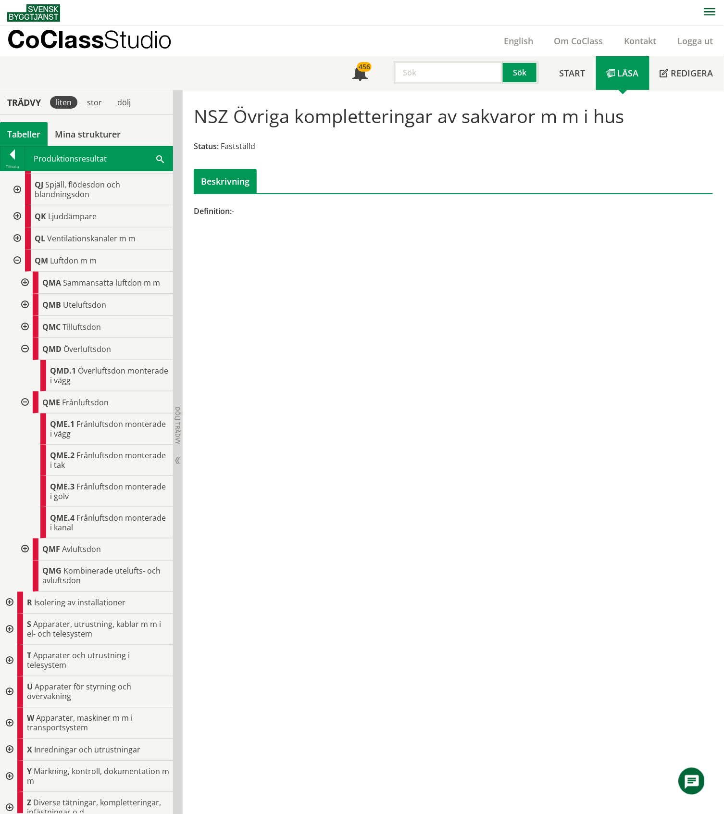
click at [25, 294] on div at bounding box center [23, 283] width 17 height 22
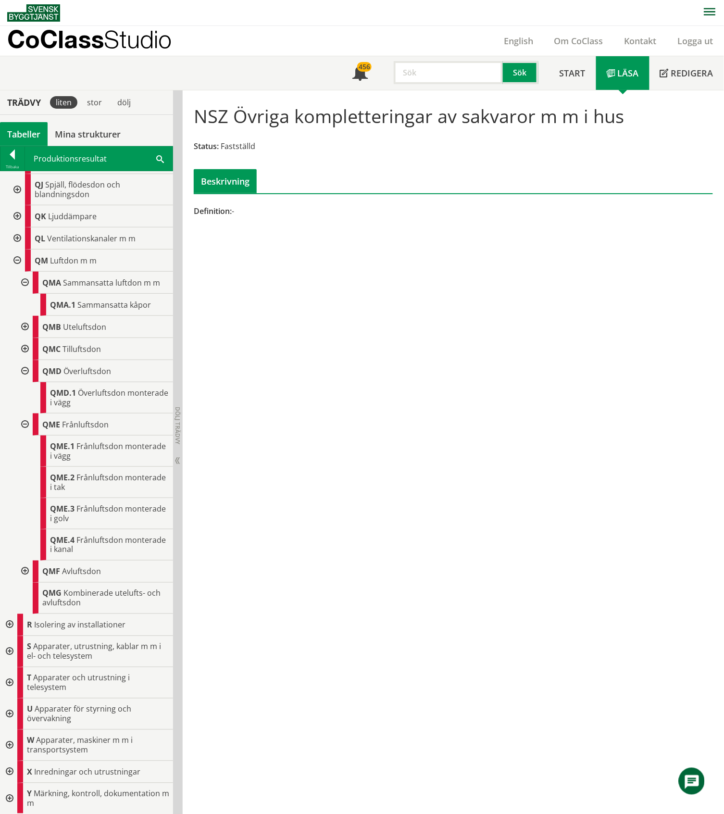
click at [25, 294] on div at bounding box center [23, 283] width 17 height 22
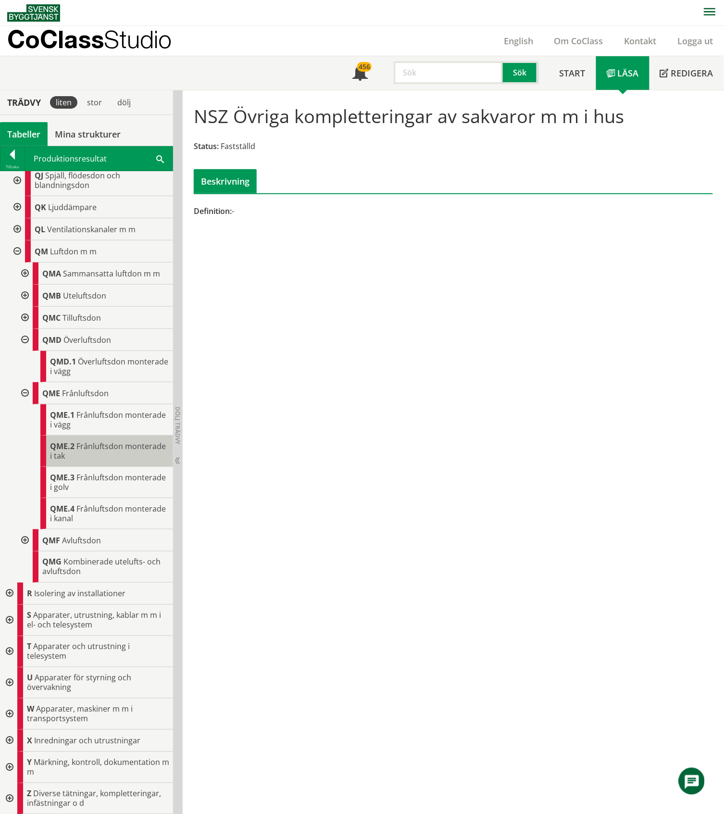
scroll to position [3865, 0]
click at [10, 736] on div at bounding box center [8, 740] width 17 height 22
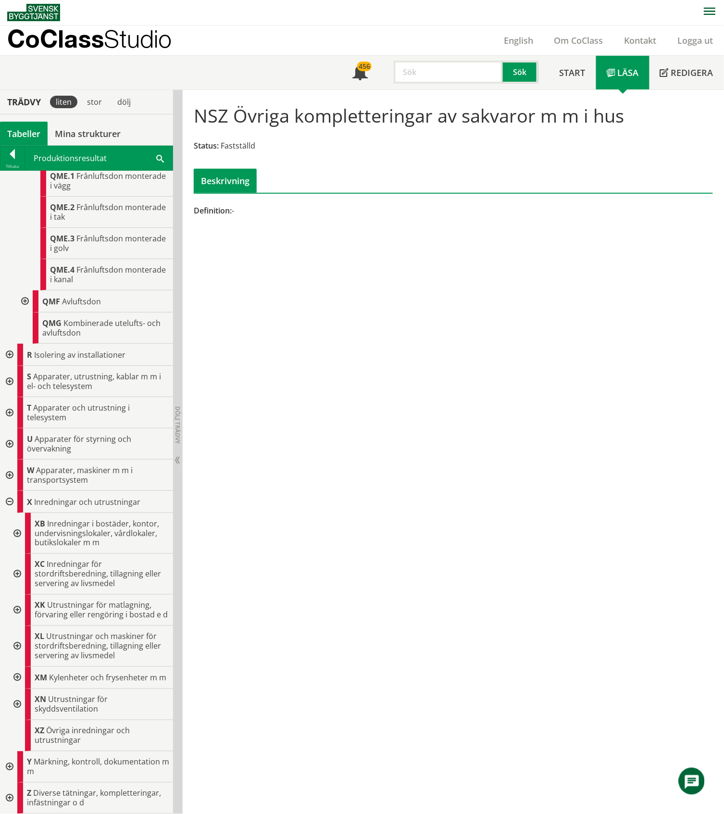
scroll to position [4123, 0]
click at [17, 513] on div at bounding box center [16, 533] width 17 height 41
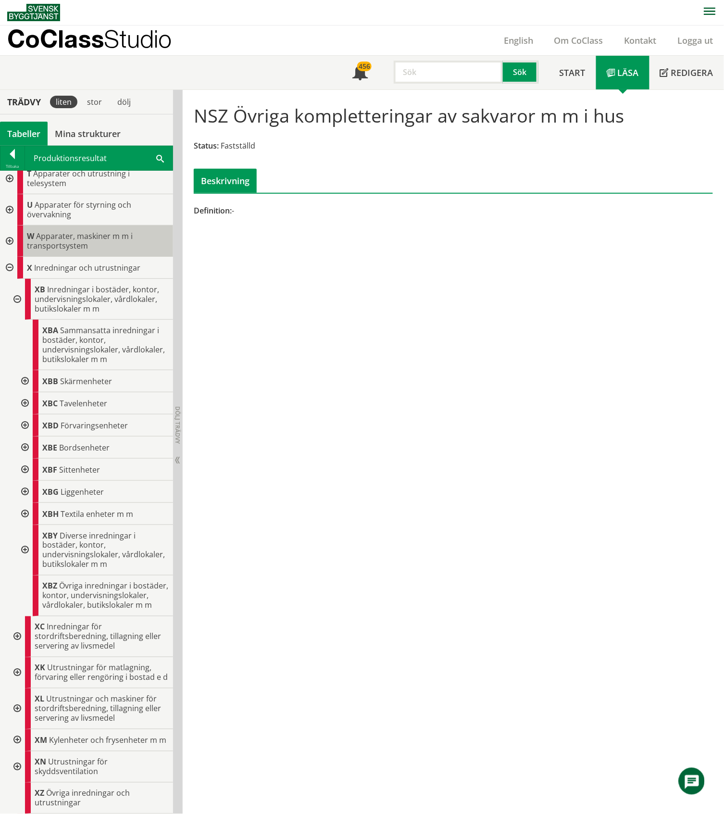
scroll to position [4379, 0]
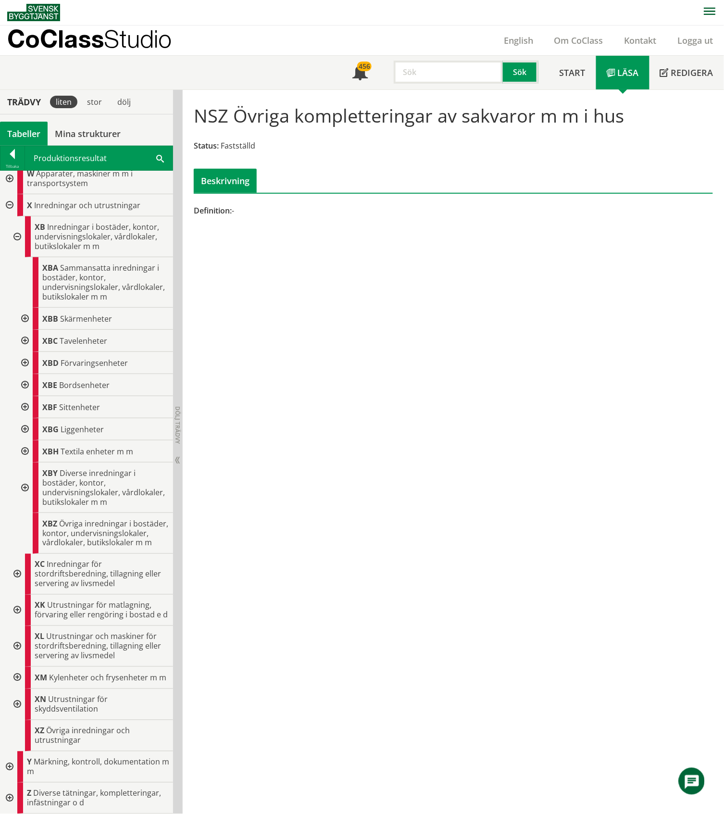
click at [24, 374] on div at bounding box center [23, 363] width 17 height 22
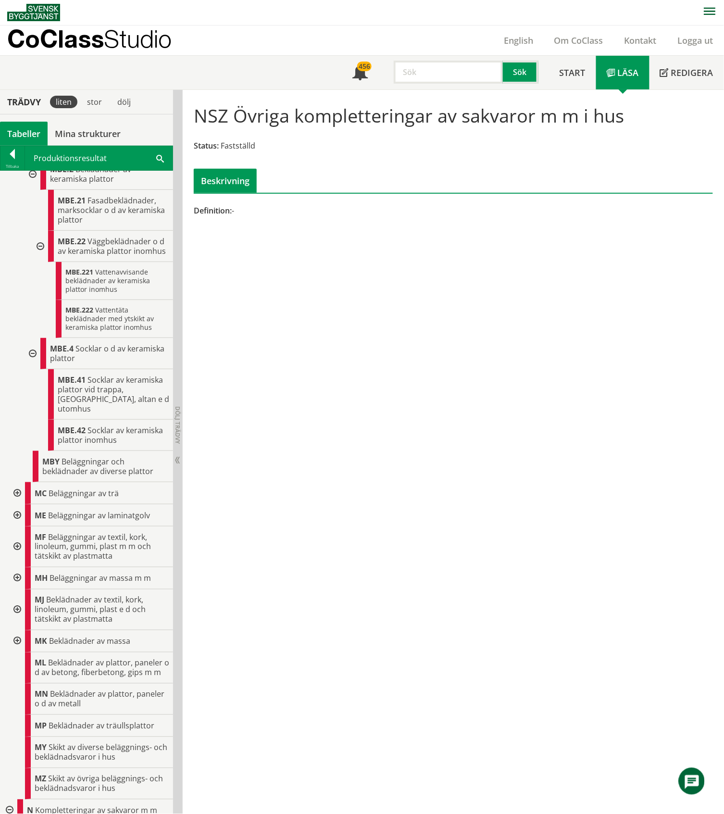
scroll to position [0, 0]
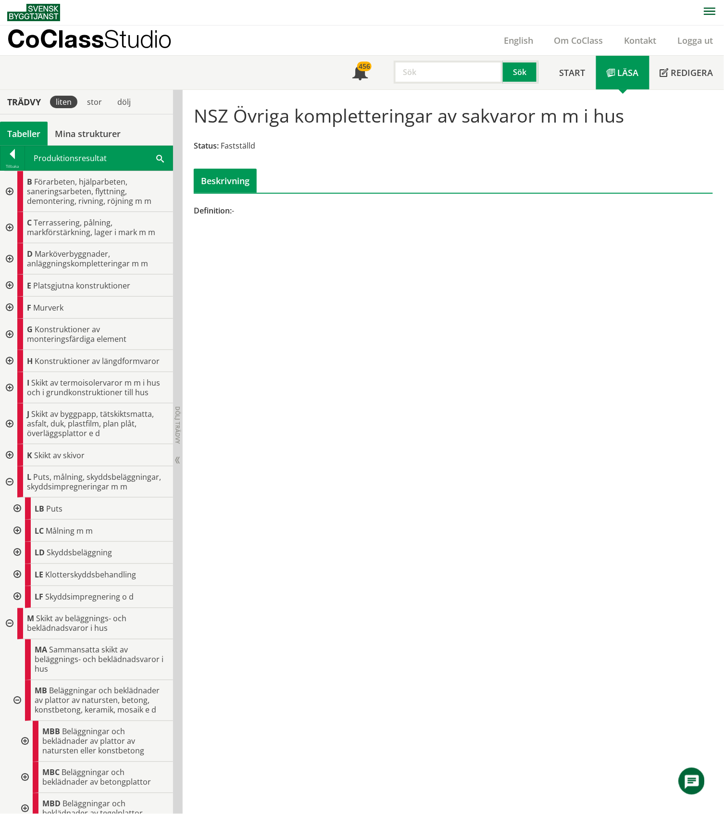
click at [9, 481] on div at bounding box center [8, 481] width 17 height 31
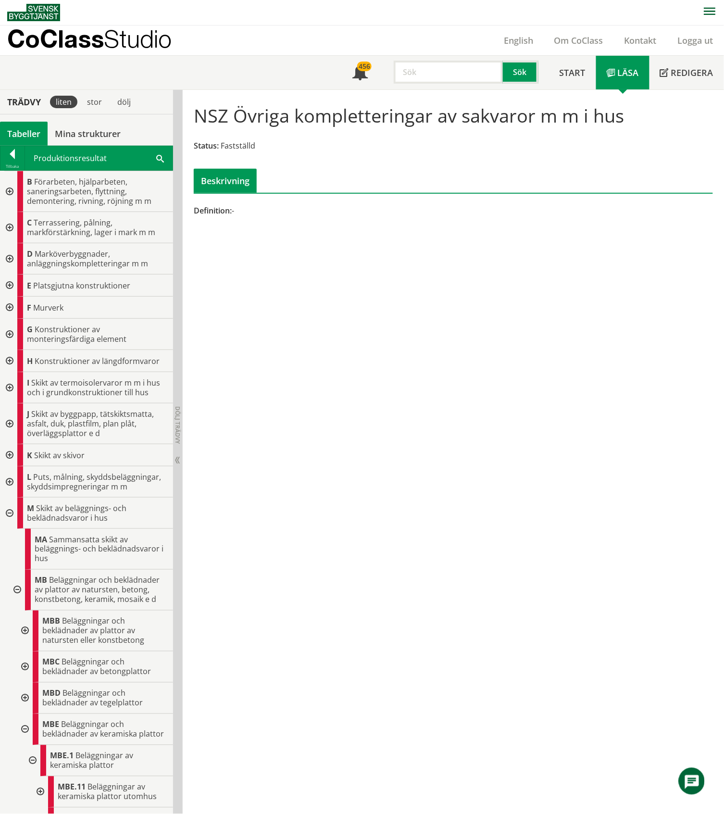
click at [11, 514] on div at bounding box center [8, 512] width 17 height 31
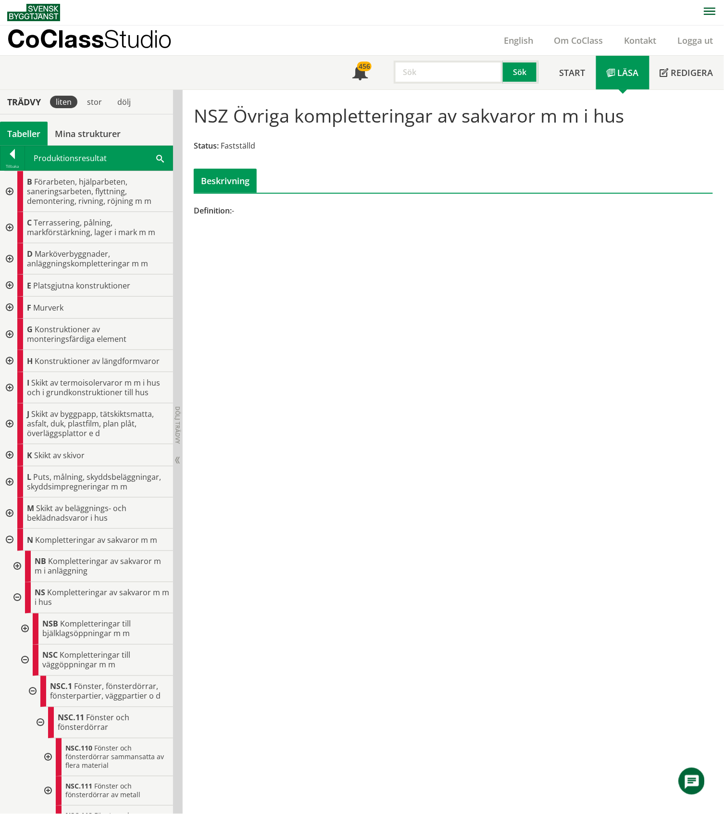
click at [11, 541] on div at bounding box center [8, 540] width 17 height 22
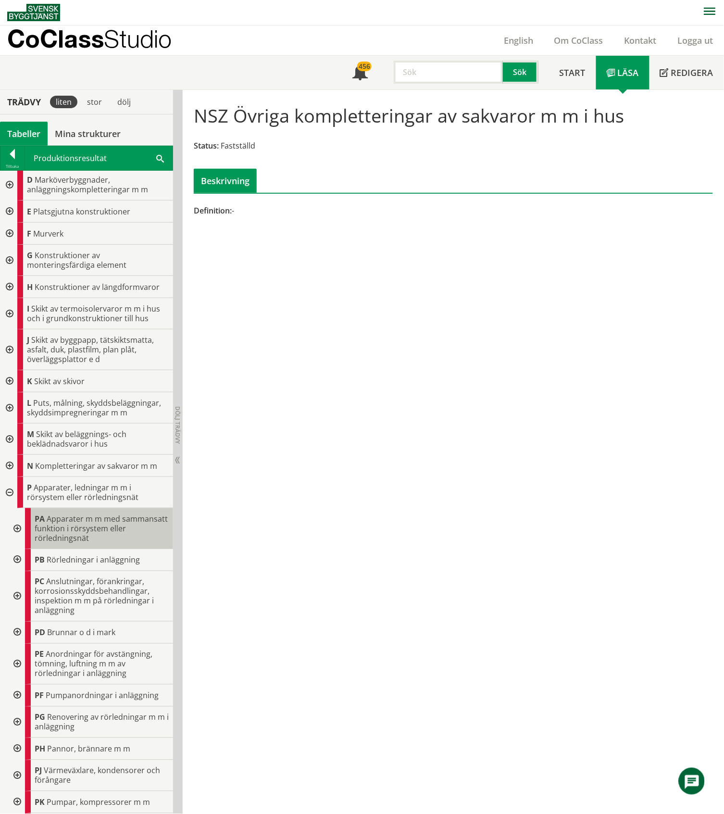
scroll to position [192, 0]
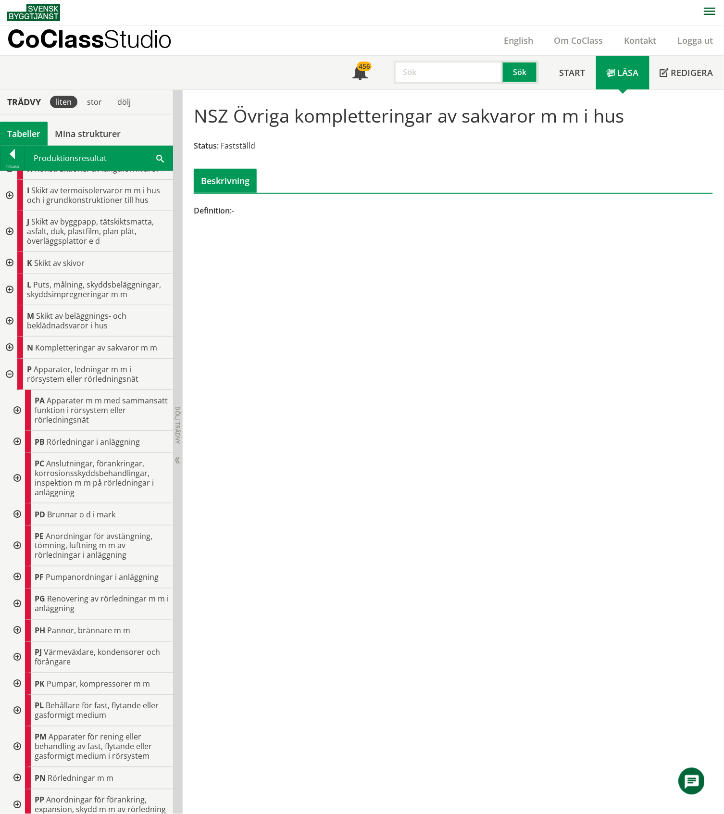
click at [15, 444] on div at bounding box center [16, 442] width 17 height 22
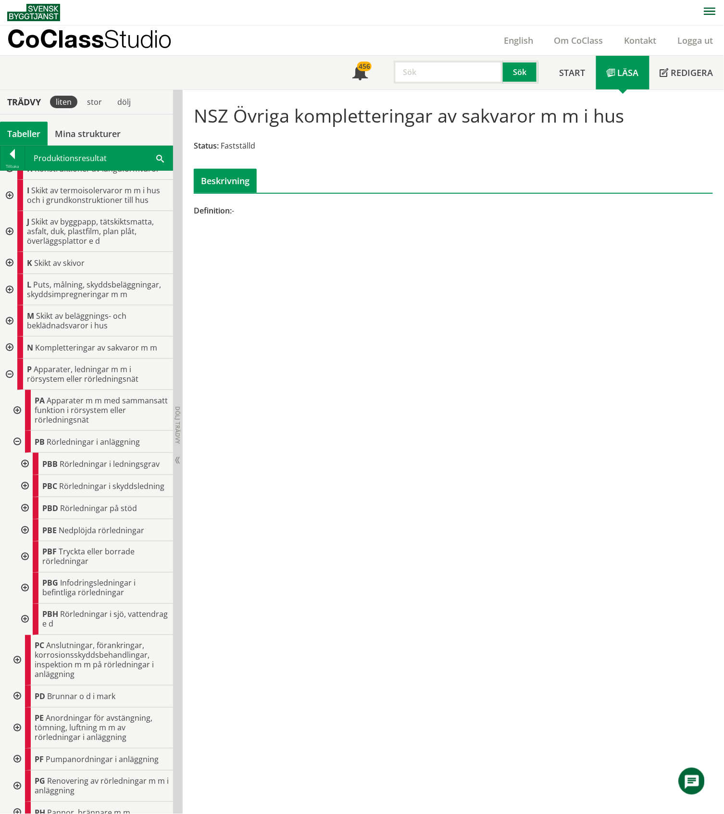
click at [17, 443] on div at bounding box center [16, 442] width 17 height 22
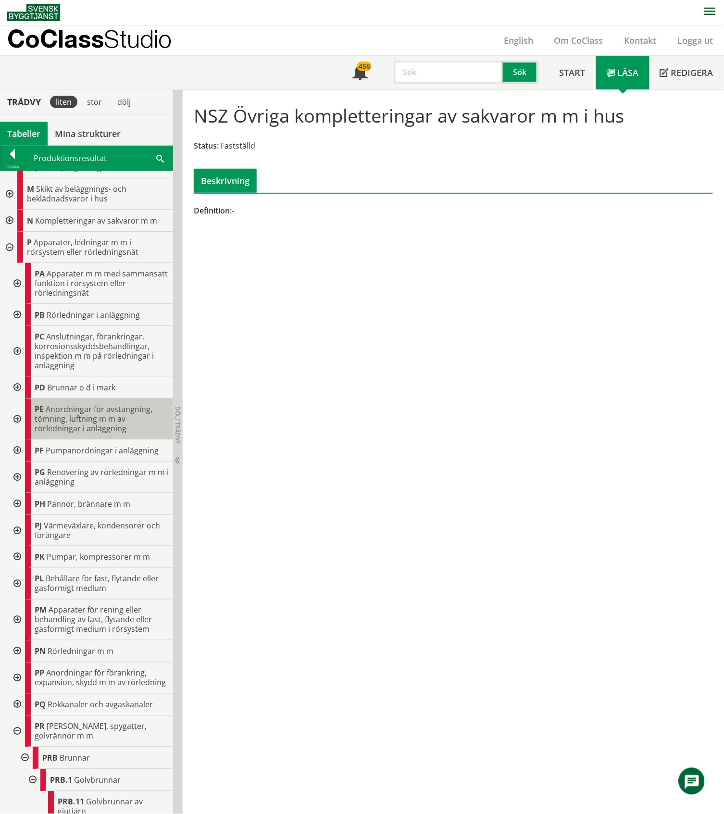
scroll to position [320, 0]
click at [14, 650] on div at bounding box center [16, 650] width 17 height 22
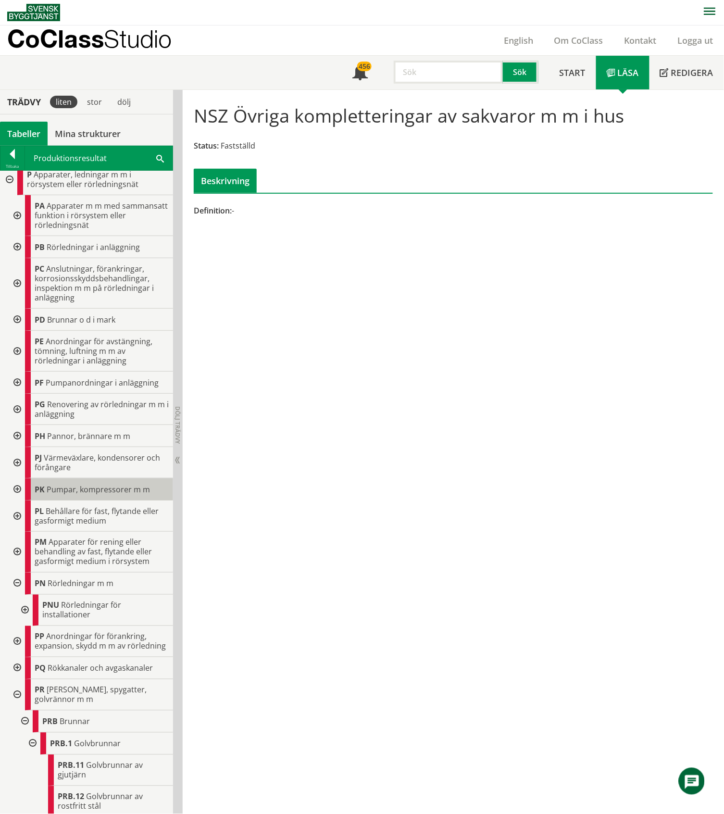
scroll to position [448, 0]
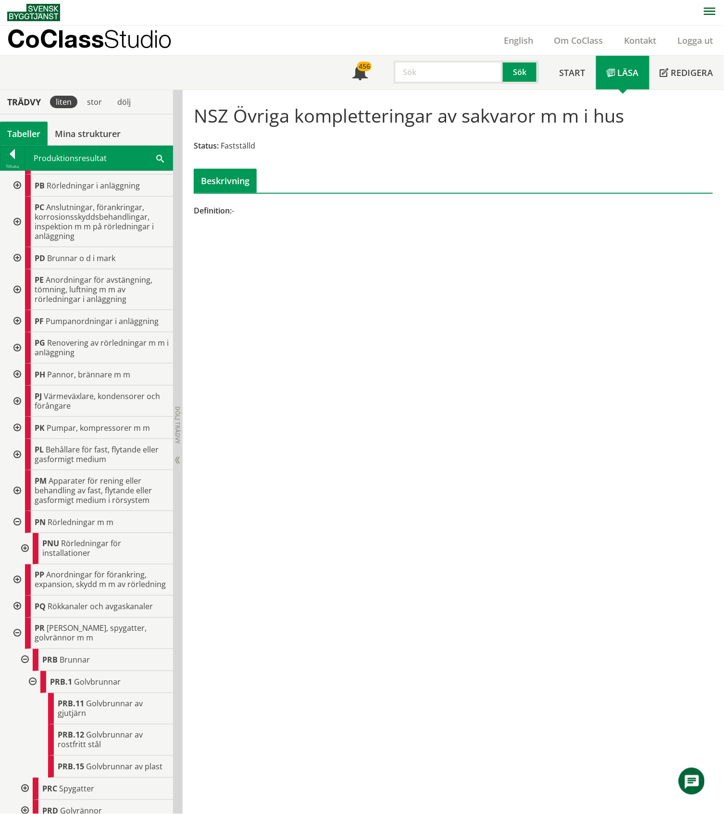
click at [25, 547] on div at bounding box center [23, 548] width 17 height 31
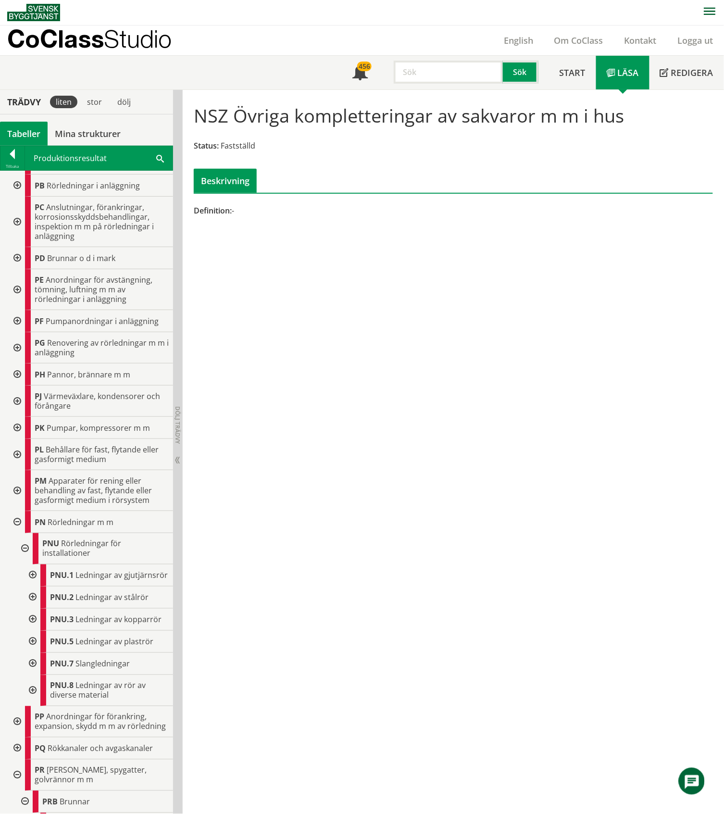
click at [30, 653] on div at bounding box center [31, 642] width 17 height 22
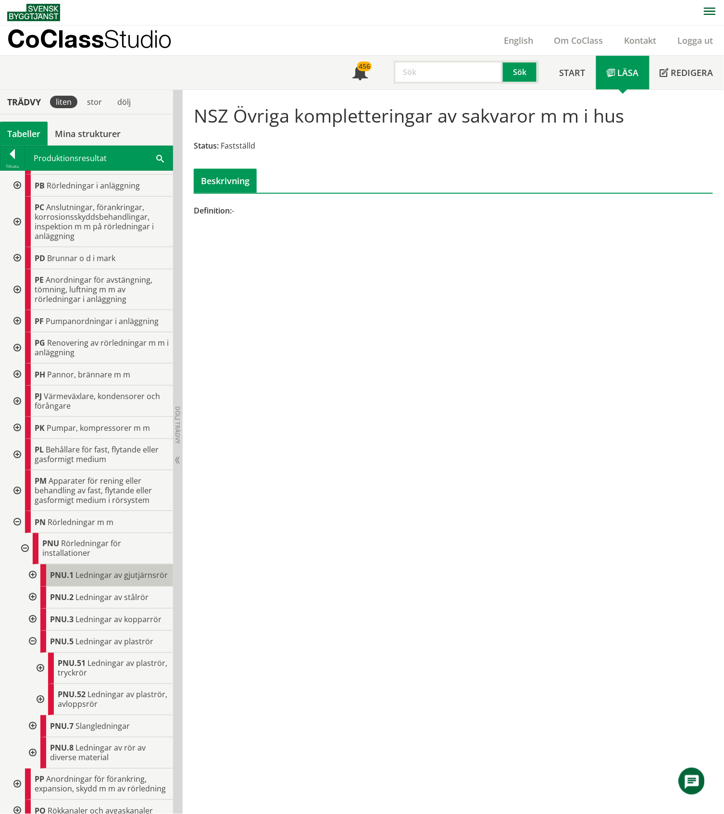
scroll to position [577, 0]
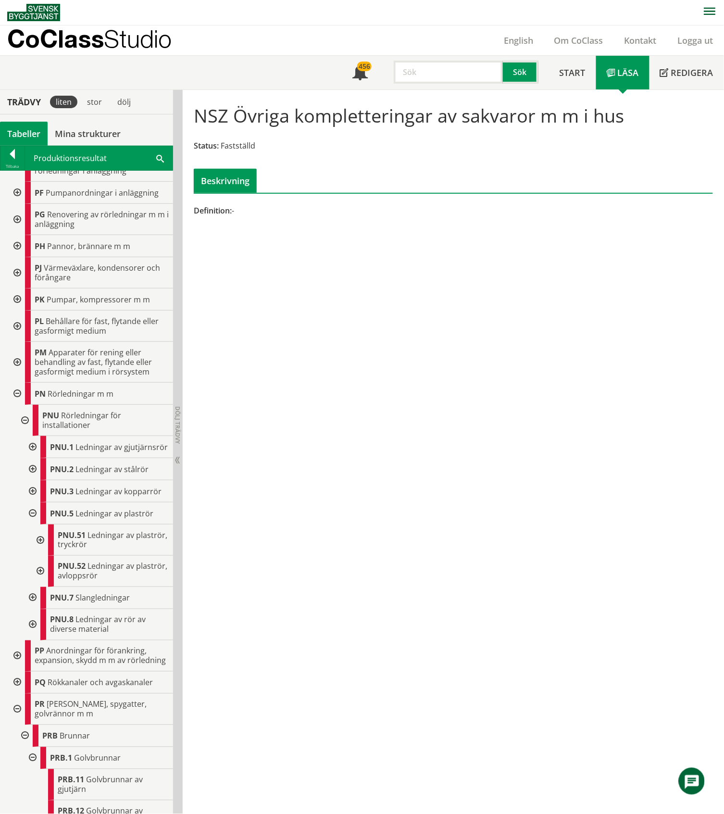
click at [40, 587] on div at bounding box center [39, 571] width 17 height 31
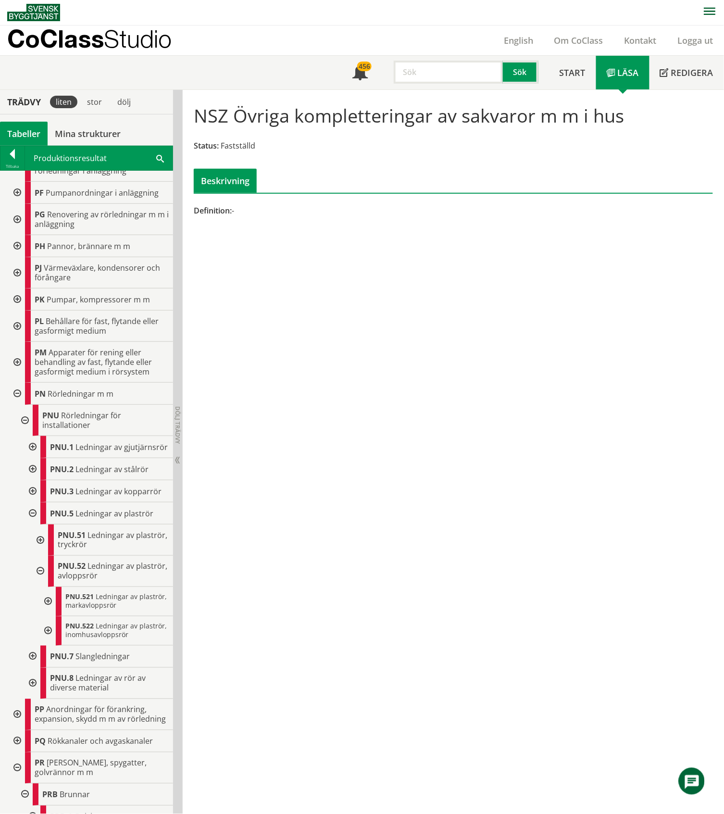
click at [50, 645] on div at bounding box center [46, 630] width 17 height 29
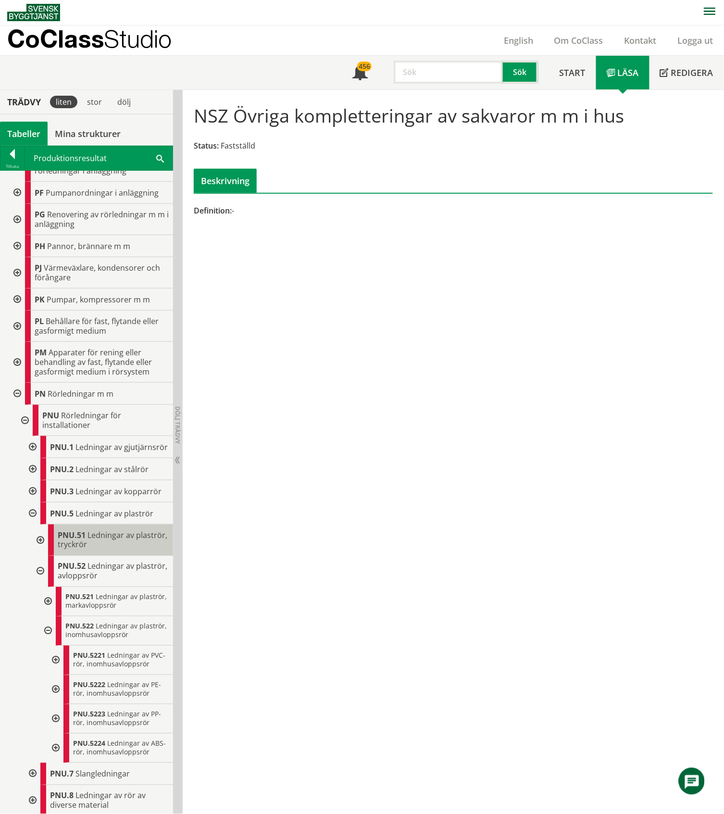
scroll to position [705, 0]
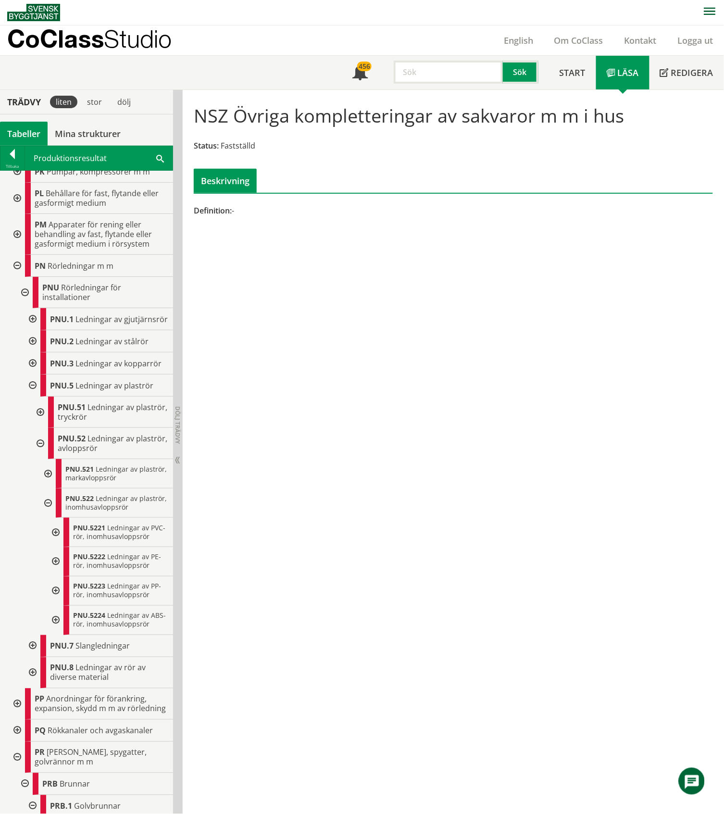
click at [56, 576] on div at bounding box center [54, 561] width 17 height 29
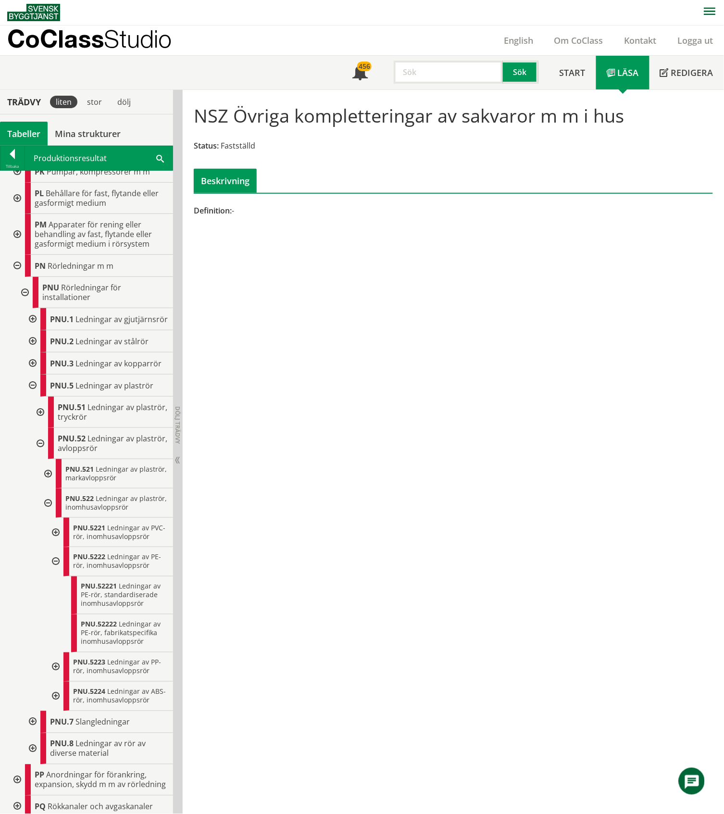
click at [56, 576] on div at bounding box center [54, 561] width 17 height 29
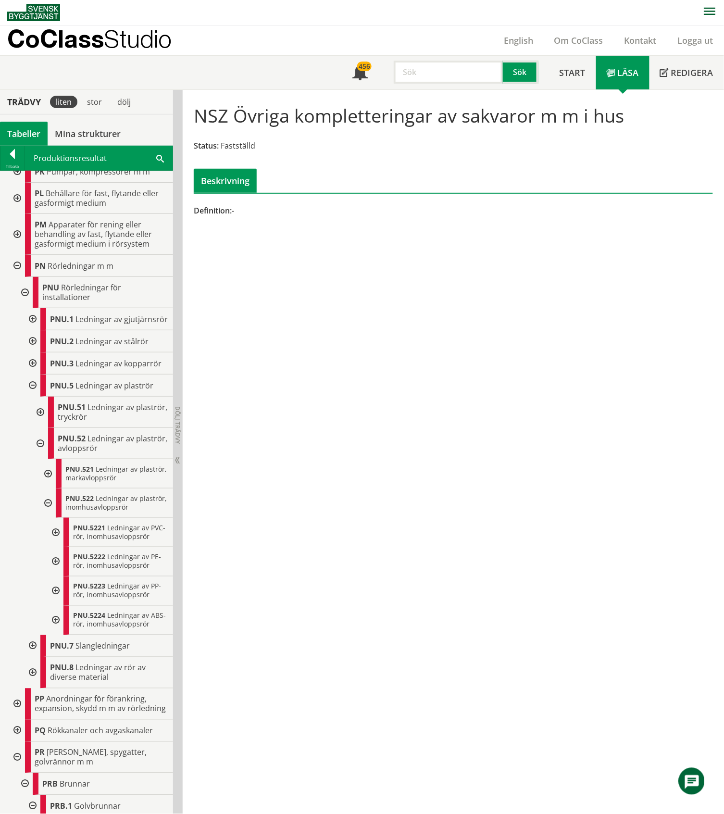
click at [41, 428] on div at bounding box center [39, 412] width 17 height 31
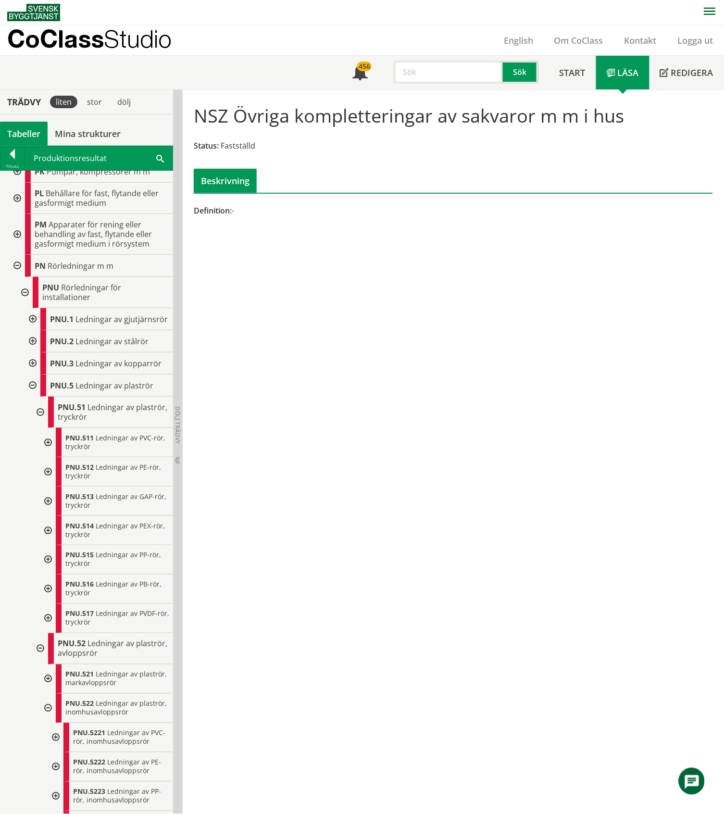
click at [47, 486] on div at bounding box center [46, 471] width 17 height 29
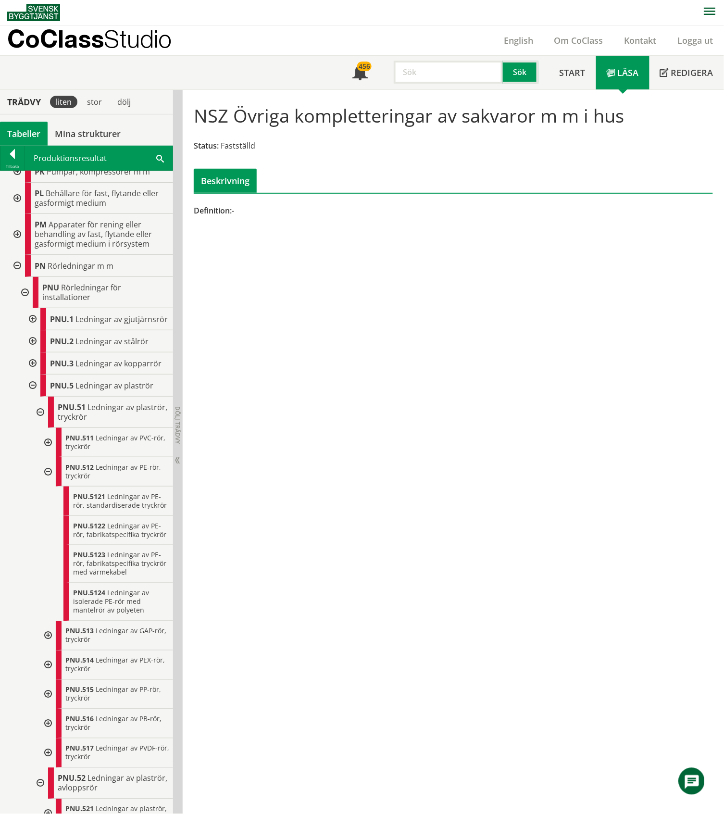
click at [47, 486] on div at bounding box center [46, 471] width 17 height 29
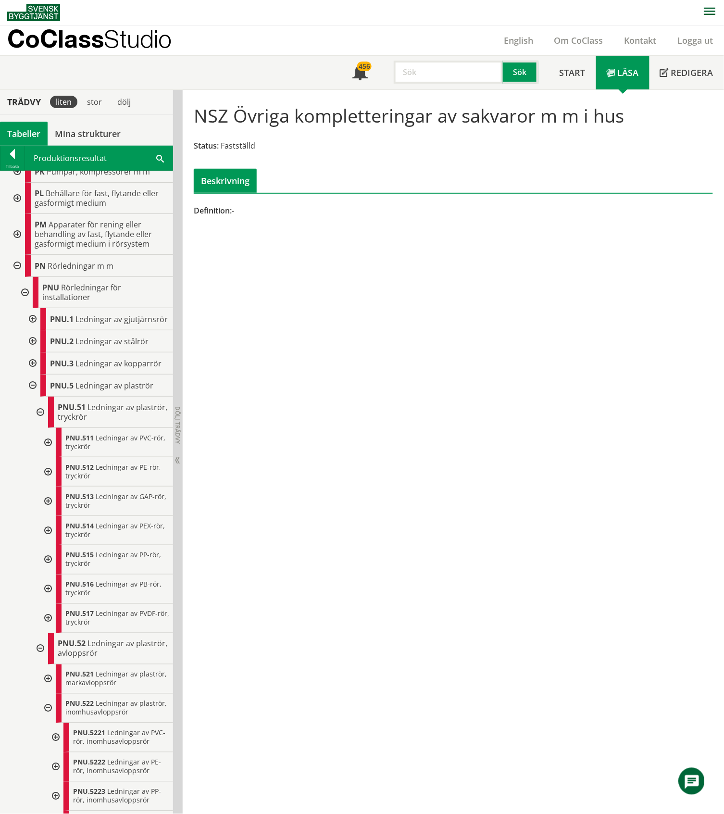
click at [39, 428] on div at bounding box center [39, 412] width 17 height 31
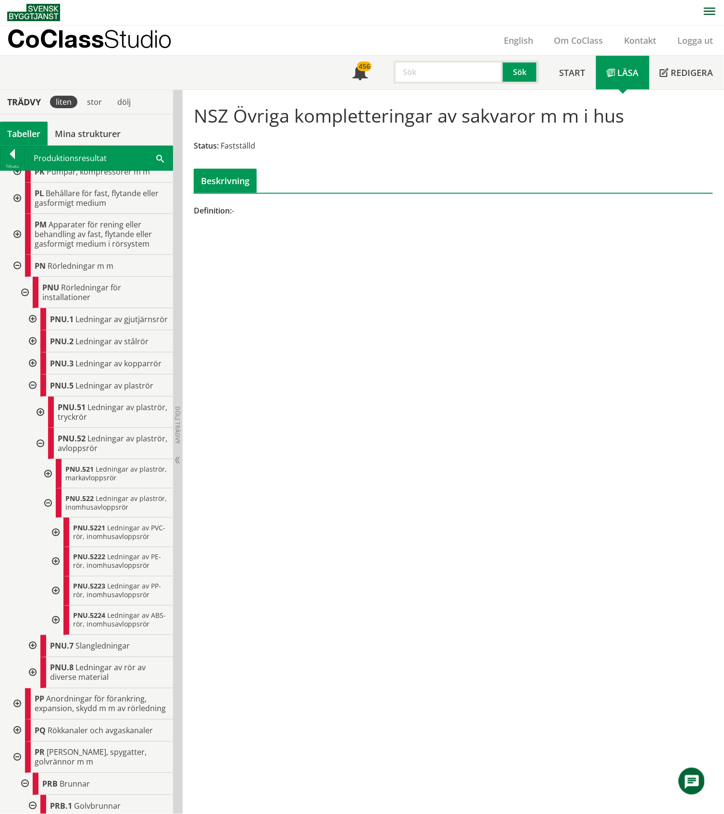
click at [32, 374] on div at bounding box center [31, 363] width 17 height 22
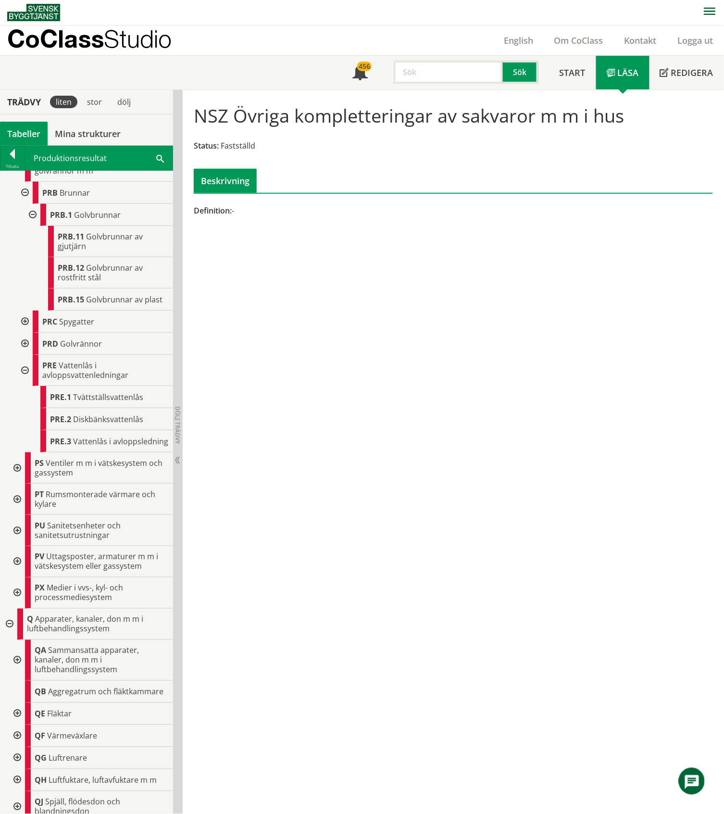
scroll to position [1474, 0]
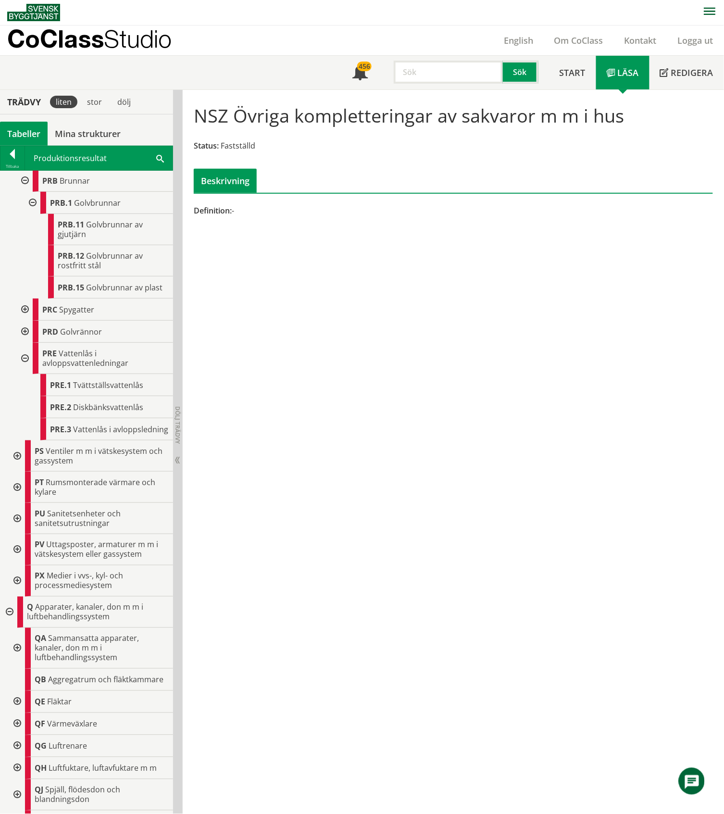
click at [411, 68] on input "text" at bounding box center [448, 72] width 109 height 23
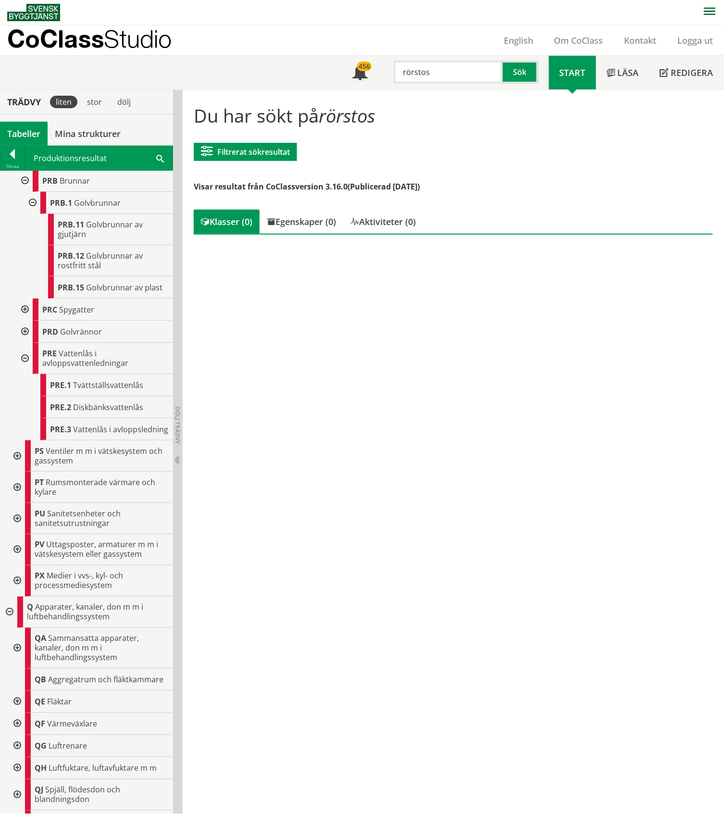
drag, startPoint x: 431, startPoint y: 70, endPoint x: 402, endPoint y: 71, distance: 29.4
click at [402, 71] on input "rörstos" at bounding box center [448, 72] width 109 height 23
type input "stos"
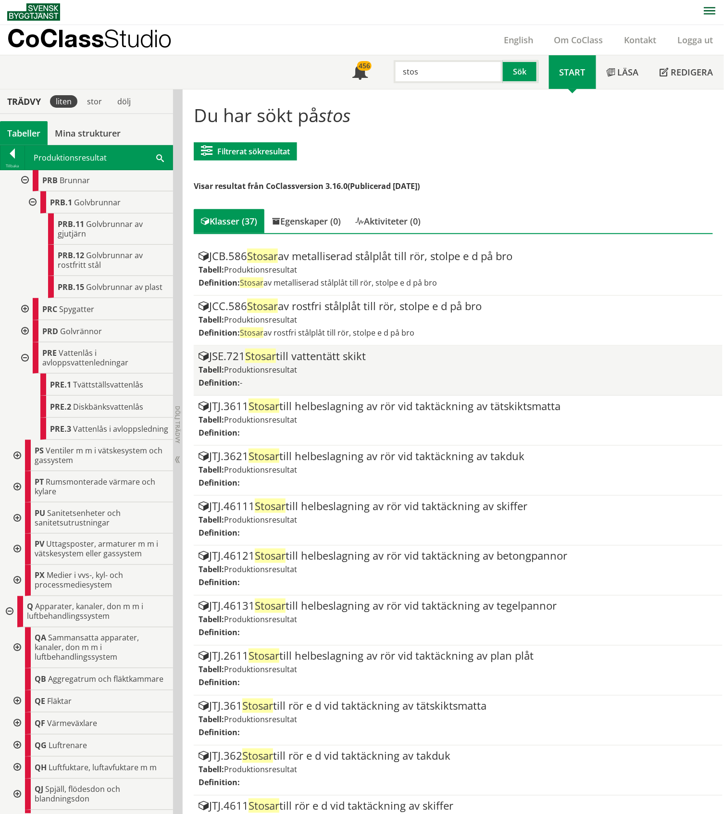
click at [323, 358] on div "JSE.721 Stosar till vattentätt skikt" at bounding box center [457, 356] width 519 height 12
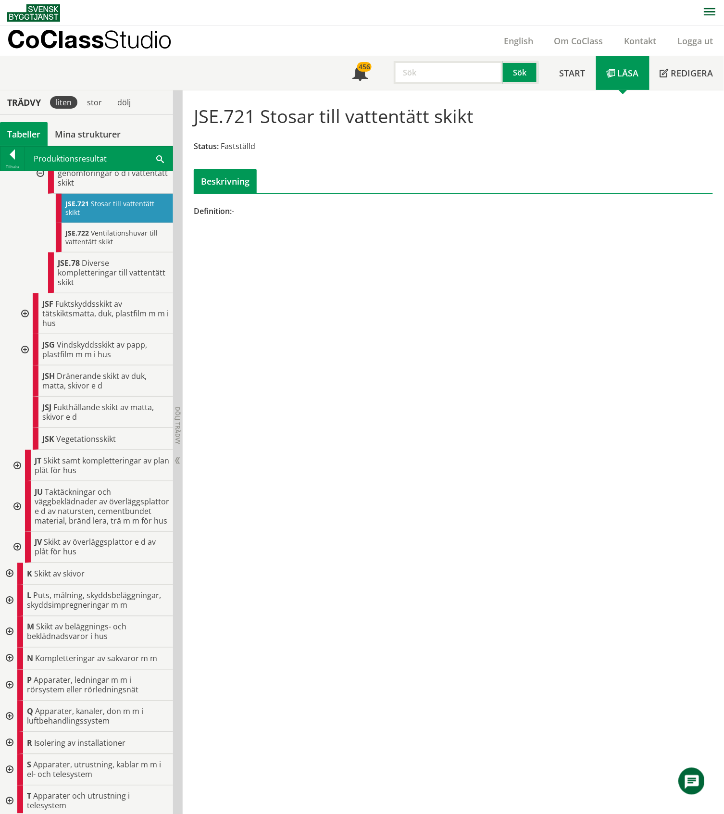
scroll to position [679, 0]
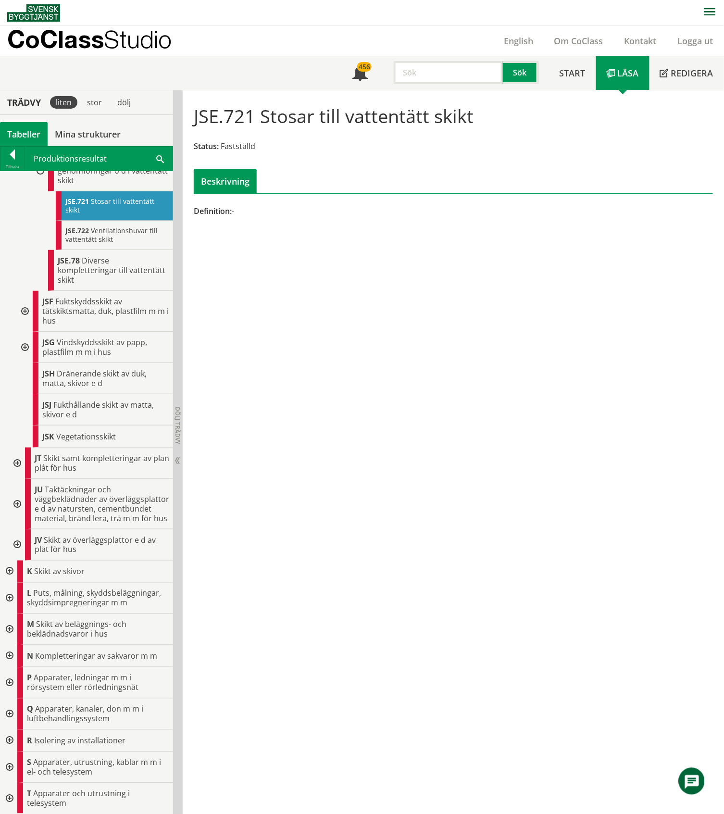
click at [29, 132] on div "Tabeller" at bounding box center [24, 134] width 48 height 24
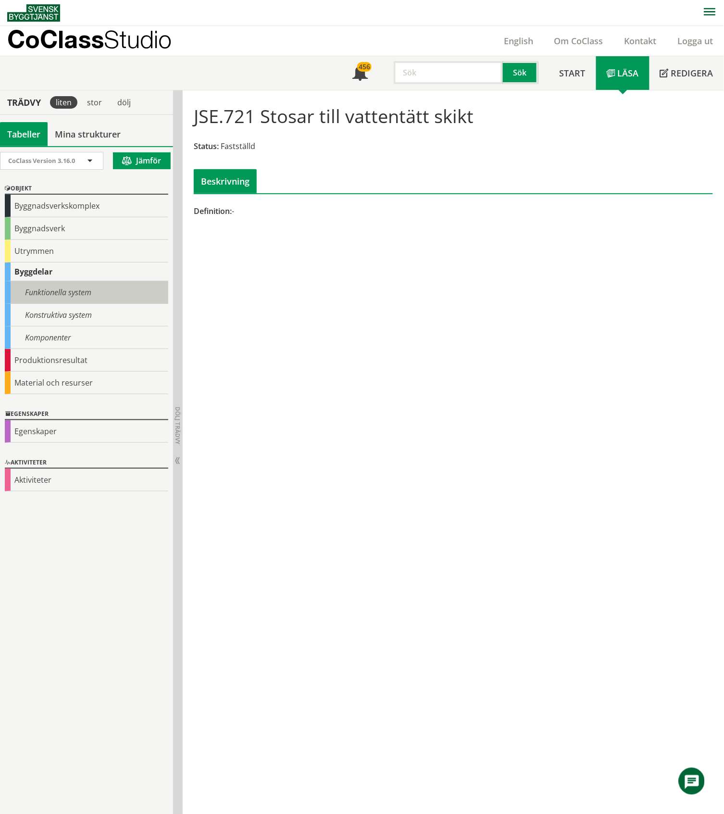
click at [22, 293] on div "Funktionella system" at bounding box center [86, 292] width 163 height 23
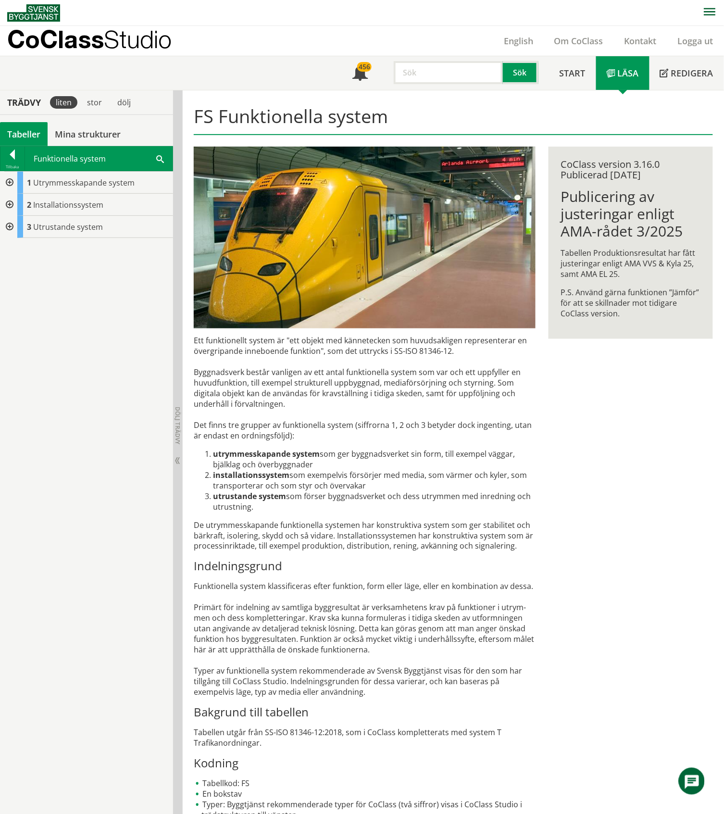
click at [29, 135] on div "Tabeller" at bounding box center [24, 134] width 48 height 24
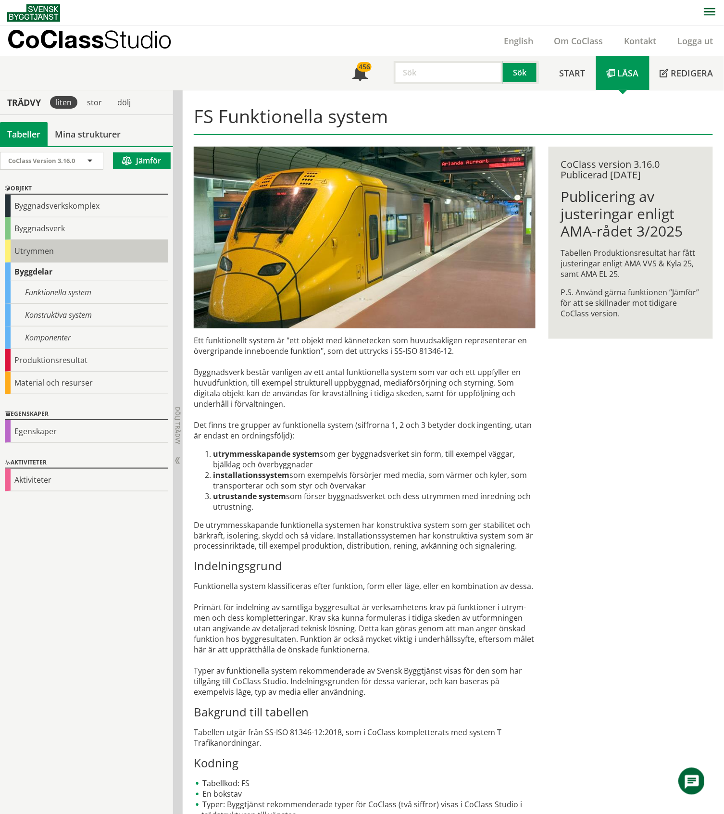
click at [29, 251] on div "Utrymmen" at bounding box center [86, 251] width 163 height 23
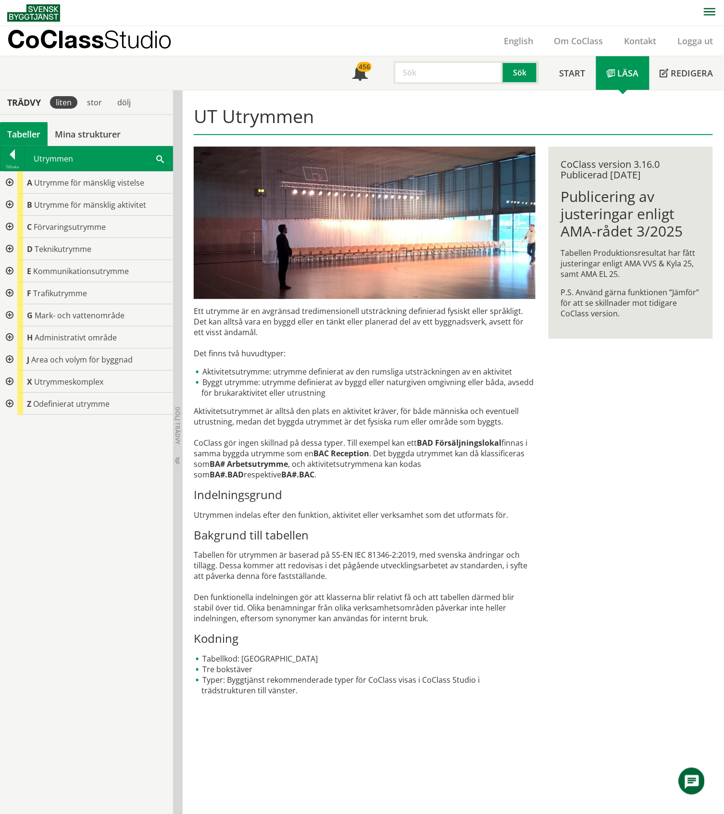
click at [6, 336] on div at bounding box center [8, 337] width 17 height 22
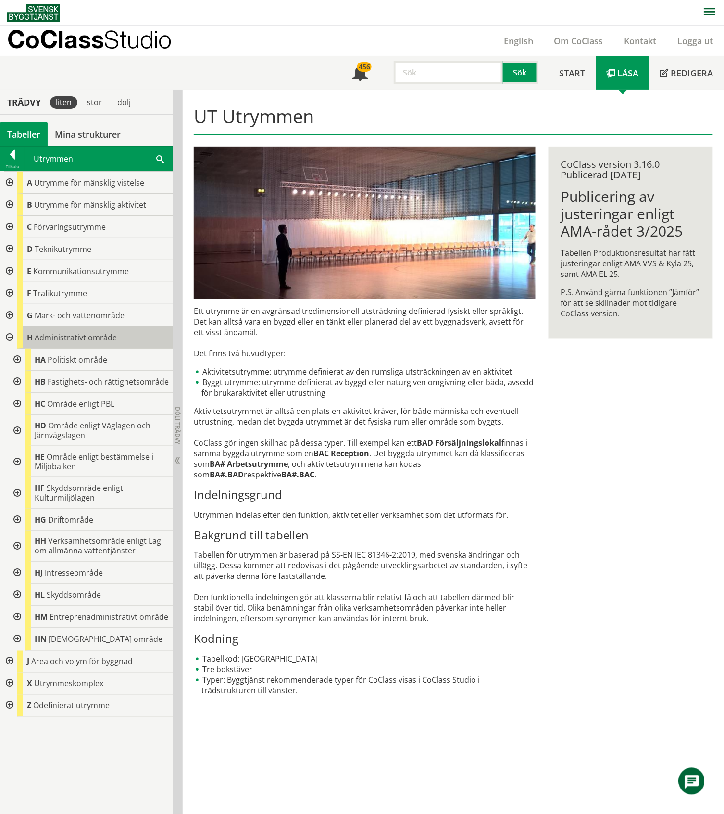
click at [52, 337] on span "Administrativt område" at bounding box center [76, 337] width 82 height 11
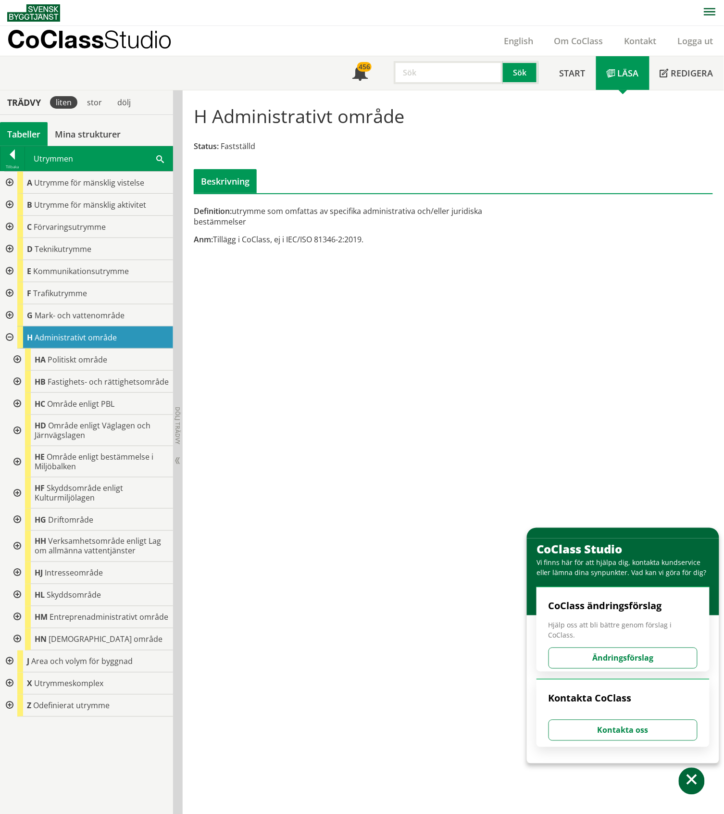
click at [11, 705] on div at bounding box center [8, 705] width 17 height 22
click at [10, 706] on div at bounding box center [8, 705] width 17 height 22
click at [10, 339] on div at bounding box center [8, 337] width 17 height 22
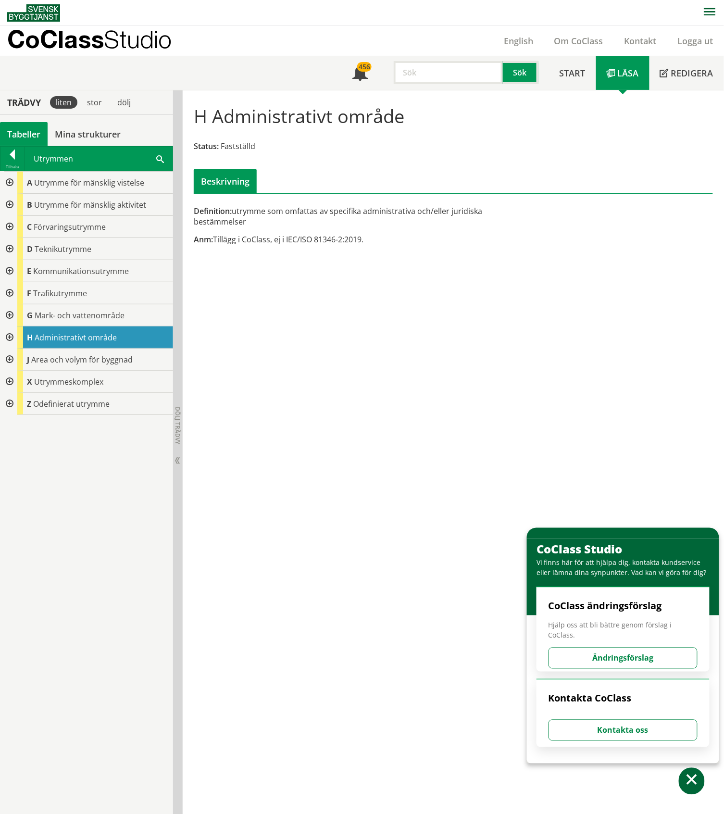
click at [34, 134] on div "Tabeller" at bounding box center [24, 134] width 48 height 24
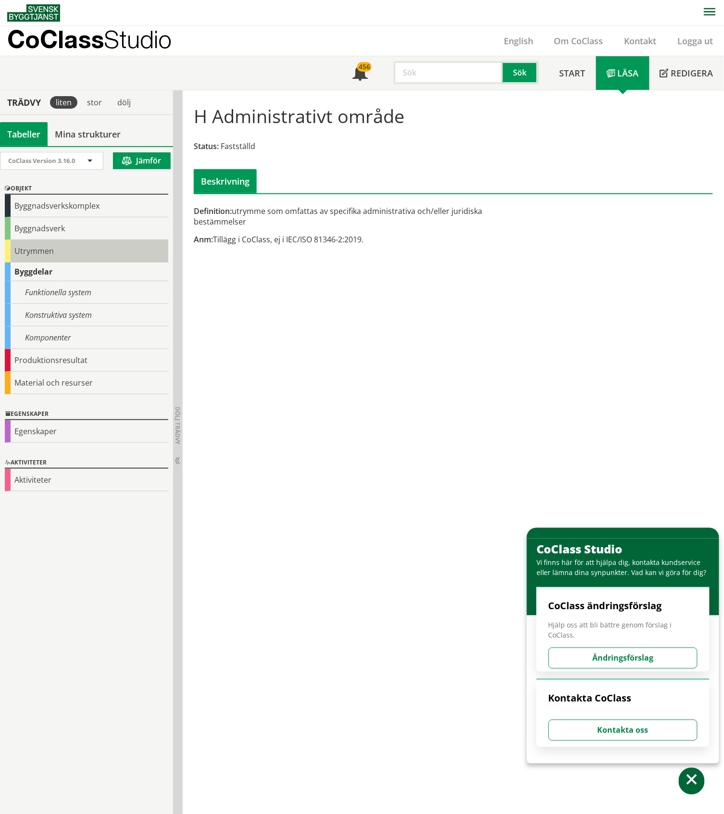
click at [47, 246] on div "Utrymmen" at bounding box center [86, 251] width 163 height 23
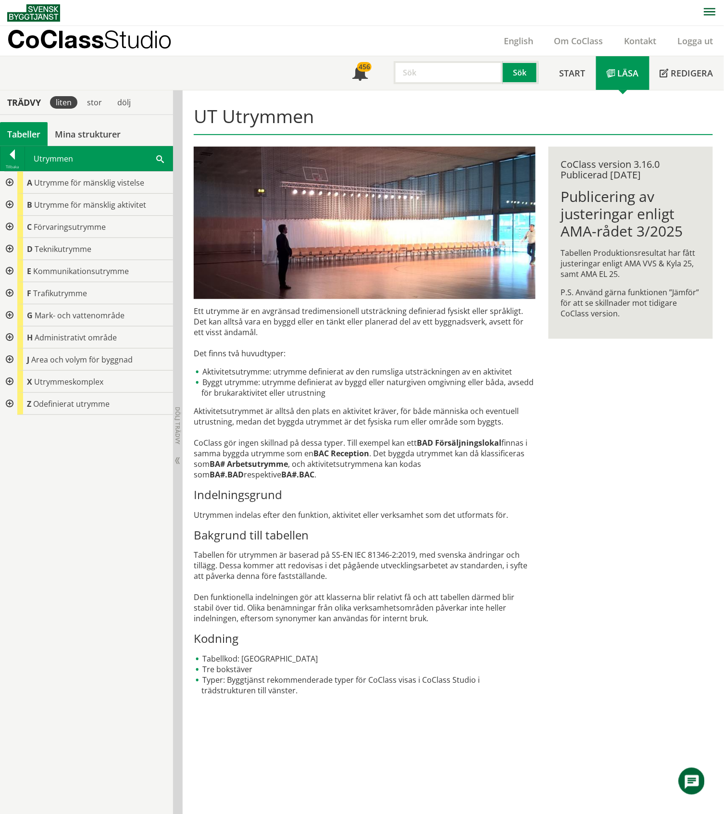
click at [10, 381] on div at bounding box center [8, 382] width 17 height 22
click at [18, 403] on div at bounding box center [16, 404] width 17 height 22
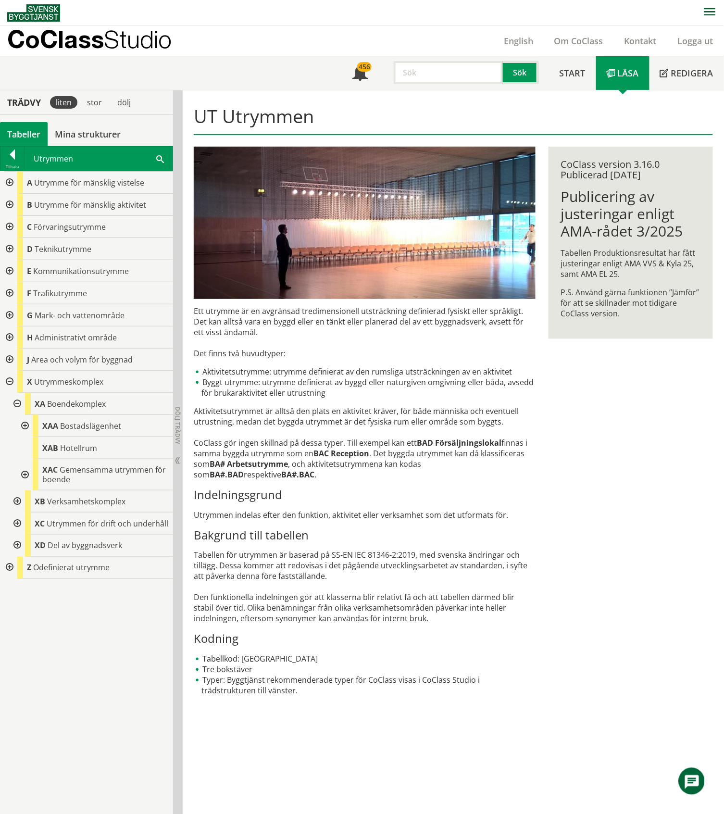
click at [24, 427] on div at bounding box center [23, 426] width 17 height 22
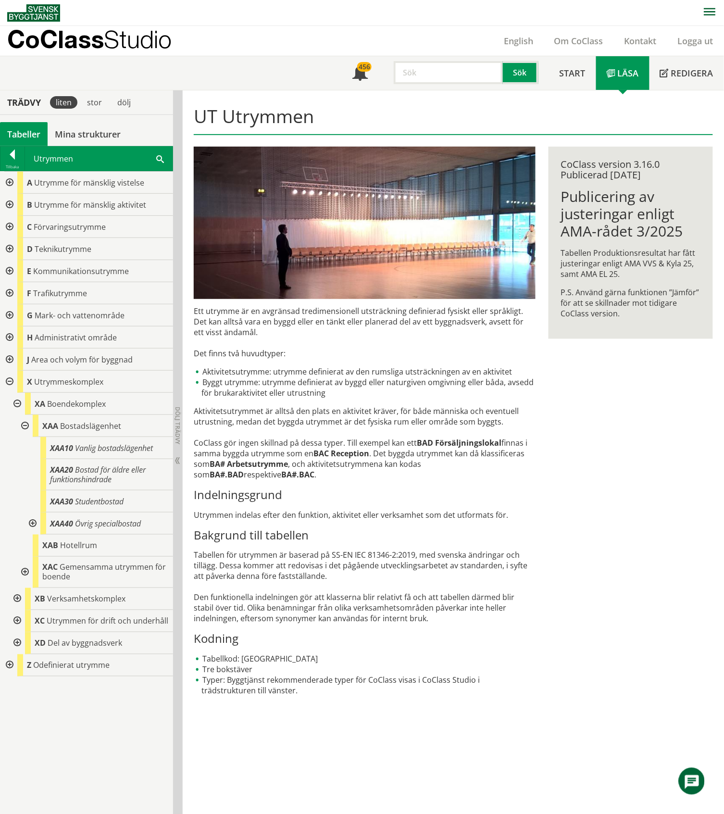
click at [24, 427] on div at bounding box center [23, 426] width 17 height 22
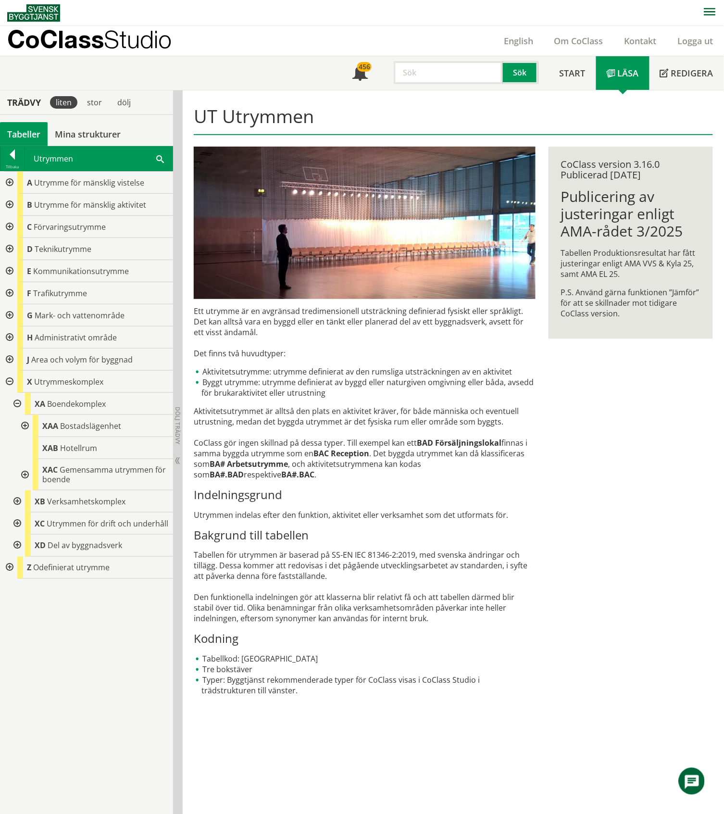
click at [10, 206] on div at bounding box center [8, 205] width 17 height 22
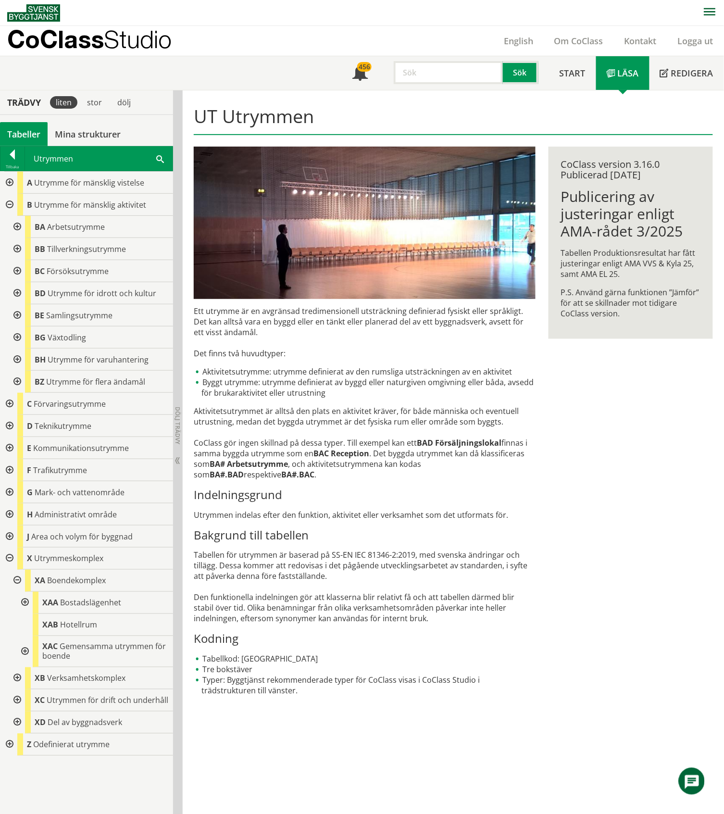
click at [18, 227] on div at bounding box center [16, 227] width 17 height 22
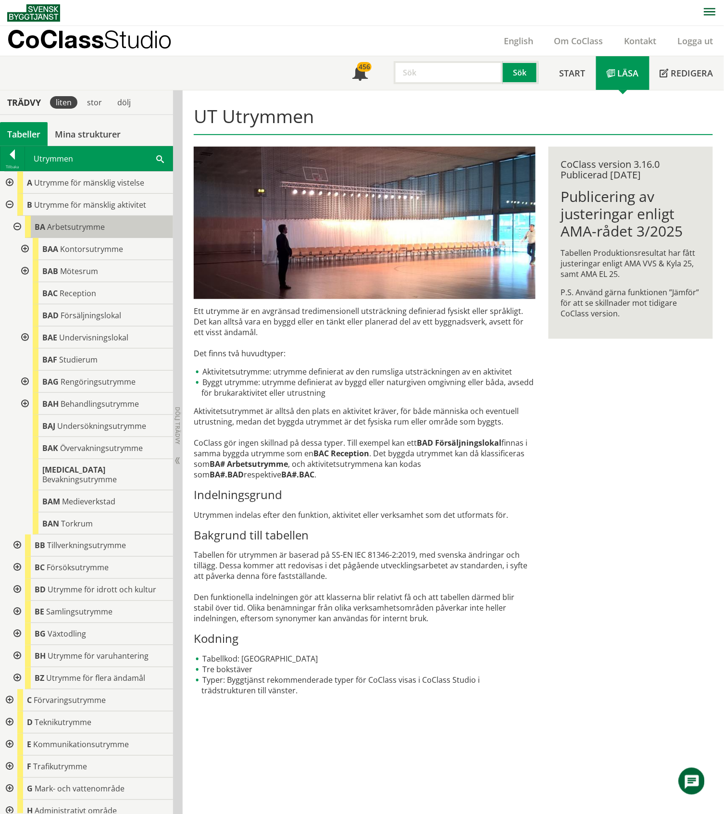
click at [83, 228] on span "Arbetsutrymme" at bounding box center [76, 227] width 58 height 11
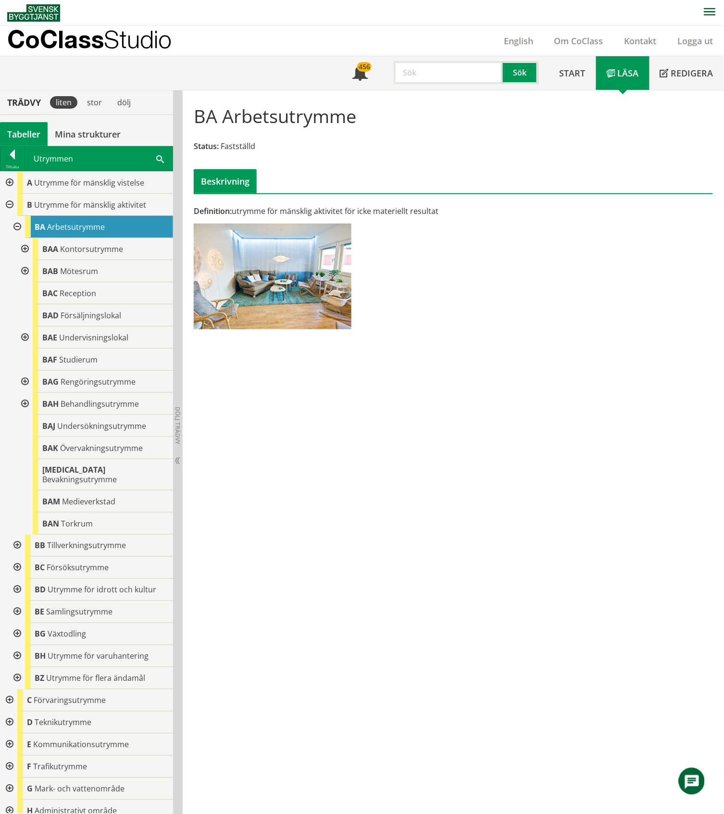
click at [16, 225] on div at bounding box center [16, 227] width 17 height 22
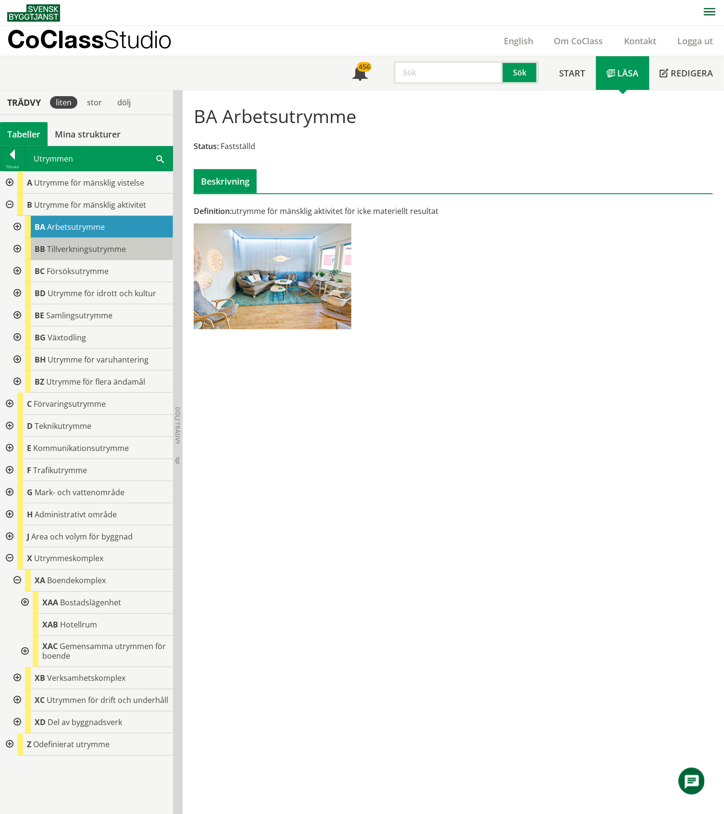
click at [65, 251] on span "Tillverkningsutrymme" at bounding box center [86, 249] width 79 height 11
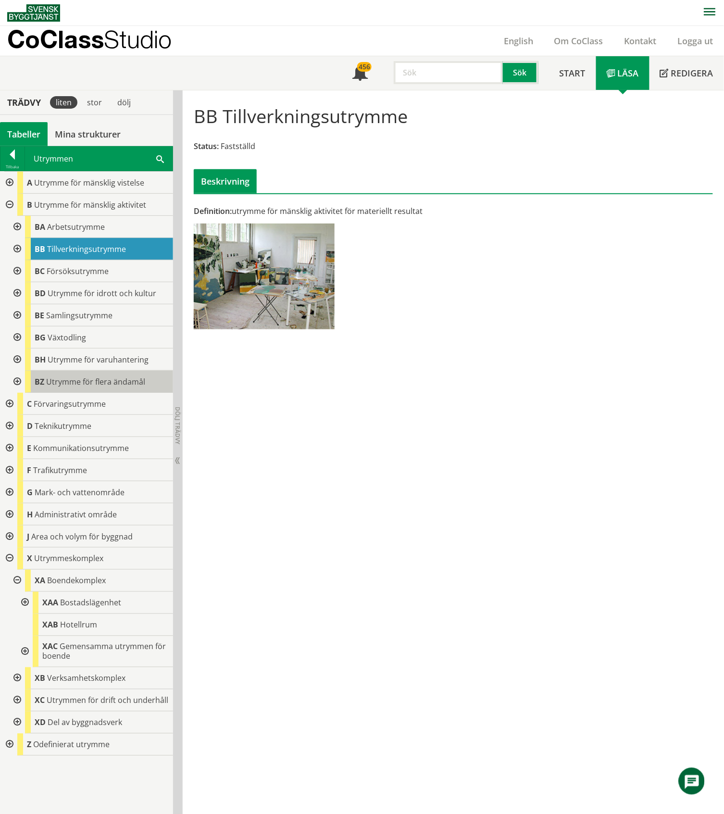
click at [83, 378] on span "Utrymme för flera ändamål" at bounding box center [95, 381] width 99 height 11
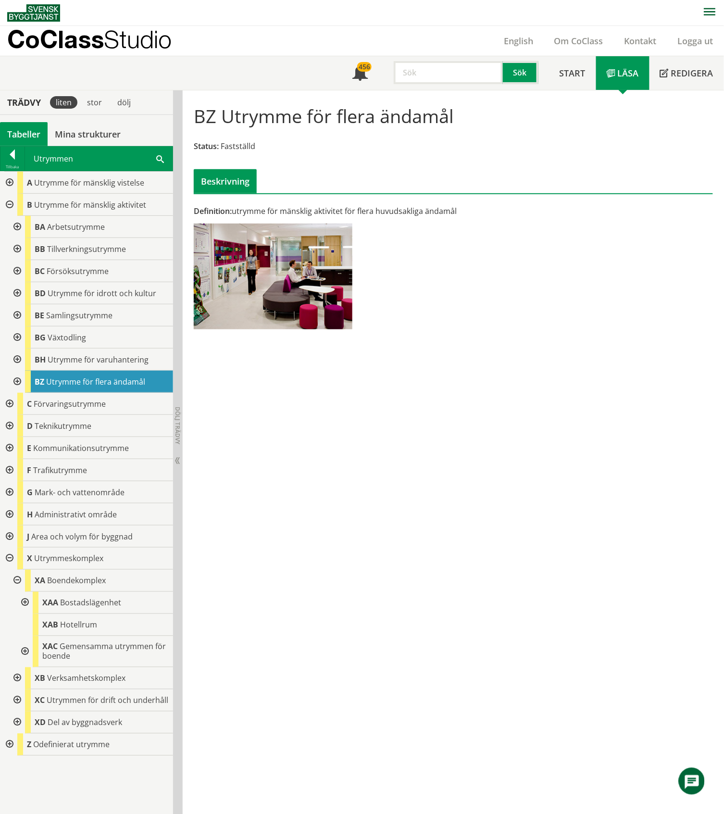
click at [10, 186] on div at bounding box center [8, 183] width 17 height 22
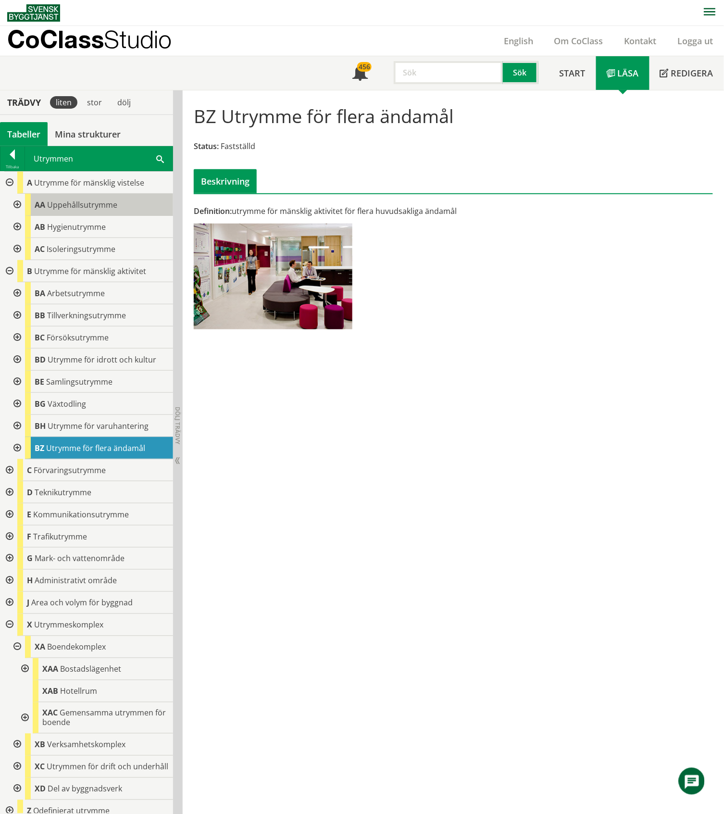
click at [83, 202] on span "Uppehållsutrymme" at bounding box center [82, 204] width 70 height 11
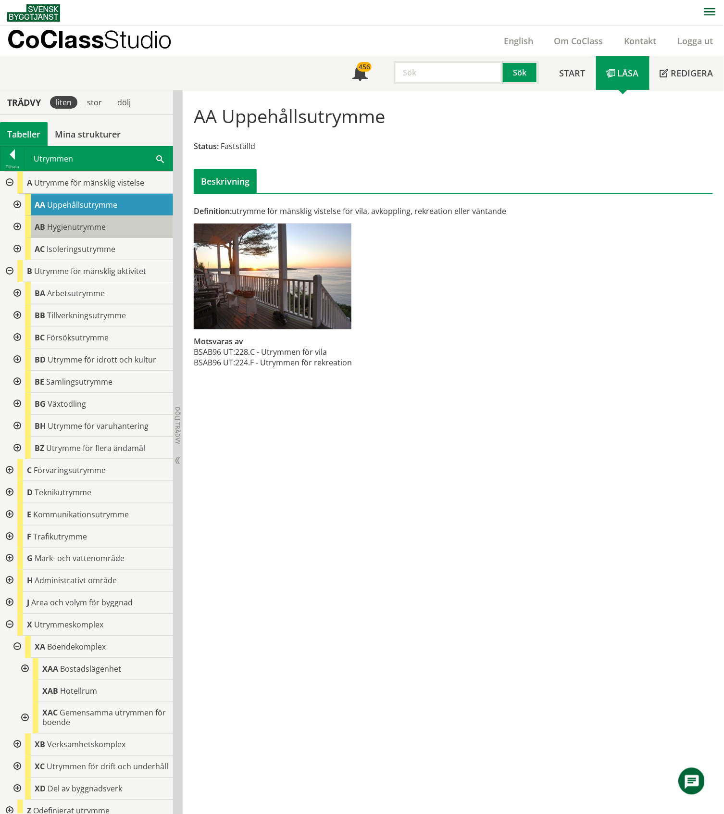
click at [80, 222] on span "Hygienutrymme" at bounding box center [76, 227] width 59 height 11
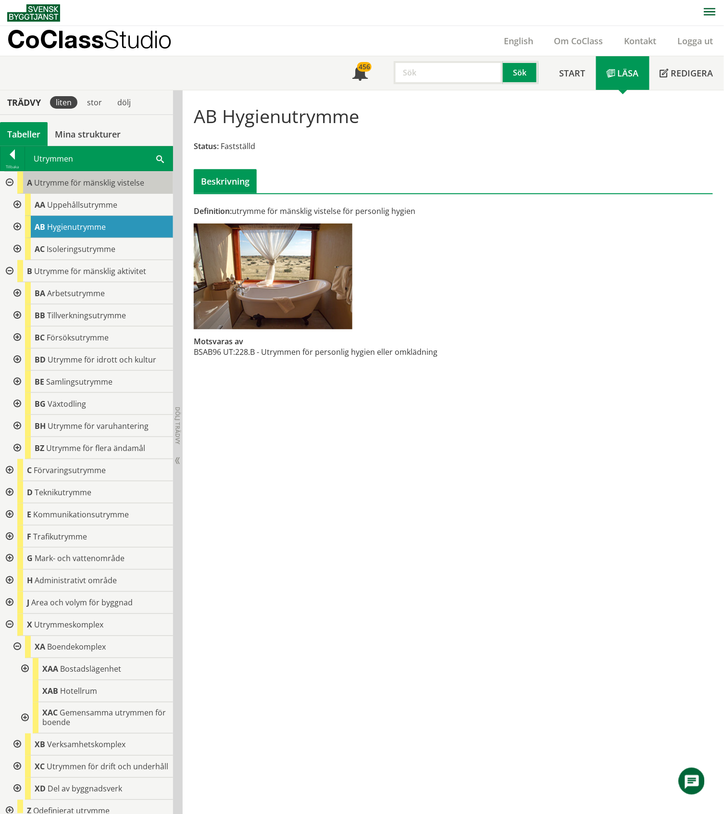
click at [79, 183] on span "Utrymme för mänsklig vistelse" at bounding box center [89, 182] width 110 height 11
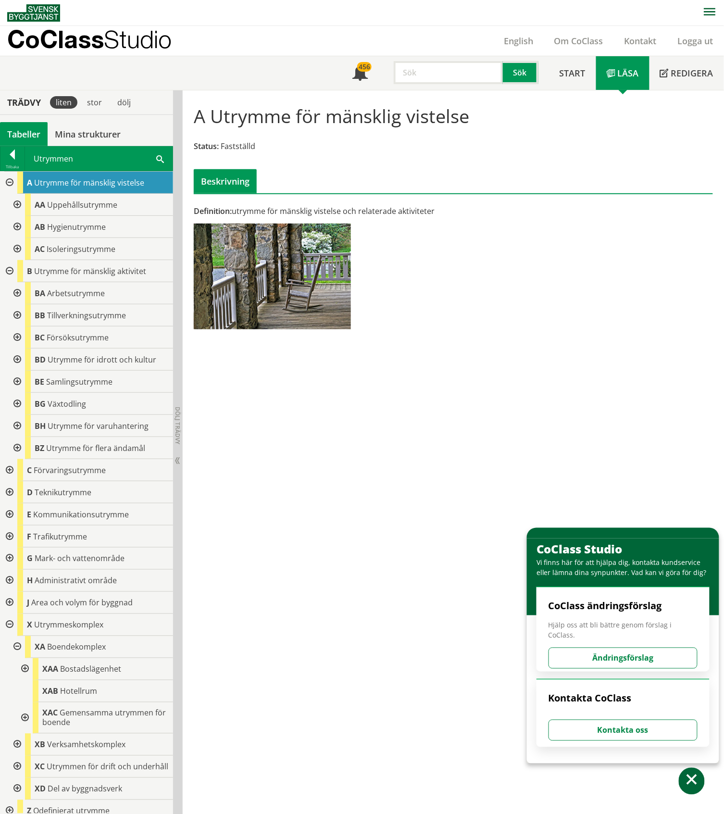
click at [8, 186] on div at bounding box center [8, 183] width 17 height 22
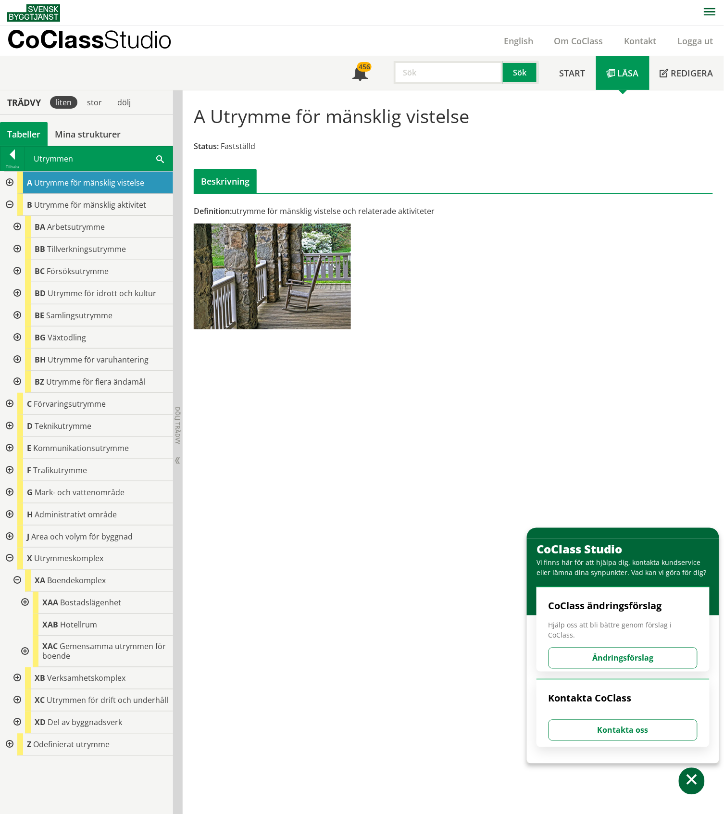
click at [10, 400] on div at bounding box center [8, 404] width 17 height 22
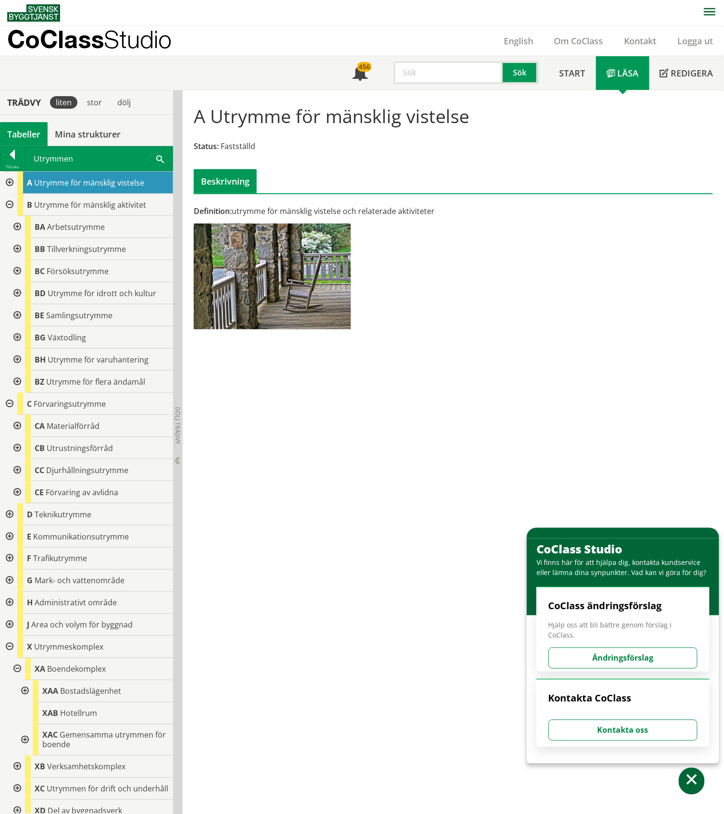
click at [10, 400] on div at bounding box center [8, 404] width 17 height 22
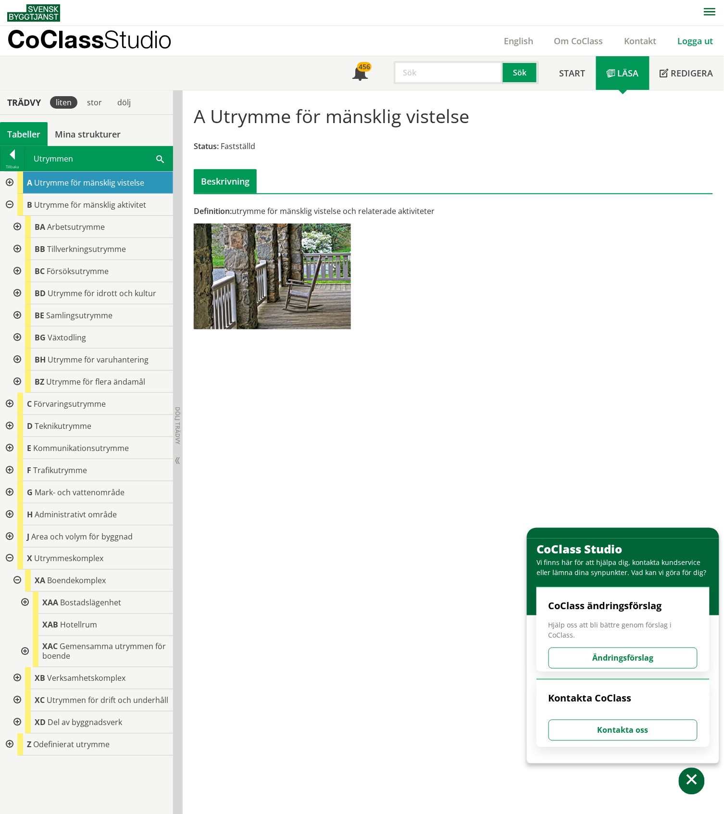
click at [689, 43] on link "Logga ut" at bounding box center [695, 41] width 57 height 12
